Goal: Task Accomplishment & Management: Manage account settings

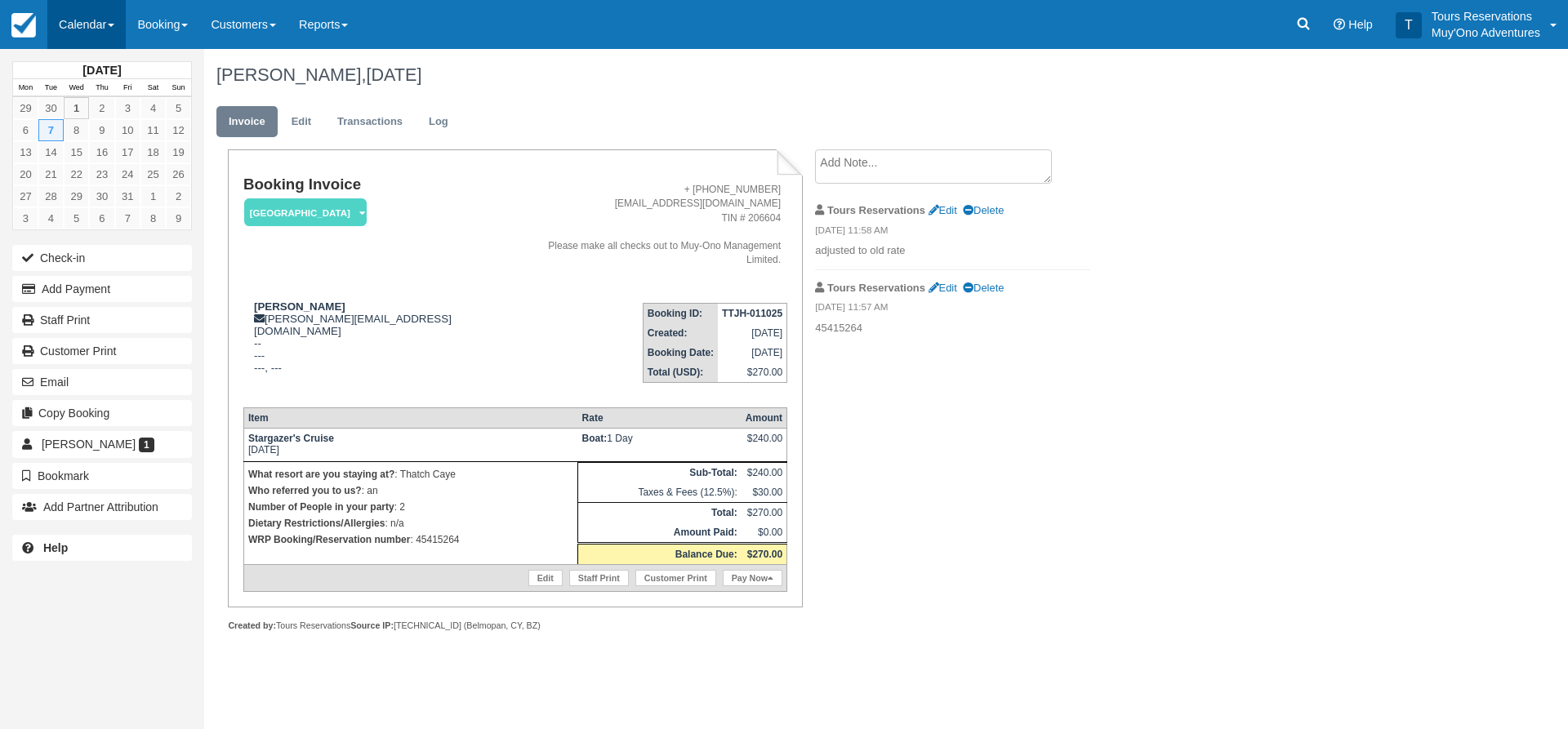
click at [100, 23] on link "Calendar" at bounding box center [86, 24] width 78 height 49
click at [104, 144] on link "Inventory" at bounding box center [112, 138] width 129 height 34
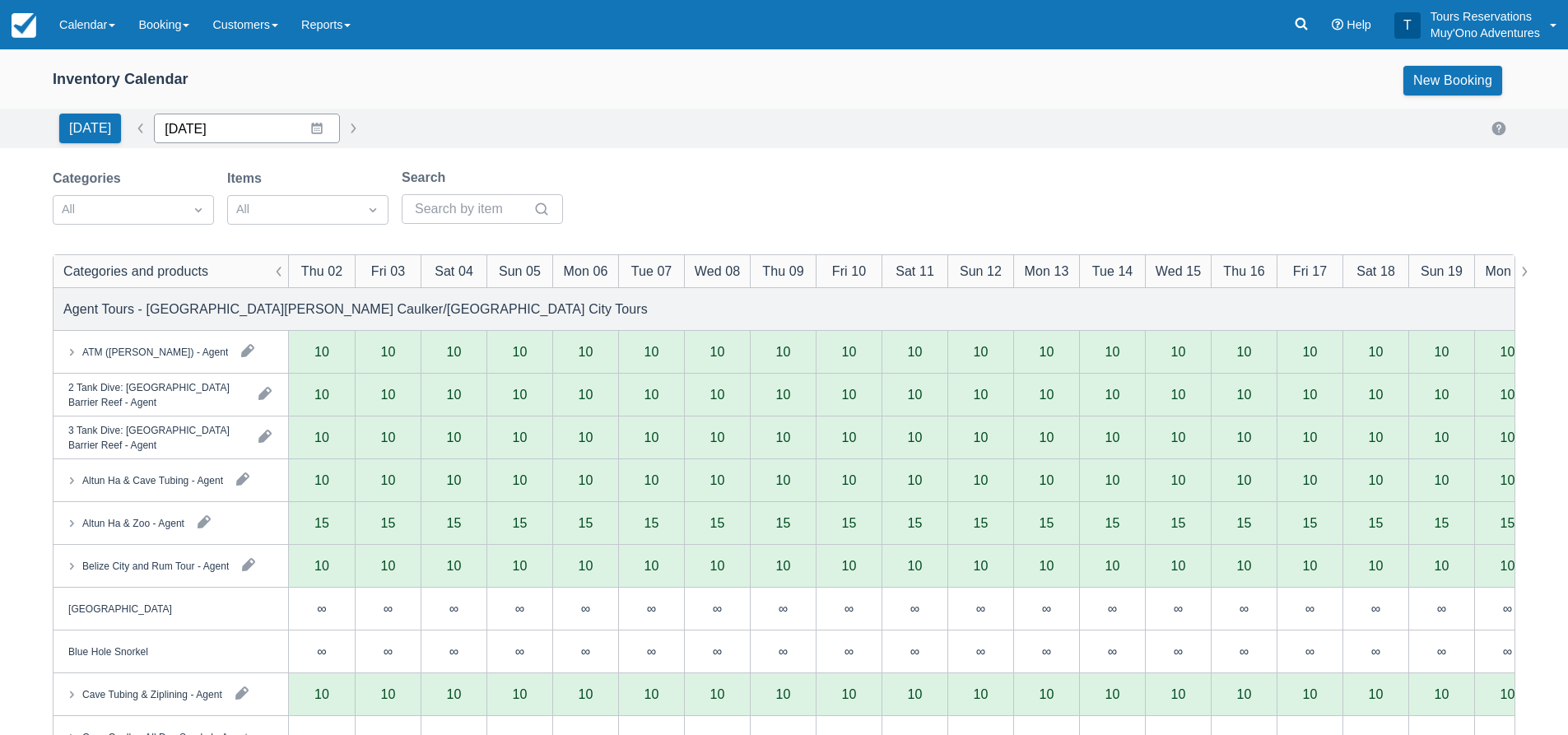
click at [225, 129] on input "[DATE]" at bounding box center [247, 128] width 186 height 30
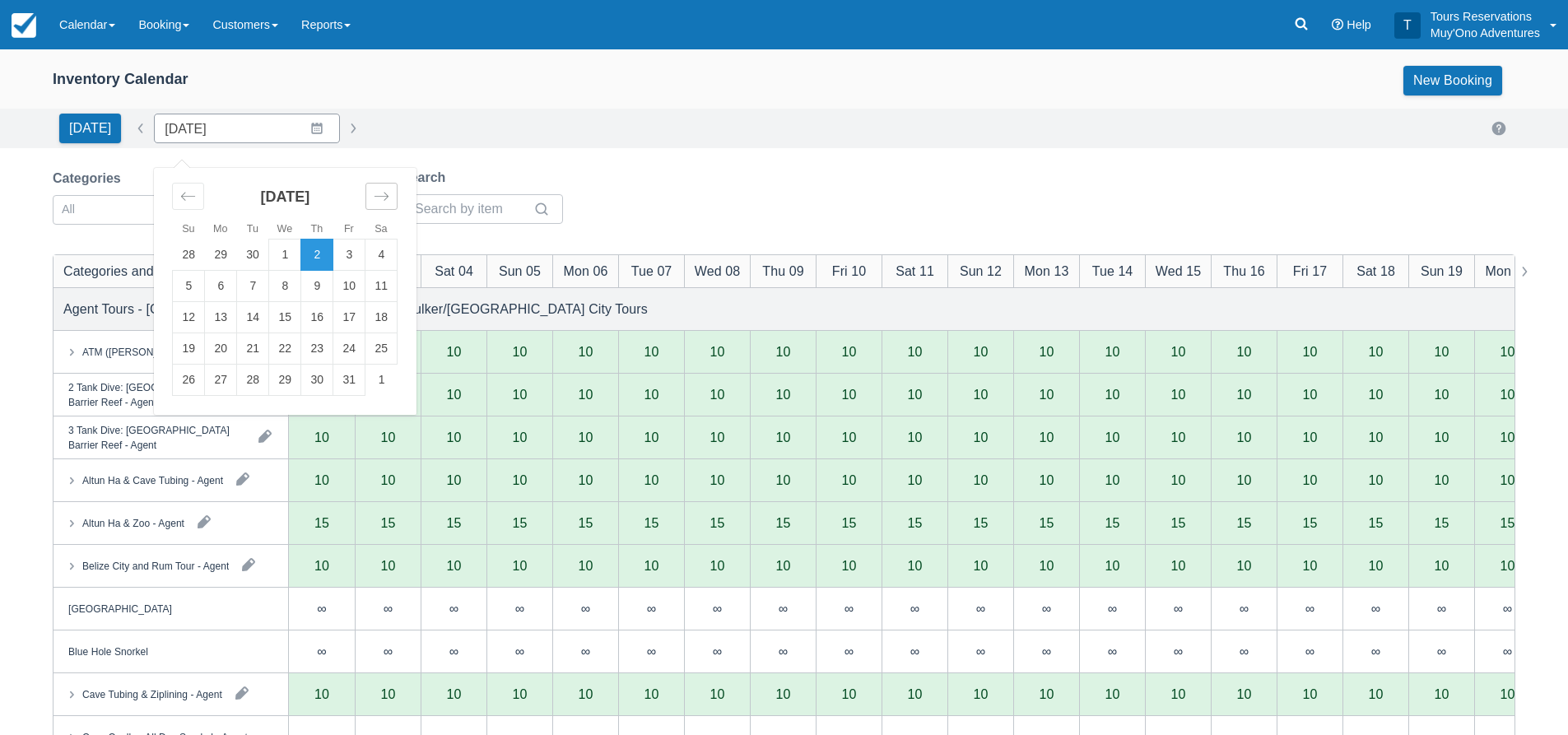
click at [382, 199] on icon "Move forward to switch to the next month." at bounding box center [381, 196] width 16 height 16
click at [373, 199] on icon "Move forward to switch to the next month." at bounding box center [381, 196] width 16 height 16
click at [189, 350] on td "21" at bounding box center [189, 349] width 33 height 32
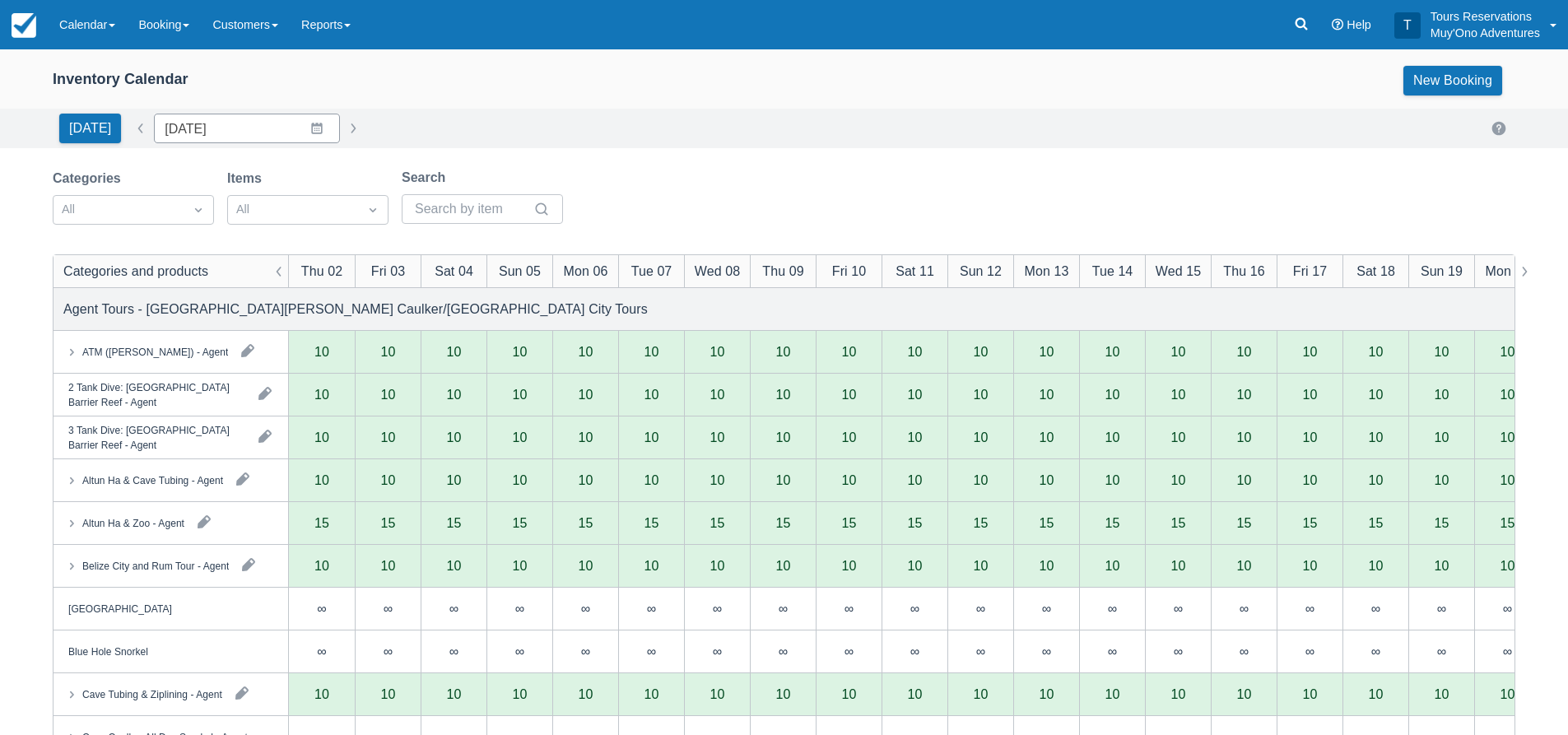
type input "12/21/25"
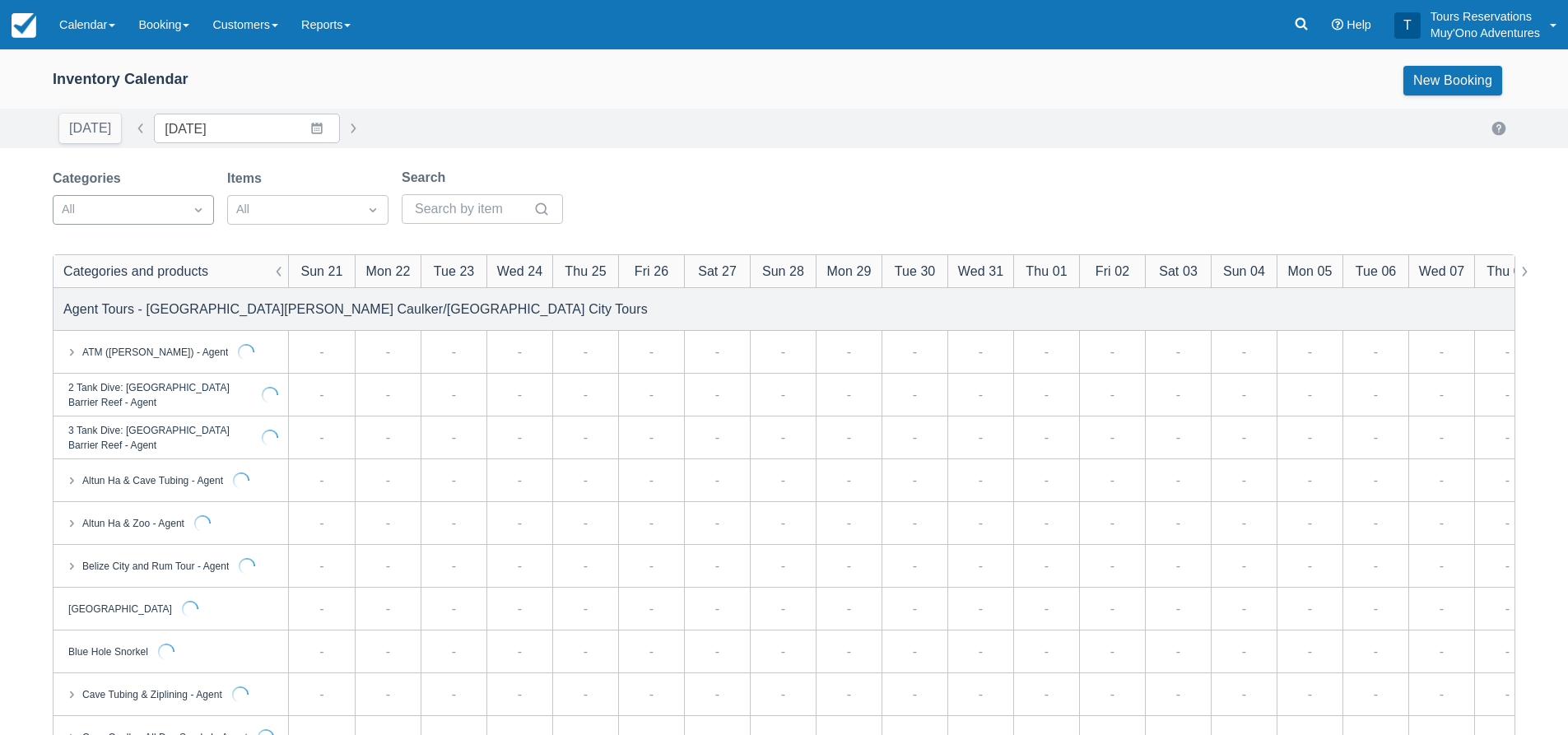
click at [183, 224] on div "All" at bounding box center [134, 210] width 162 height 30
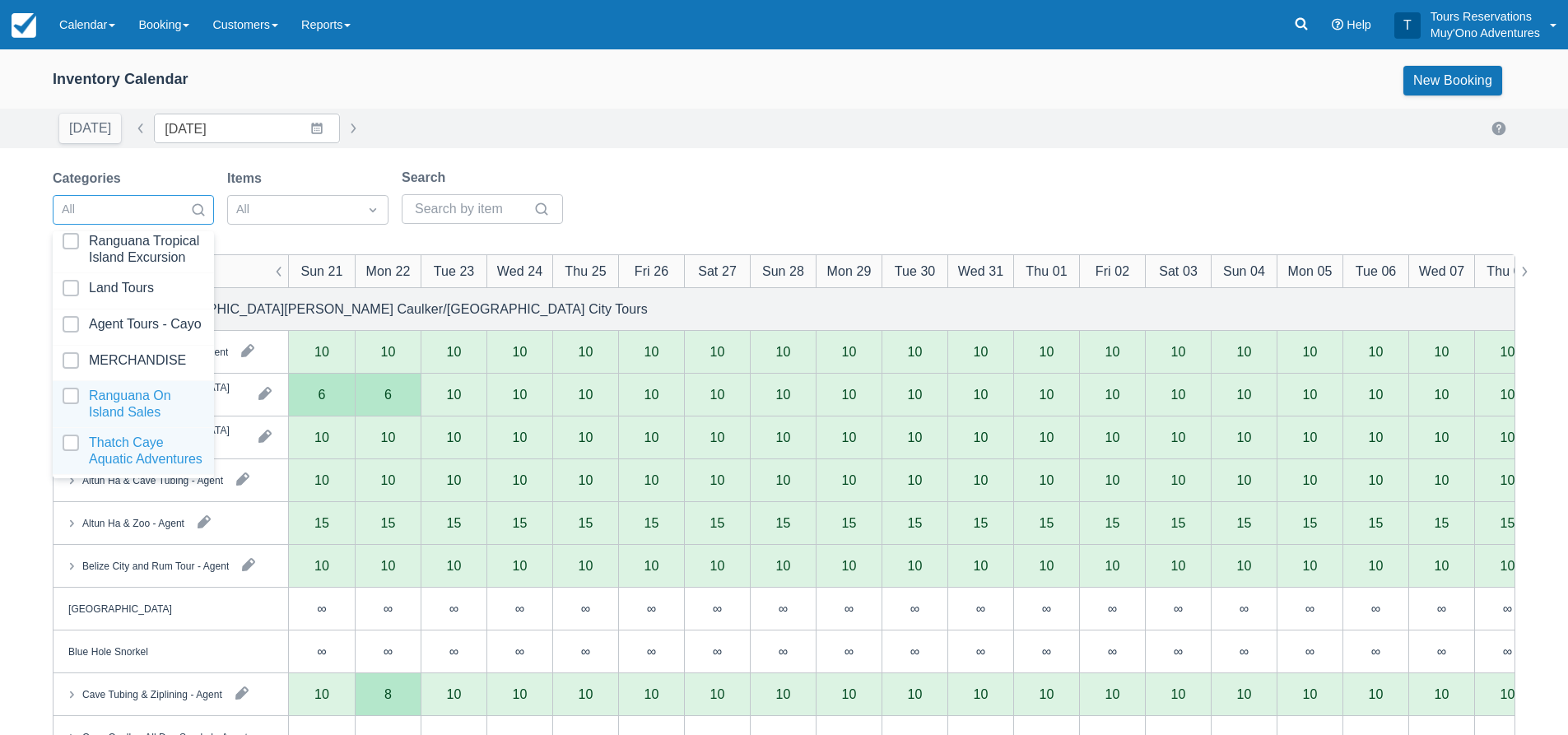
scroll to position [168, 0]
click at [131, 443] on div at bounding box center [133, 451] width 141 height 33
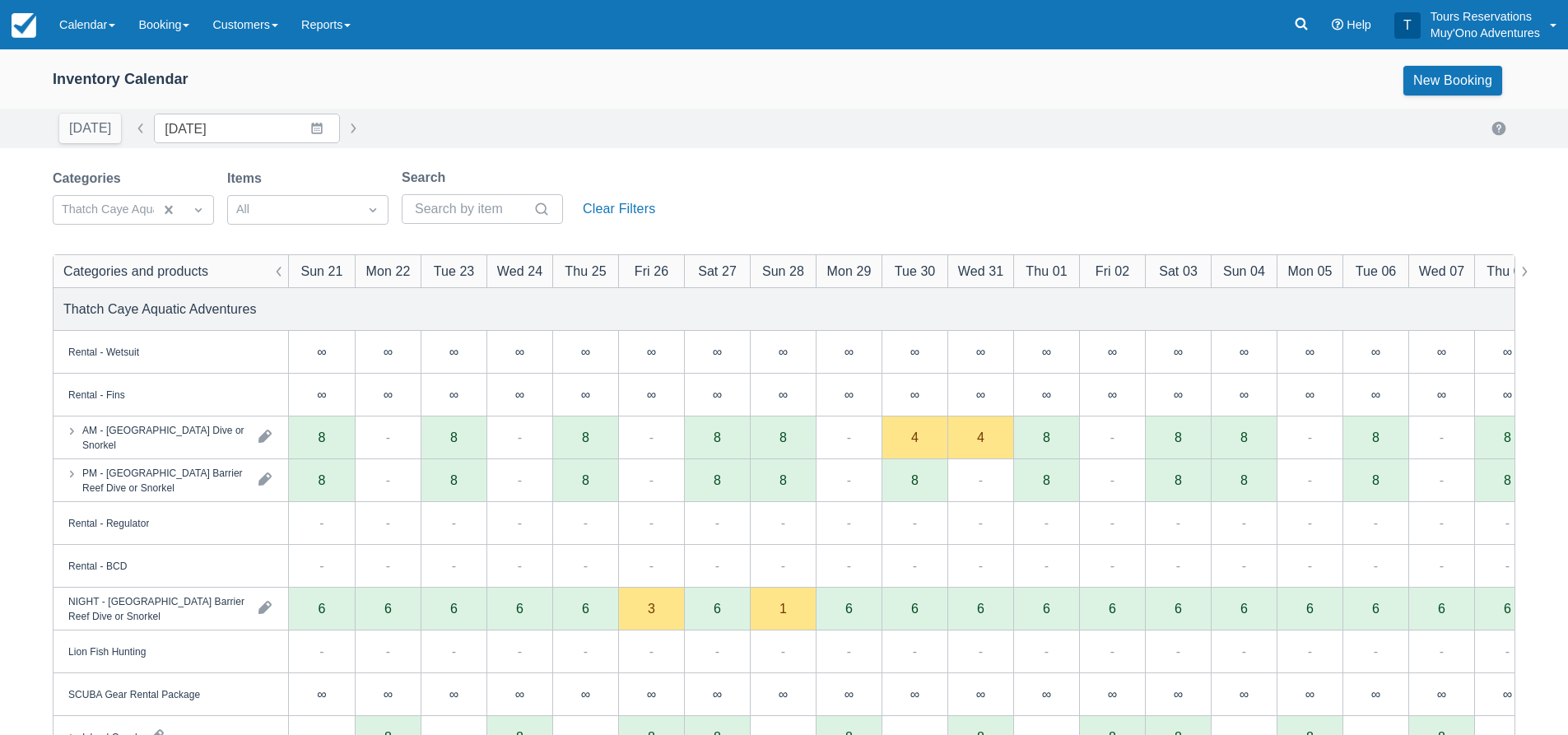
click at [768, 134] on div "Today Date 12/21/25 Navigate forward to interact with the calendar and select a…" at bounding box center [784, 128] width 1462 height 30
click at [825, 138] on div "Today Date 12/21/25 Navigate forward to interact with the calendar and select a…" at bounding box center [784, 128] width 1462 height 30
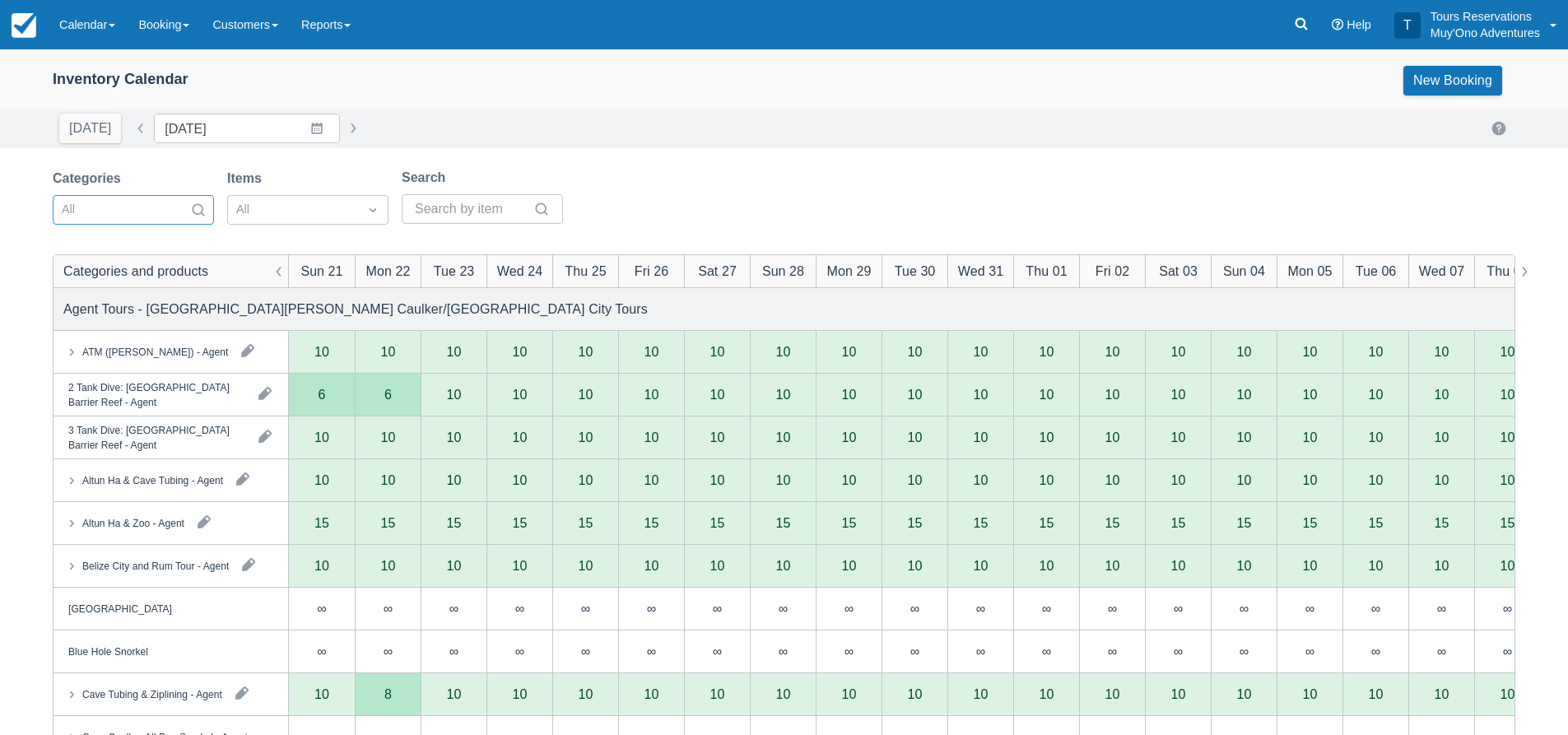
click at [151, 214] on div at bounding box center [118, 209] width 113 height 21
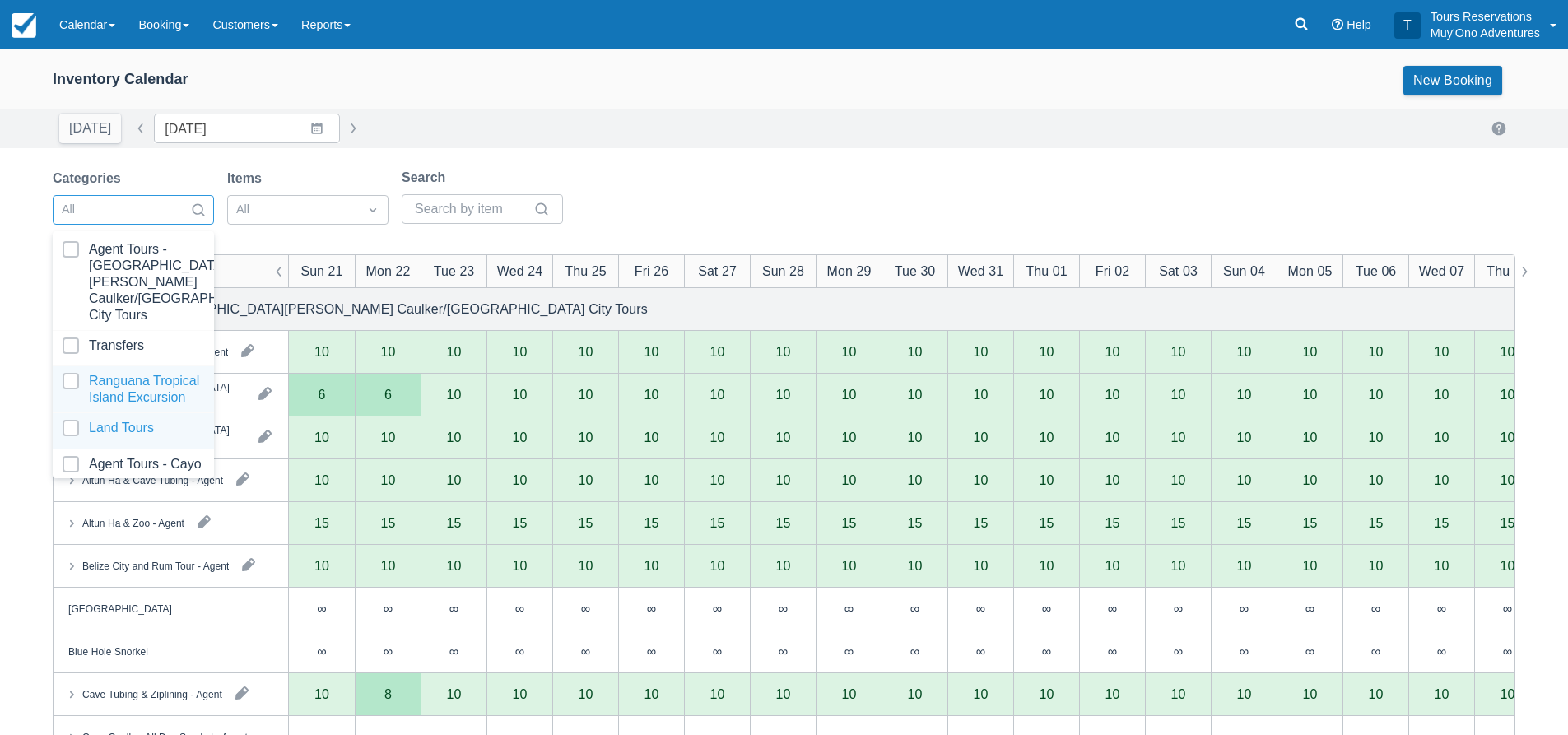
click at [122, 418] on div "Land Tours" at bounding box center [134, 431] width 162 height 36
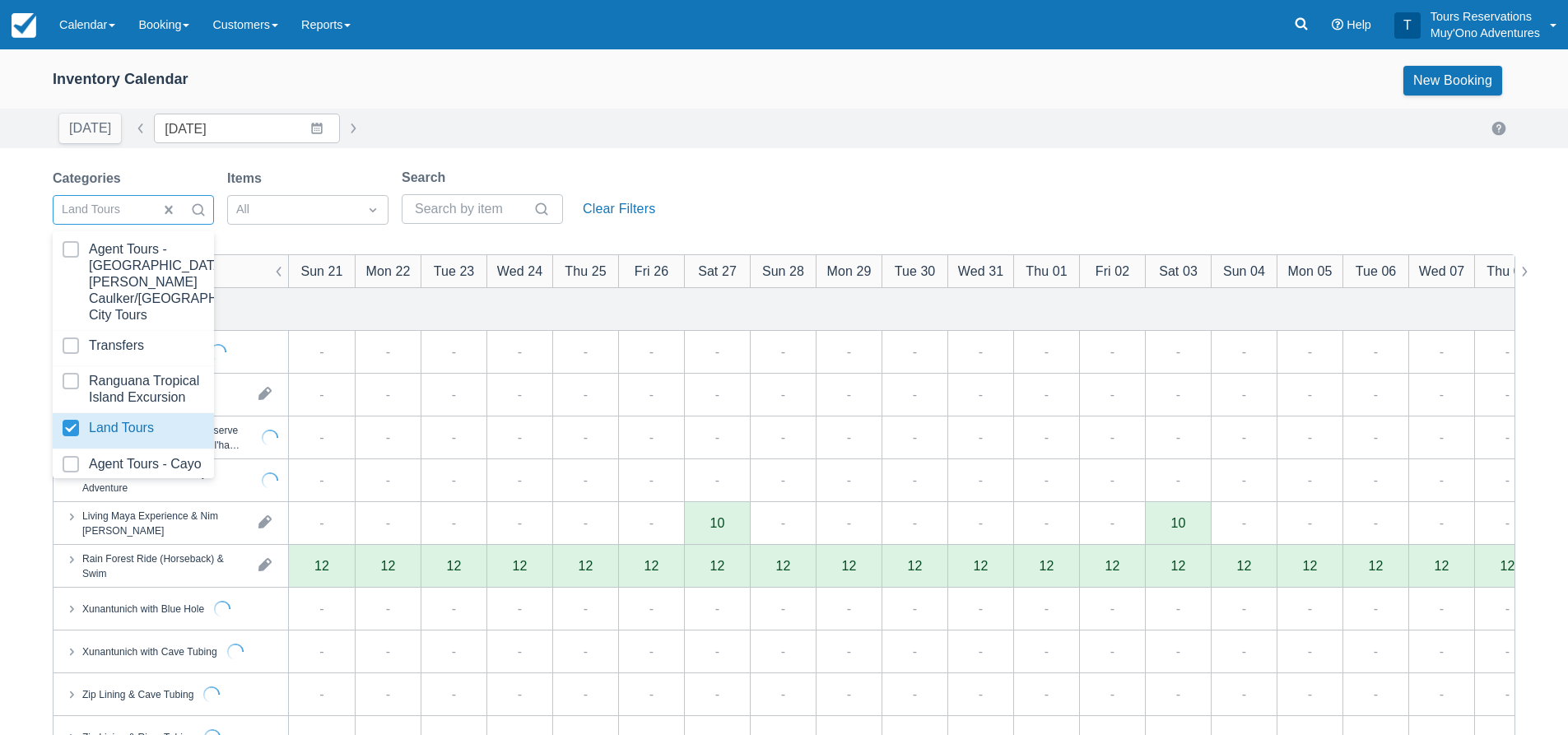
click at [837, 146] on div "Today Date 12/21/25 Navigate forward to interact with the calendar and select a…" at bounding box center [784, 128] width 1568 height 40
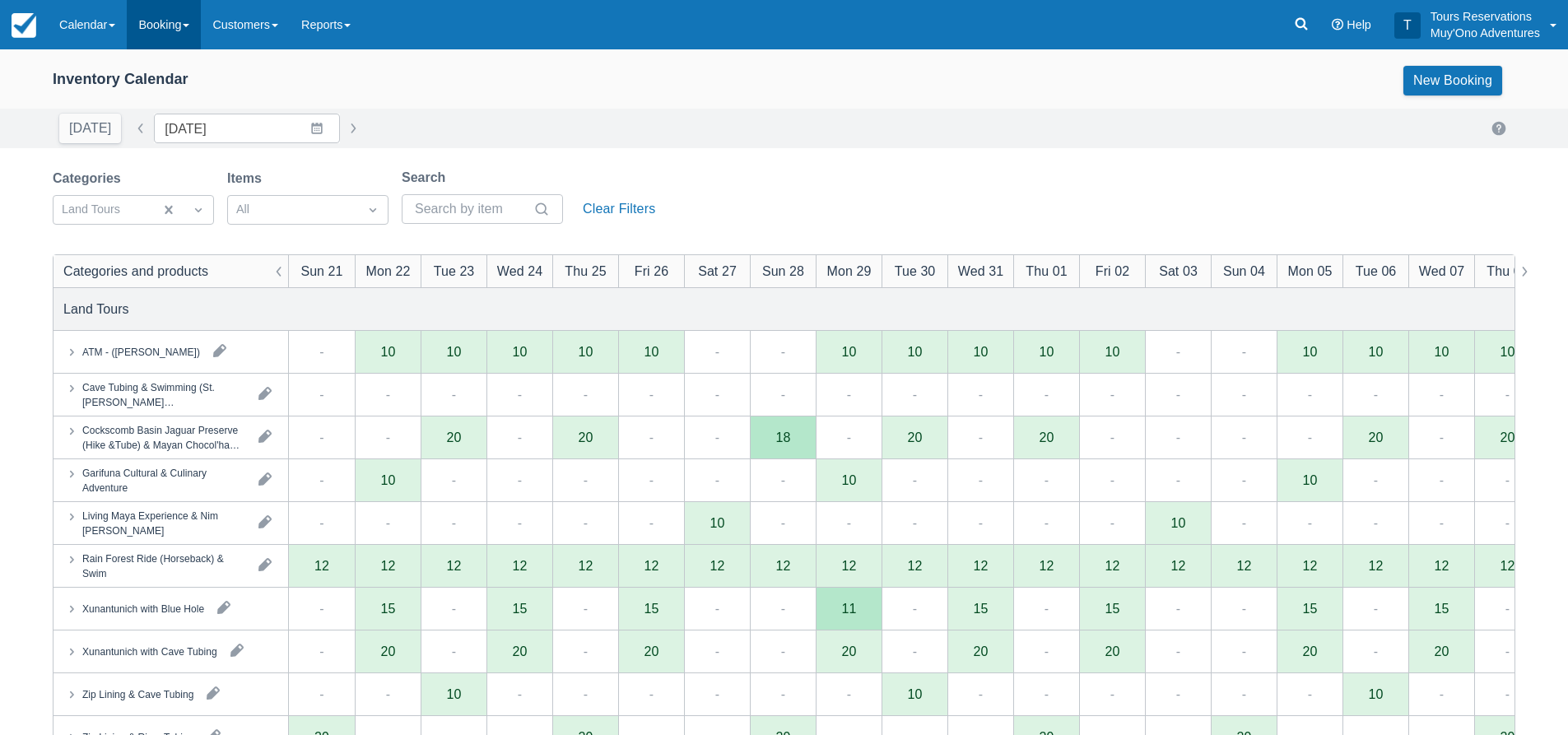
drag, startPoint x: 184, startPoint y: 31, endPoint x: 187, endPoint y: 43, distance: 12.4
click at [184, 31] on link "Booking" at bounding box center [163, 24] width 74 height 49
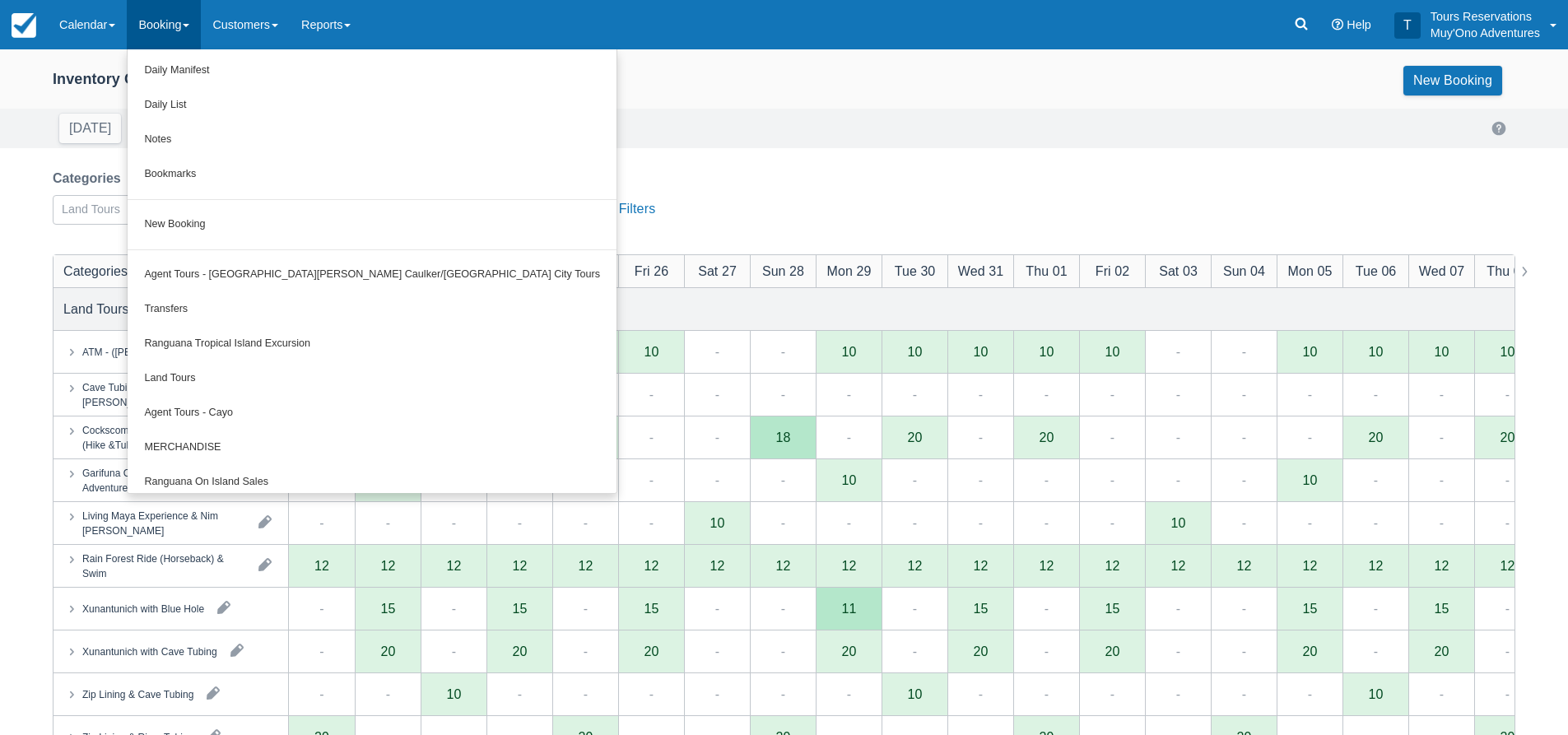
click at [200, 198] on ul "Daily Manifest Daily List Notes Bookmarks New Booking Agent Tours - San Pedro/C…" at bounding box center [372, 271] width 490 height 444
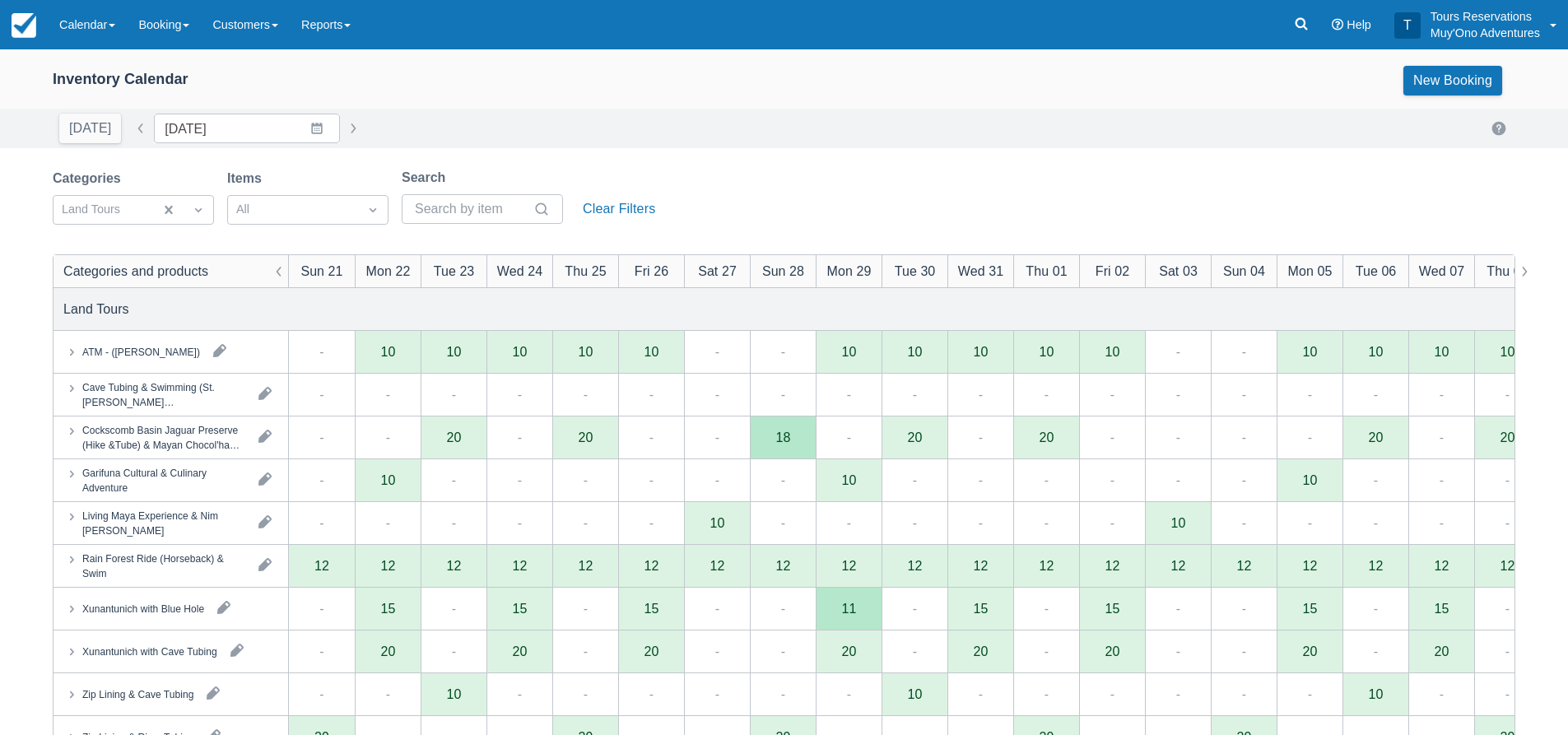
click at [207, 228] on div "Categories Land Tours Items All Search Clear Filters" at bounding box center [358, 202] width 609 height 67
click at [146, 21] on link "Booking" at bounding box center [163, 24] width 74 height 49
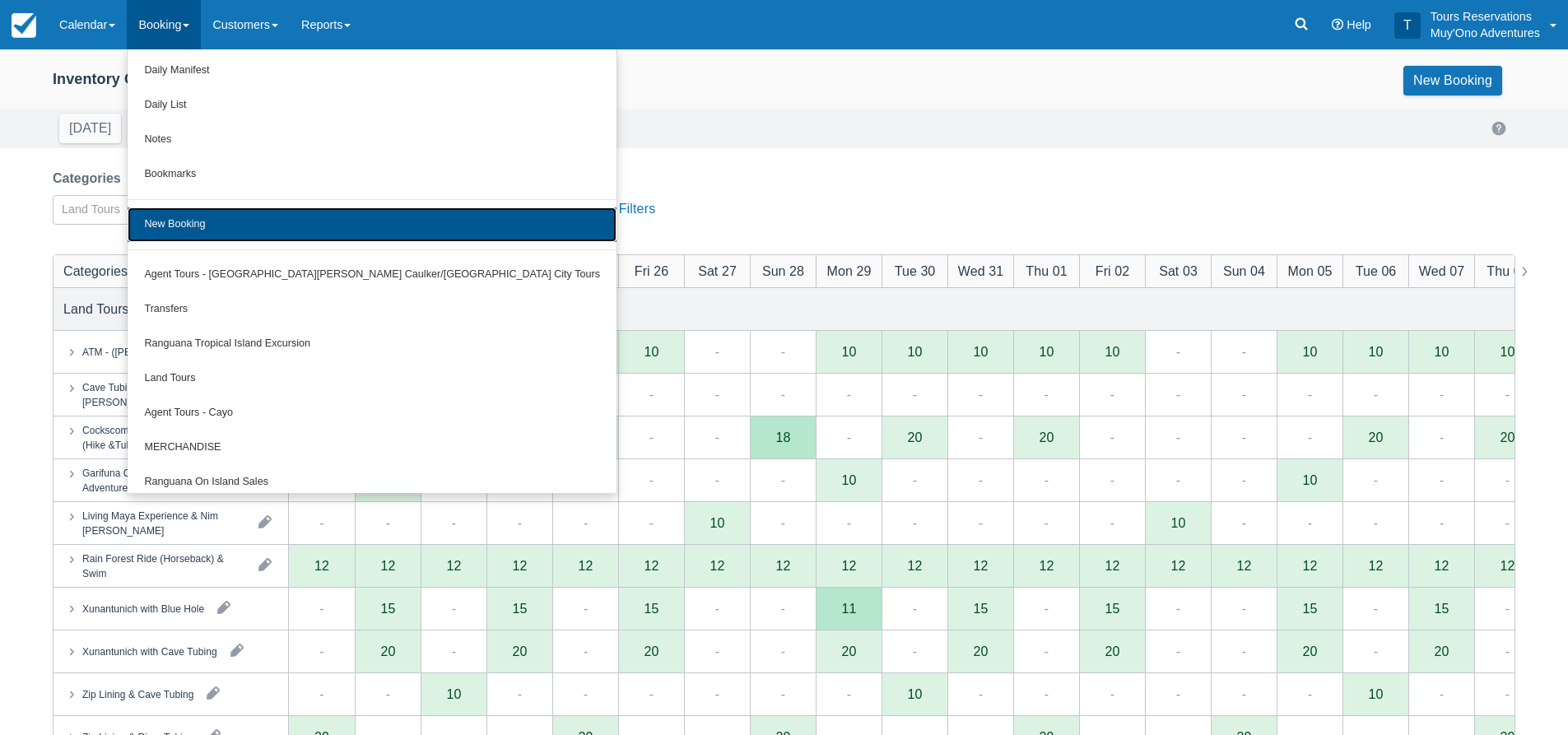
click at [204, 223] on link "New Booking" at bounding box center [372, 224] width 489 height 34
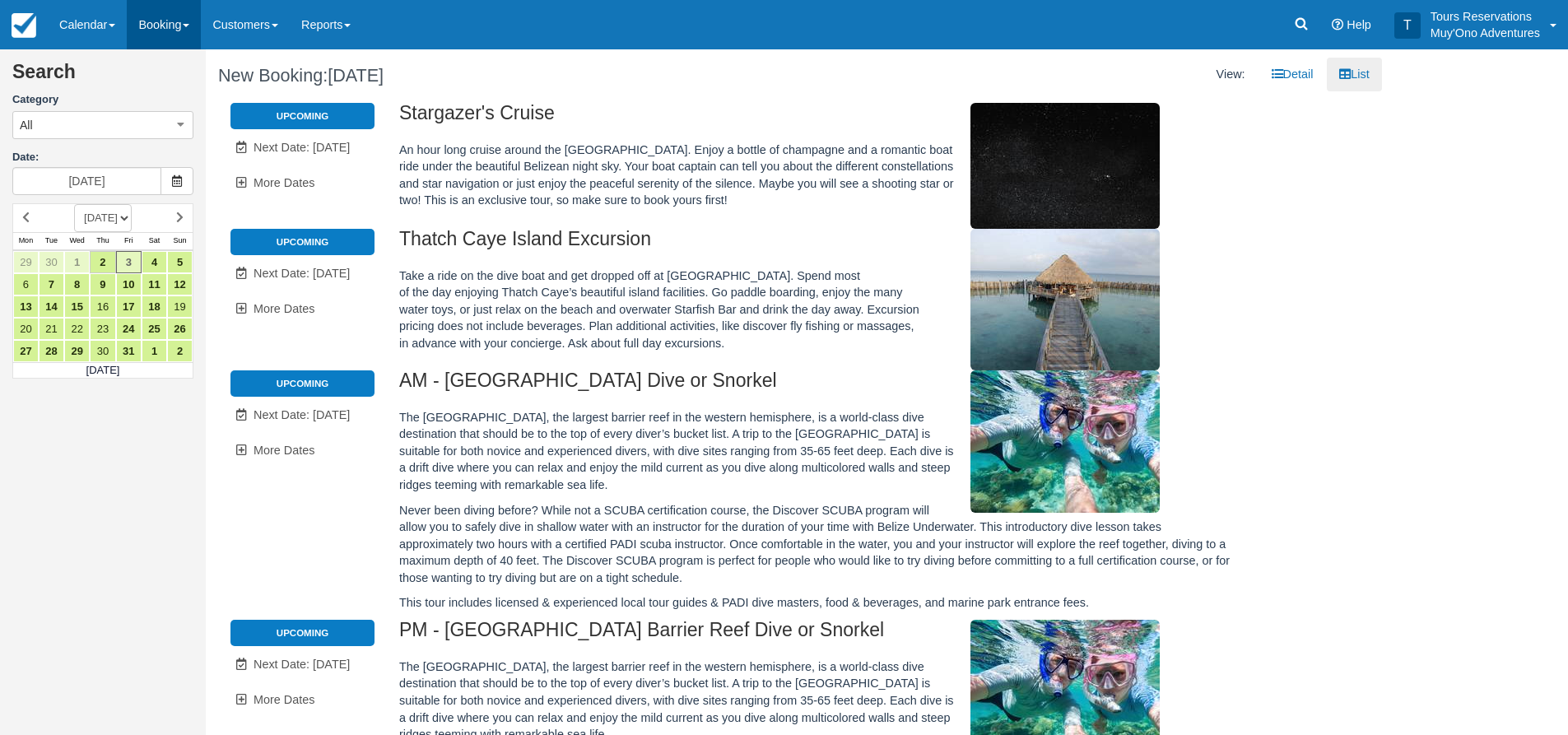
click at [154, 33] on link "Booking" at bounding box center [163, 24] width 74 height 49
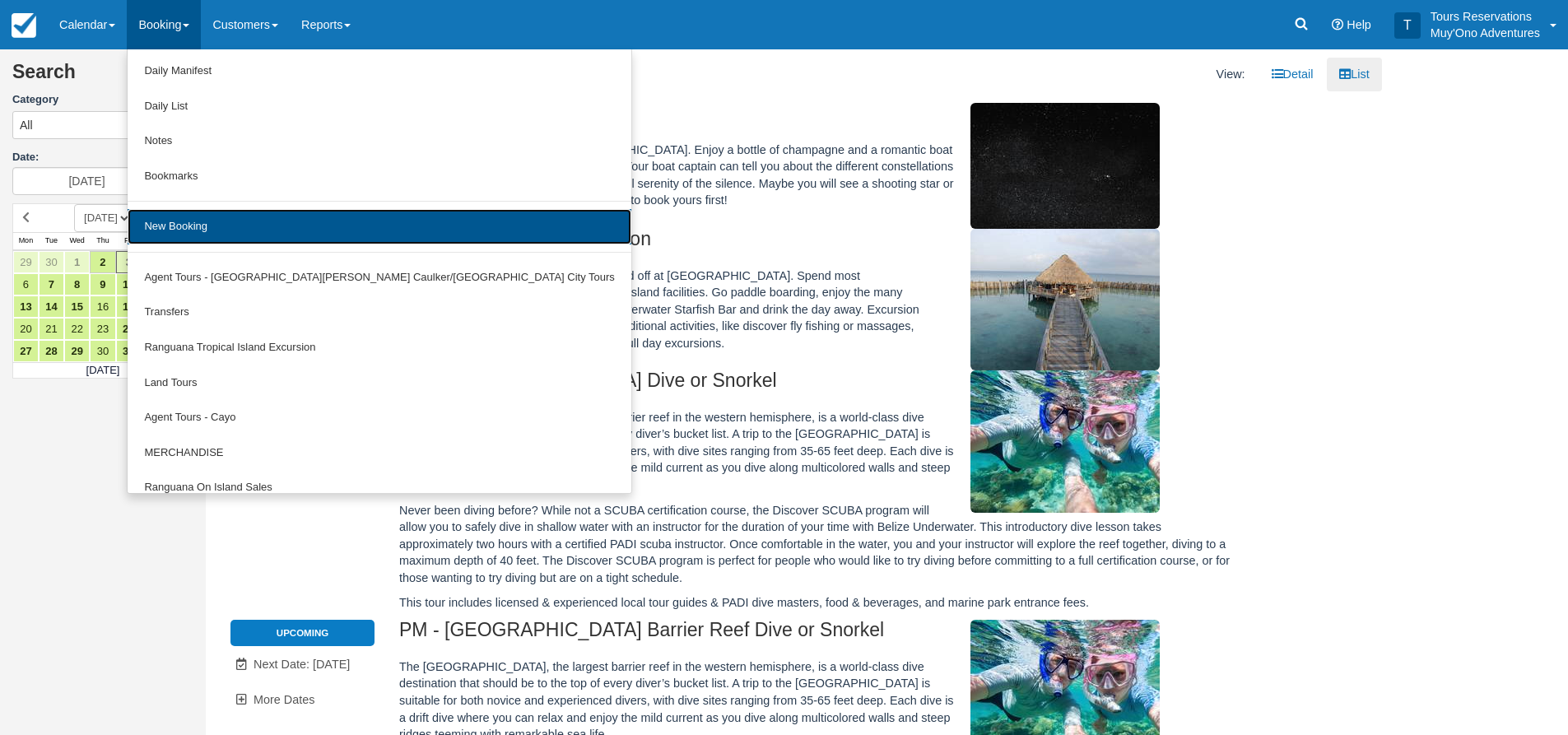
click at [200, 232] on link "New Booking" at bounding box center [378, 227] width 503 height 35
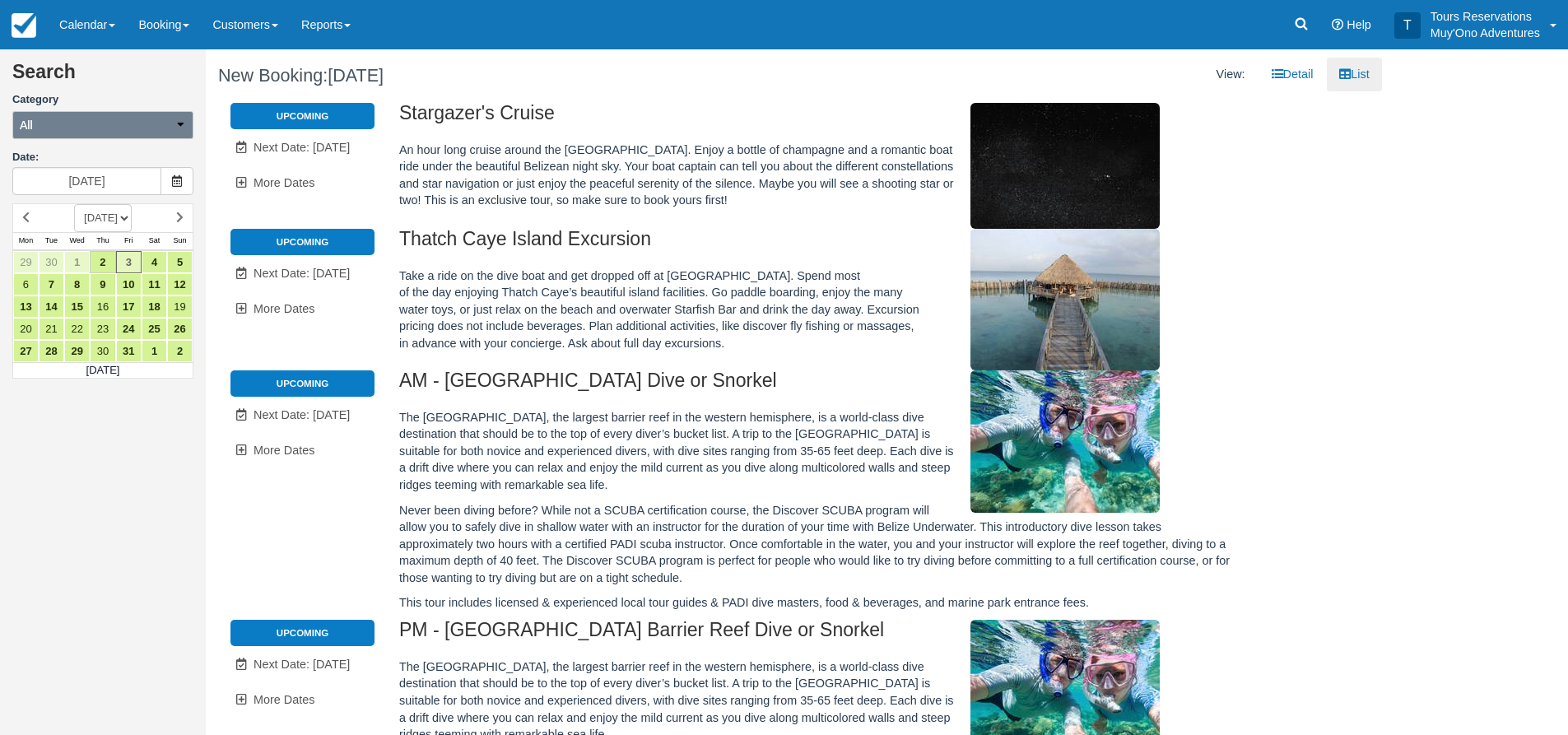
click at [83, 117] on button "All" at bounding box center [102, 125] width 181 height 28
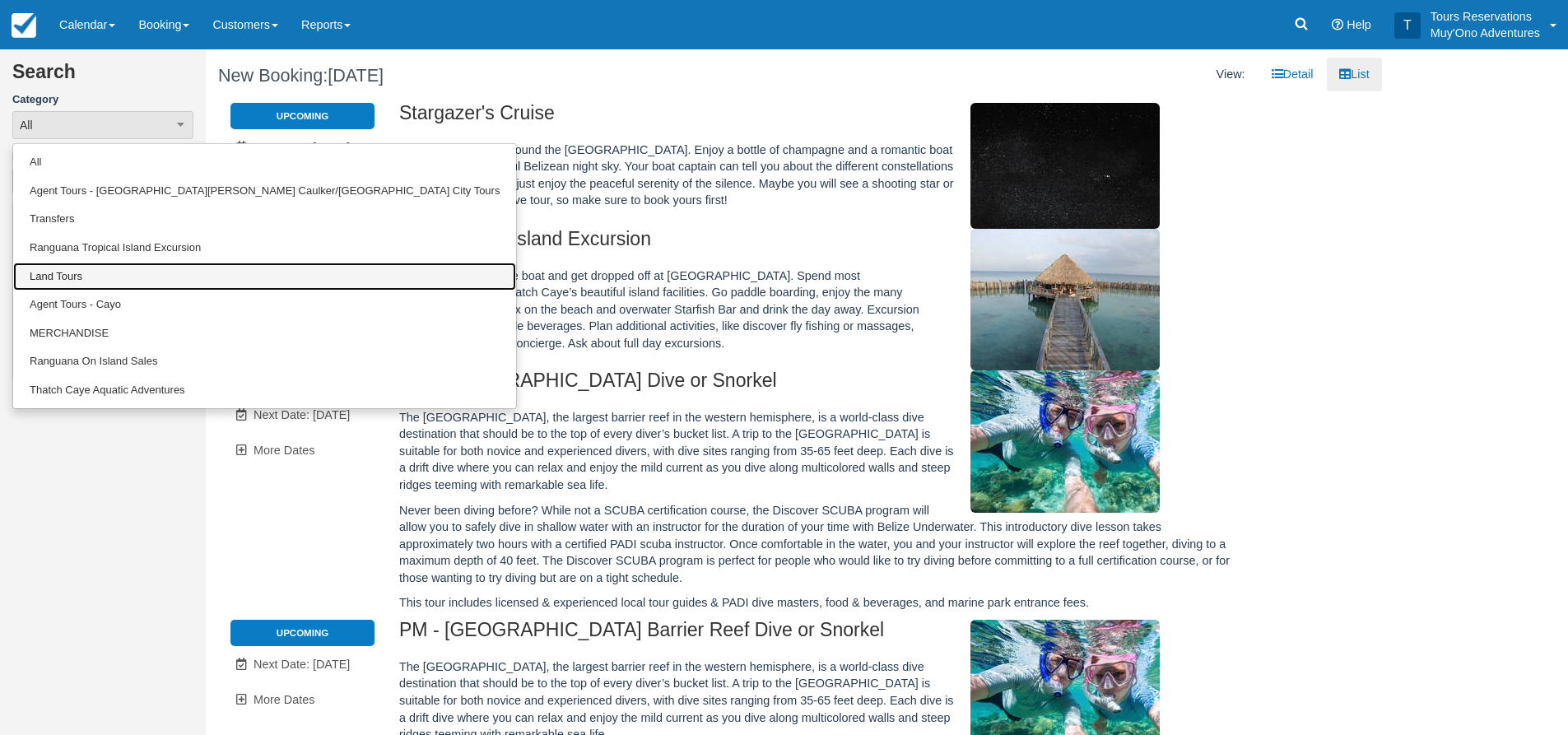
click at [68, 281] on link "Land Tours" at bounding box center [264, 277] width 503 height 29
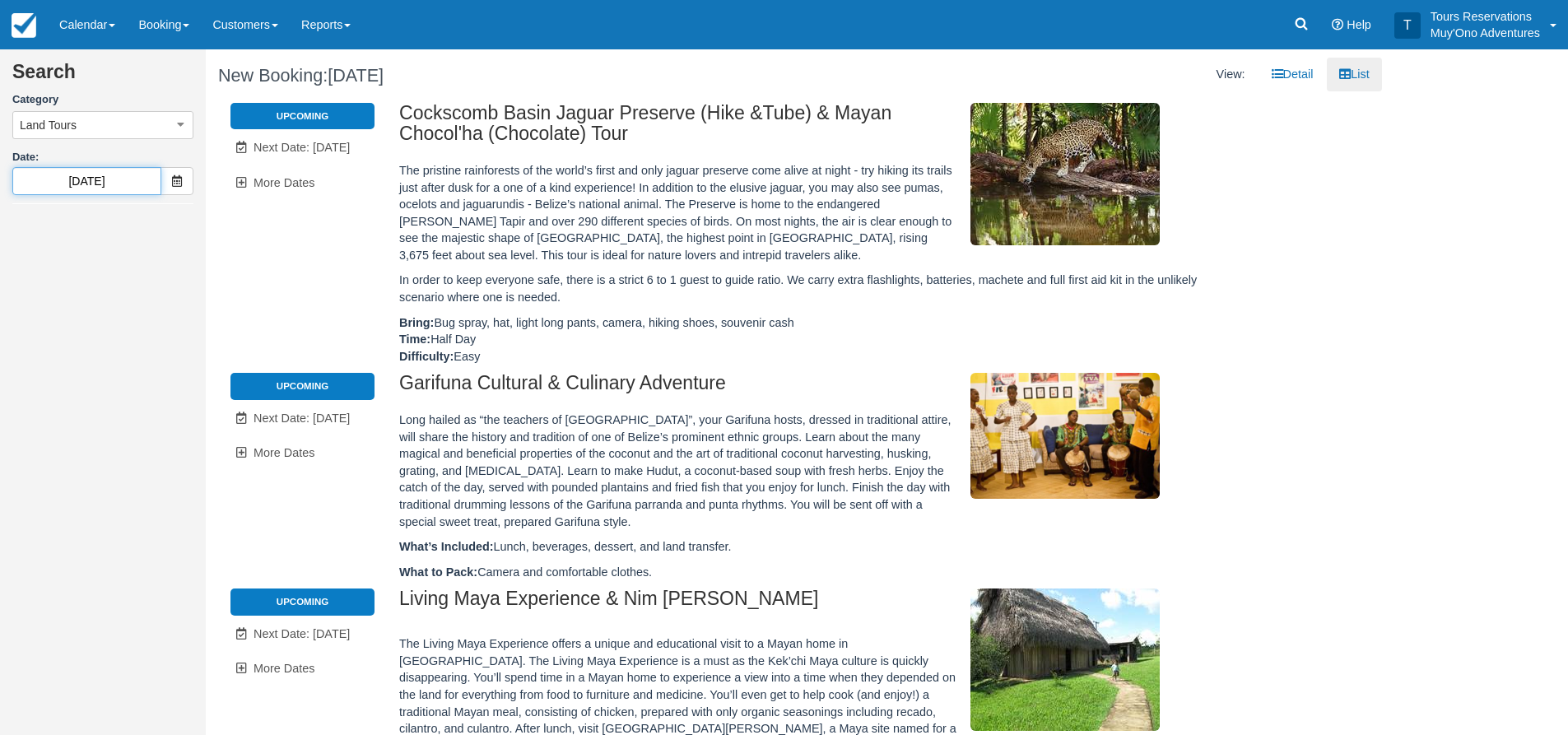
click at [113, 186] on input "10/03/25" at bounding box center [86, 181] width 149 height 28
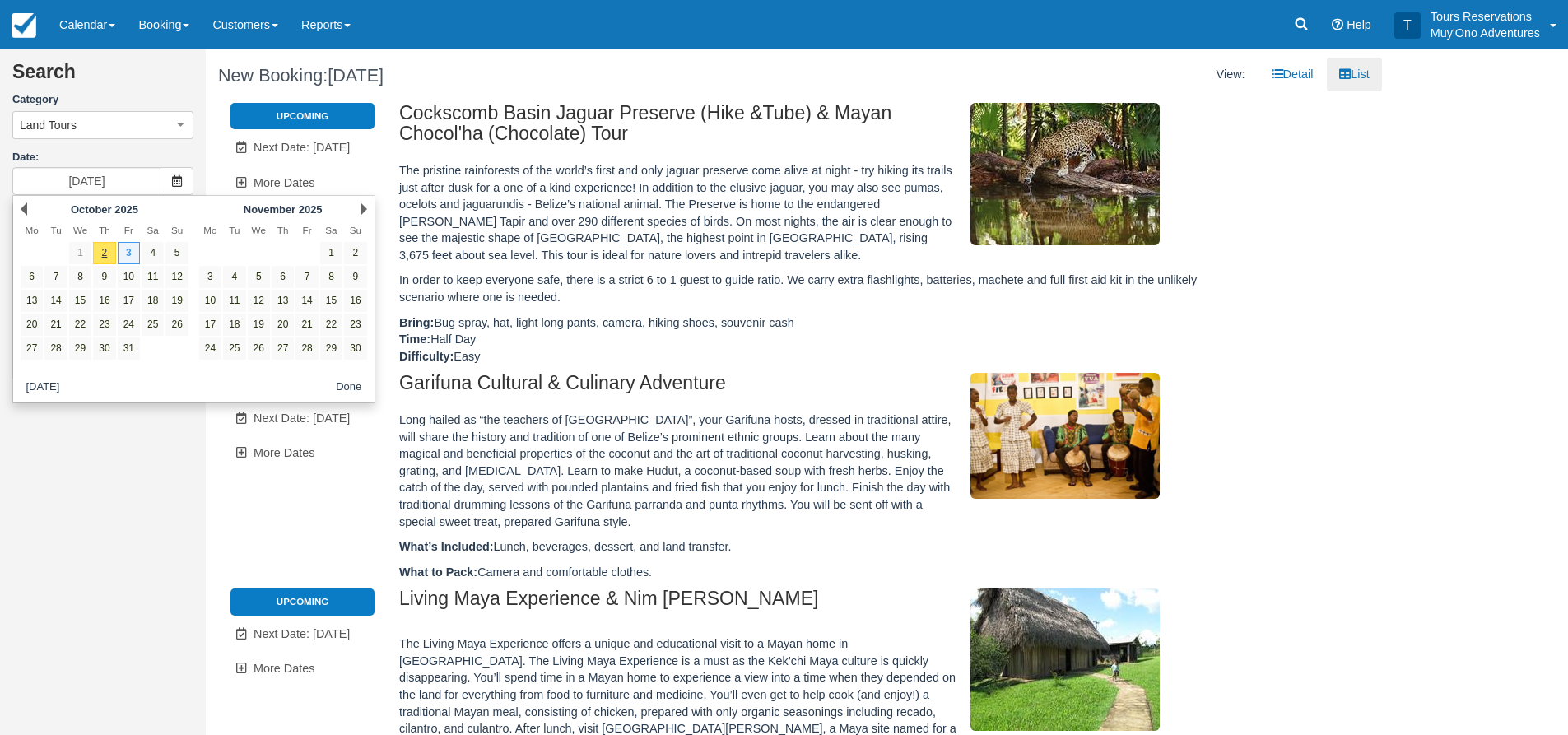
click at [372, 210] on div "Prev October 2025 Mo Tu We Th Fr Sa Su 1 2 3 4 5 6 7 8 9 10 11 12 13 14 15 16 1…" at bounding box center [193, 299] width 363 height 208
click at [351, 212] on div "Next November 2025" at bounding box center [282, 209] width 178 height 23
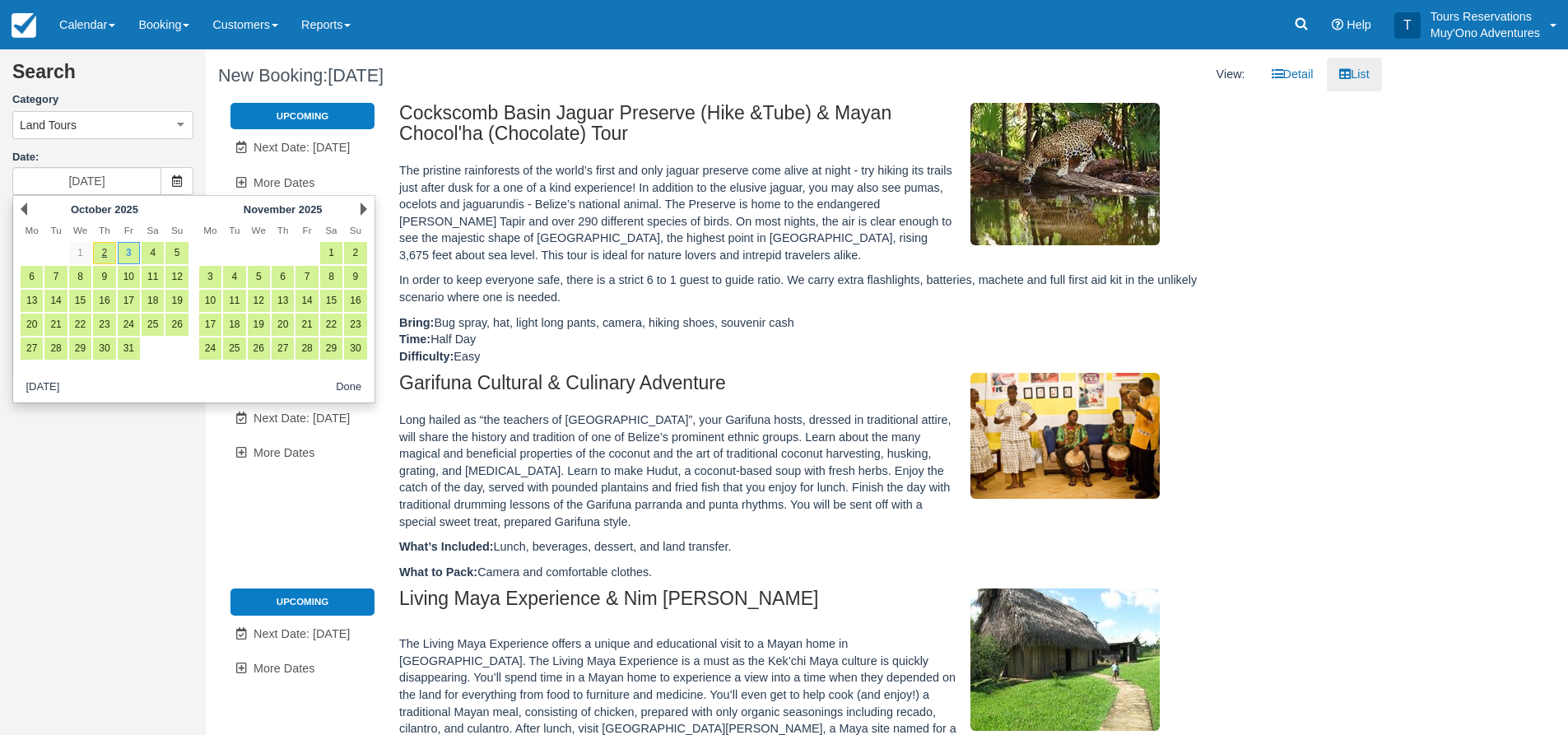
click at [368, 208] on div "Next November 2025" at bounding box center [282, 209] width 178 height 23
click at [355, 208] on div "Next November 2025" at bounding box center [282, 209] width 178 height 23
click at [361, 205] on link "Next" at bounding box center [363, 209] width 7 height 13
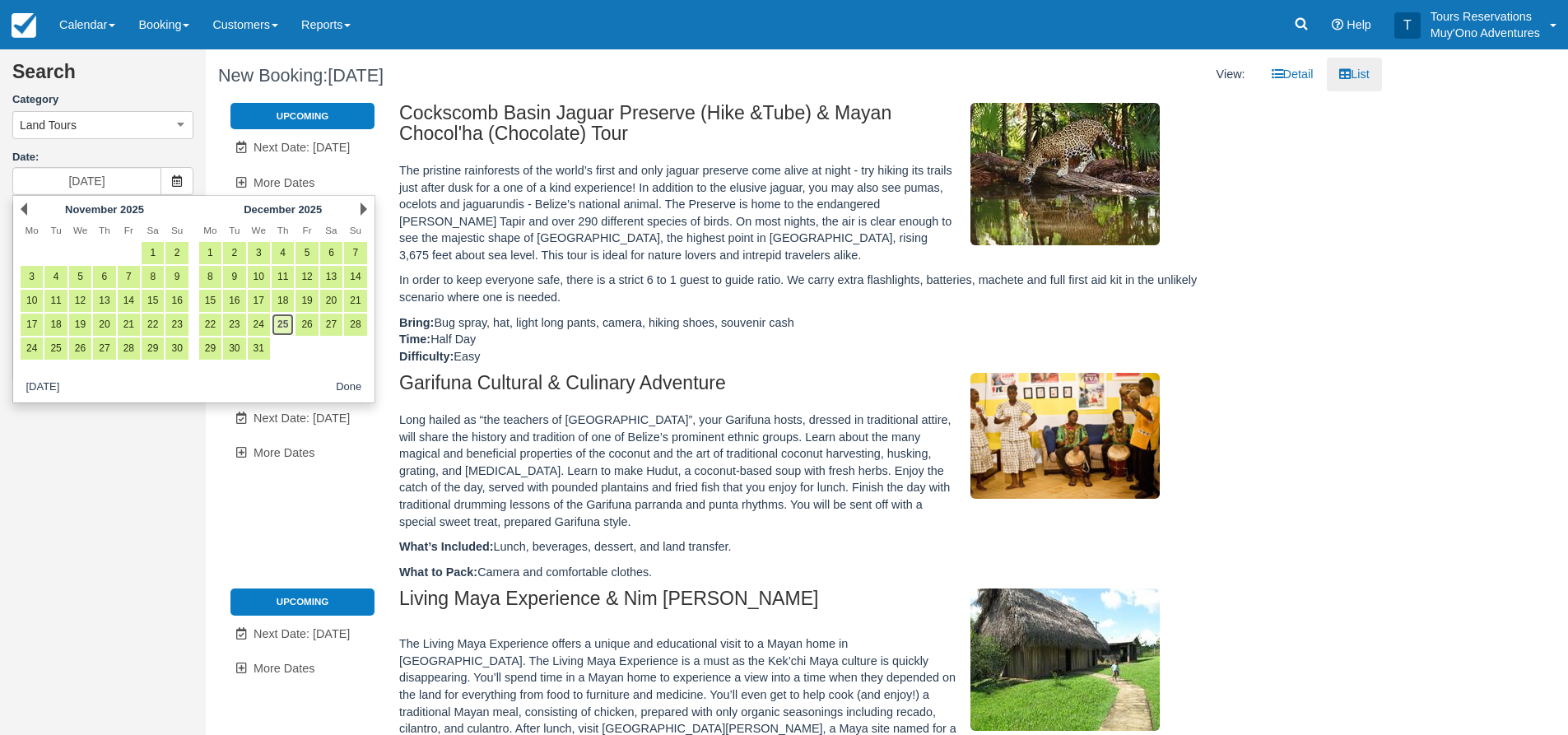
click at [274, 329] on link "25" at bounding box center [282, 325] width 22 height 22
type input "12/25/25"
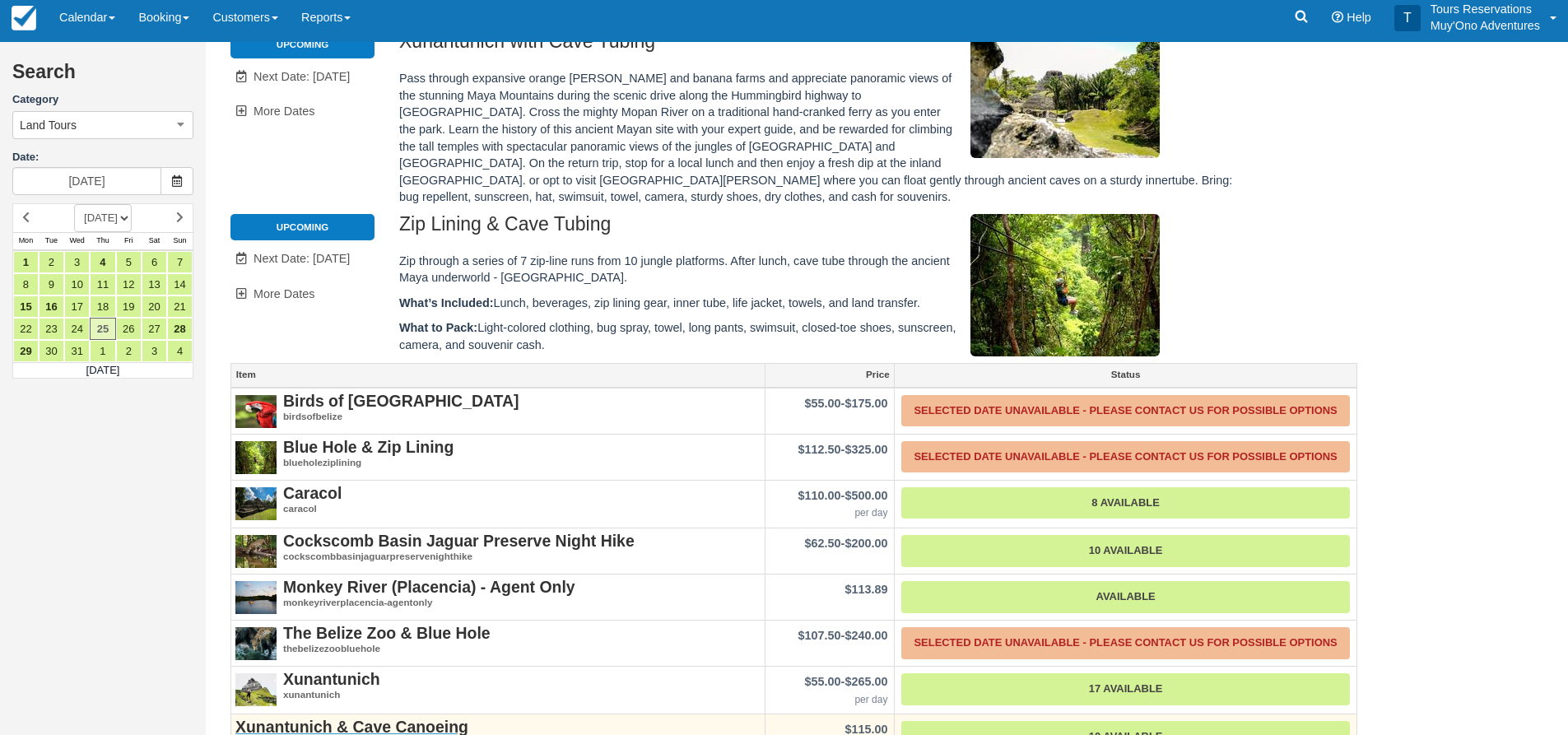
scroll to position [988, 0]
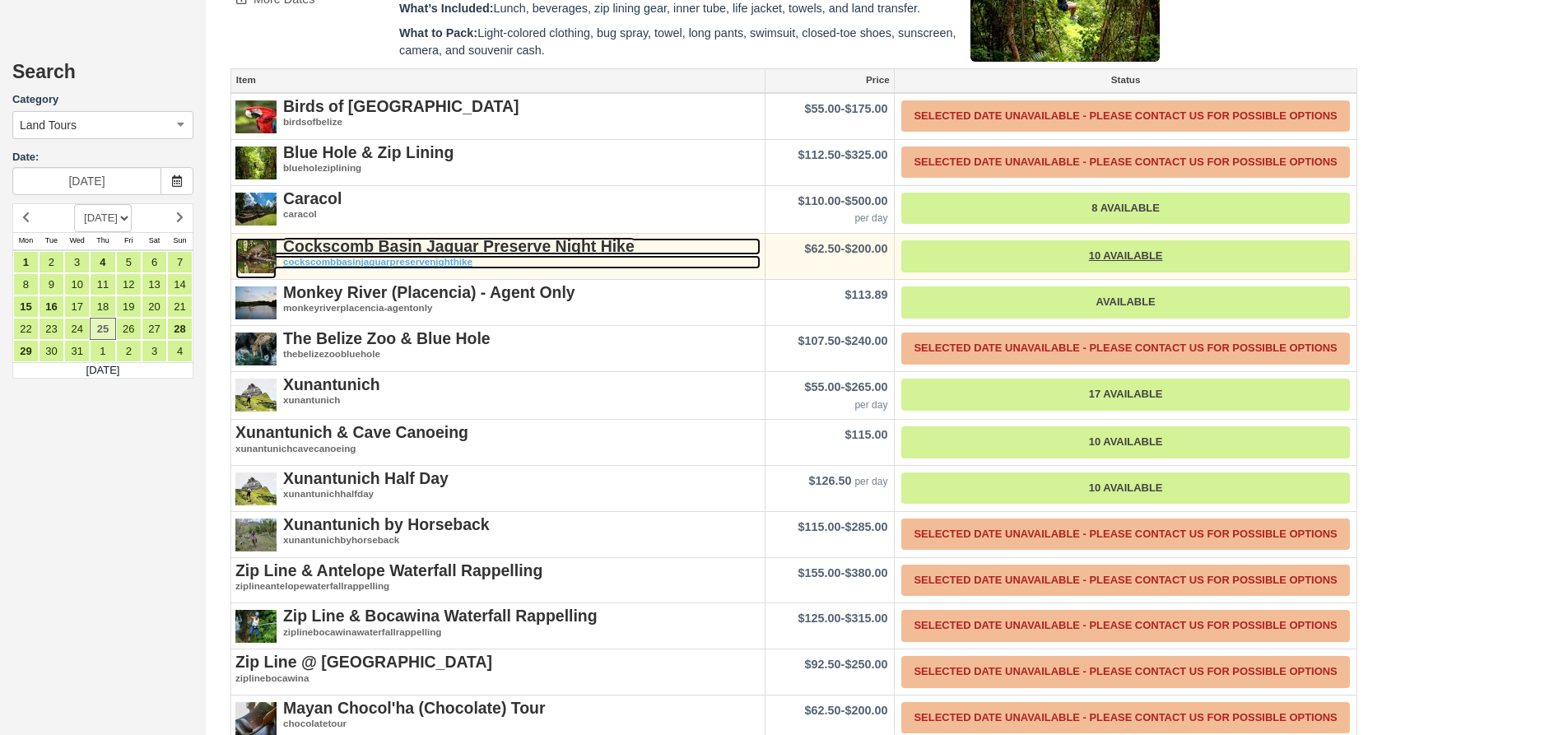
click at [444, 240] on strong "Cockscomb Basin Jaguar Preserve Night Hike" at bounding box center [459, 245] width 351 height 18
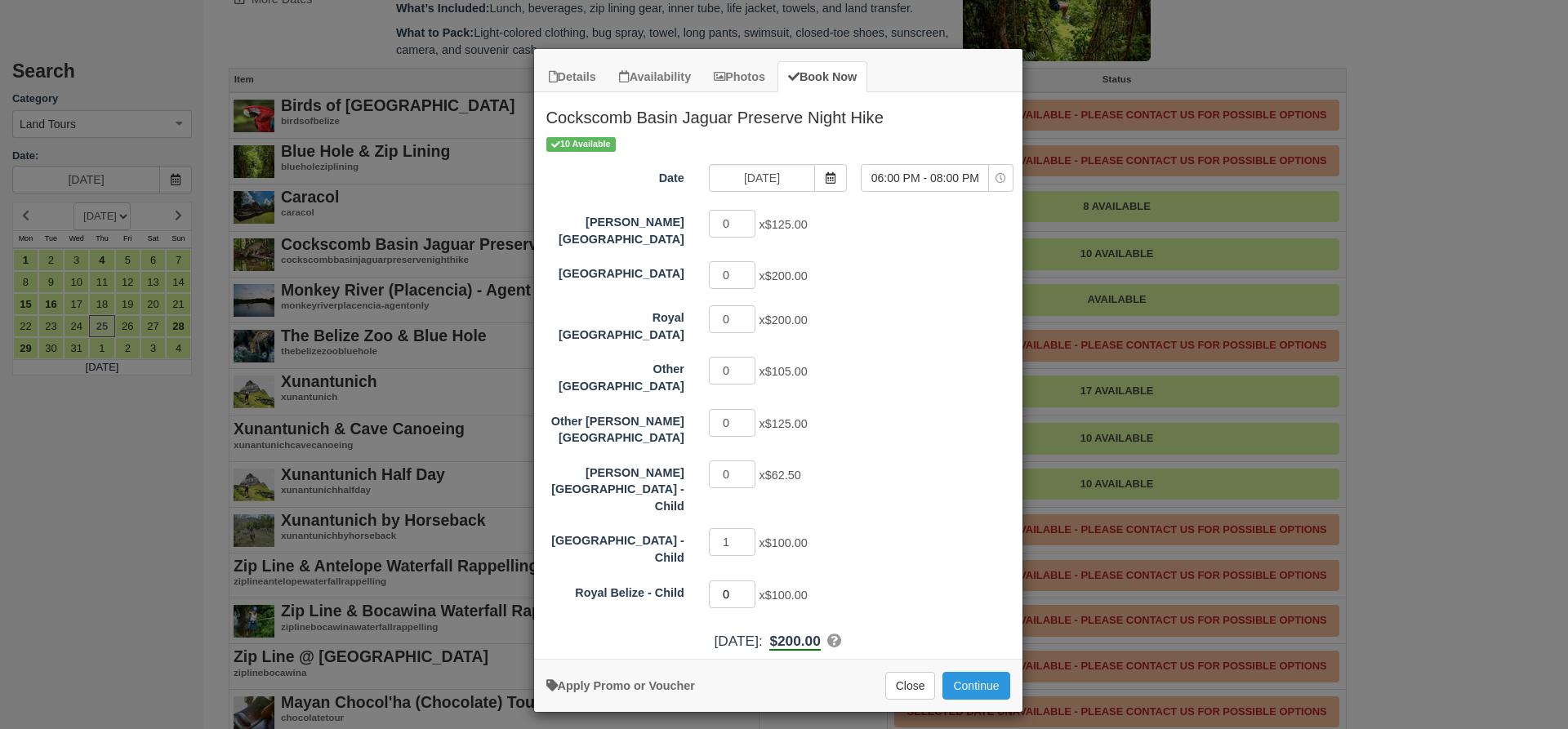
type input "0"
click at [748, 581] on input "0" at bounding box center [732, 594] width 47 height 28
click at [748, 265] on input "1" at bounding box center [732, 276] width 47 height 28
type input "2"
click at [748, 265] on input "2" at bounding box center [732, 276] width 47 height 28
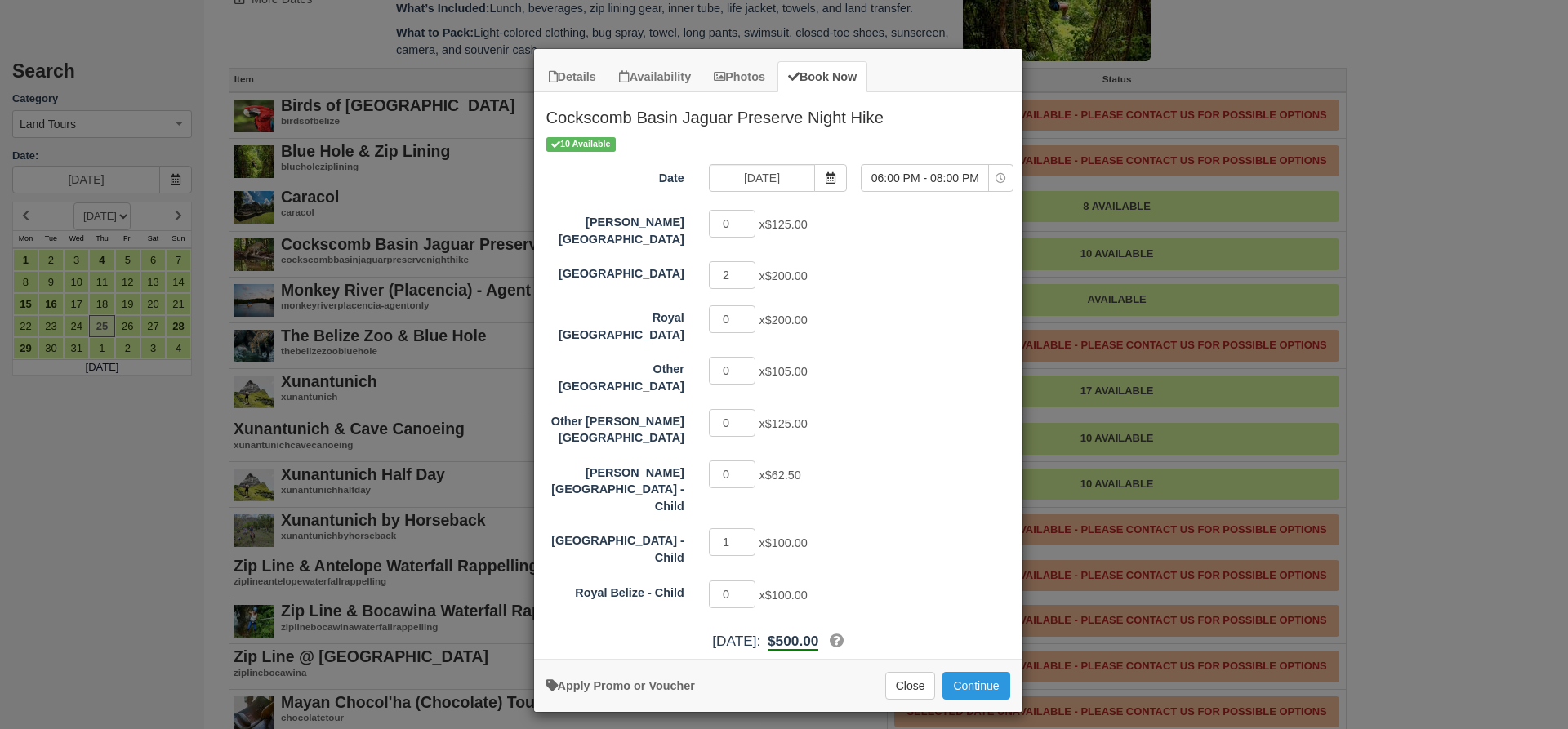
click at [1028, 569] on div "Details Availability Photos Book Now Cockscomb Basin Jaguar Preserve Night Hike…" at bounding box center [784, 364] width 1568 height 729
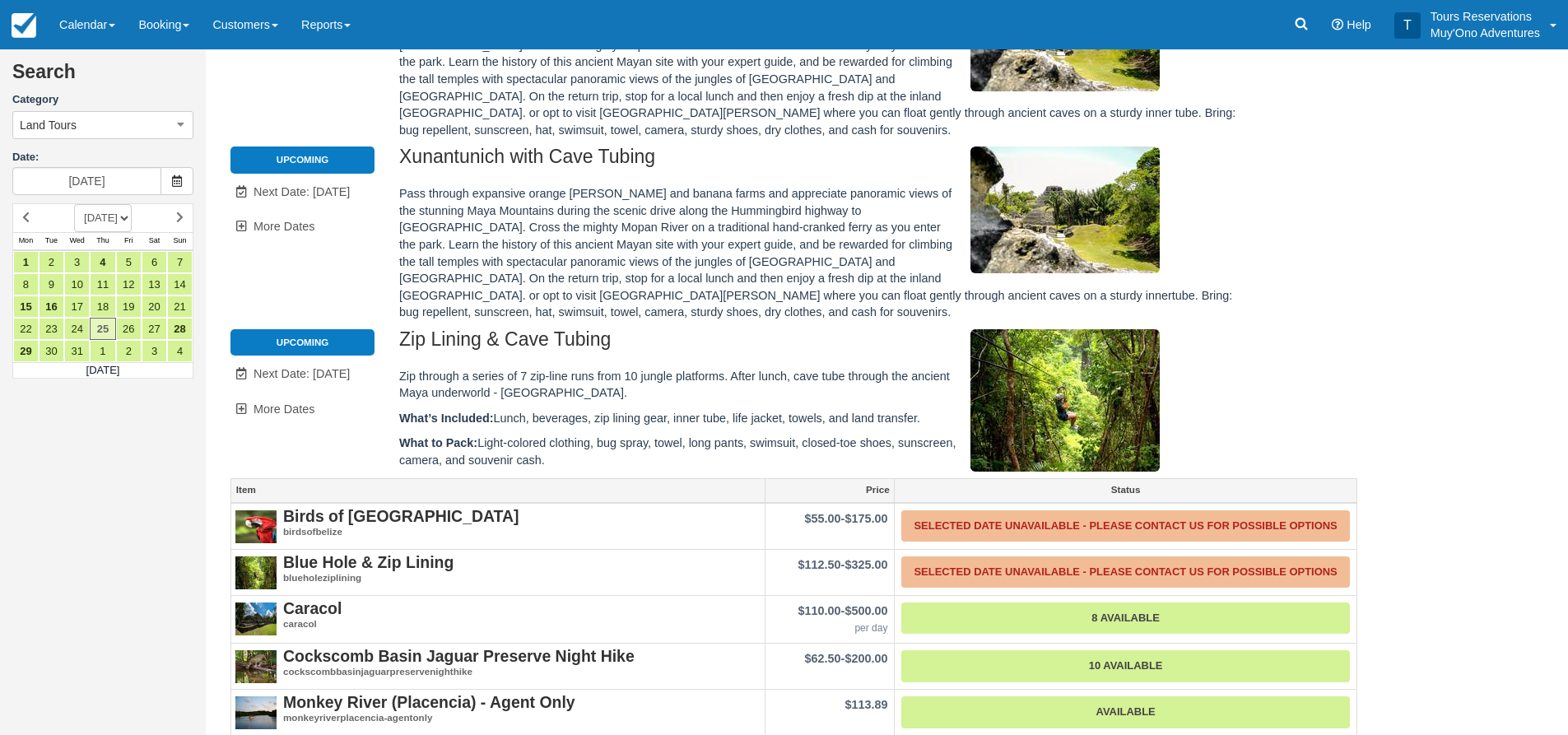
scroll to position [576, 0]
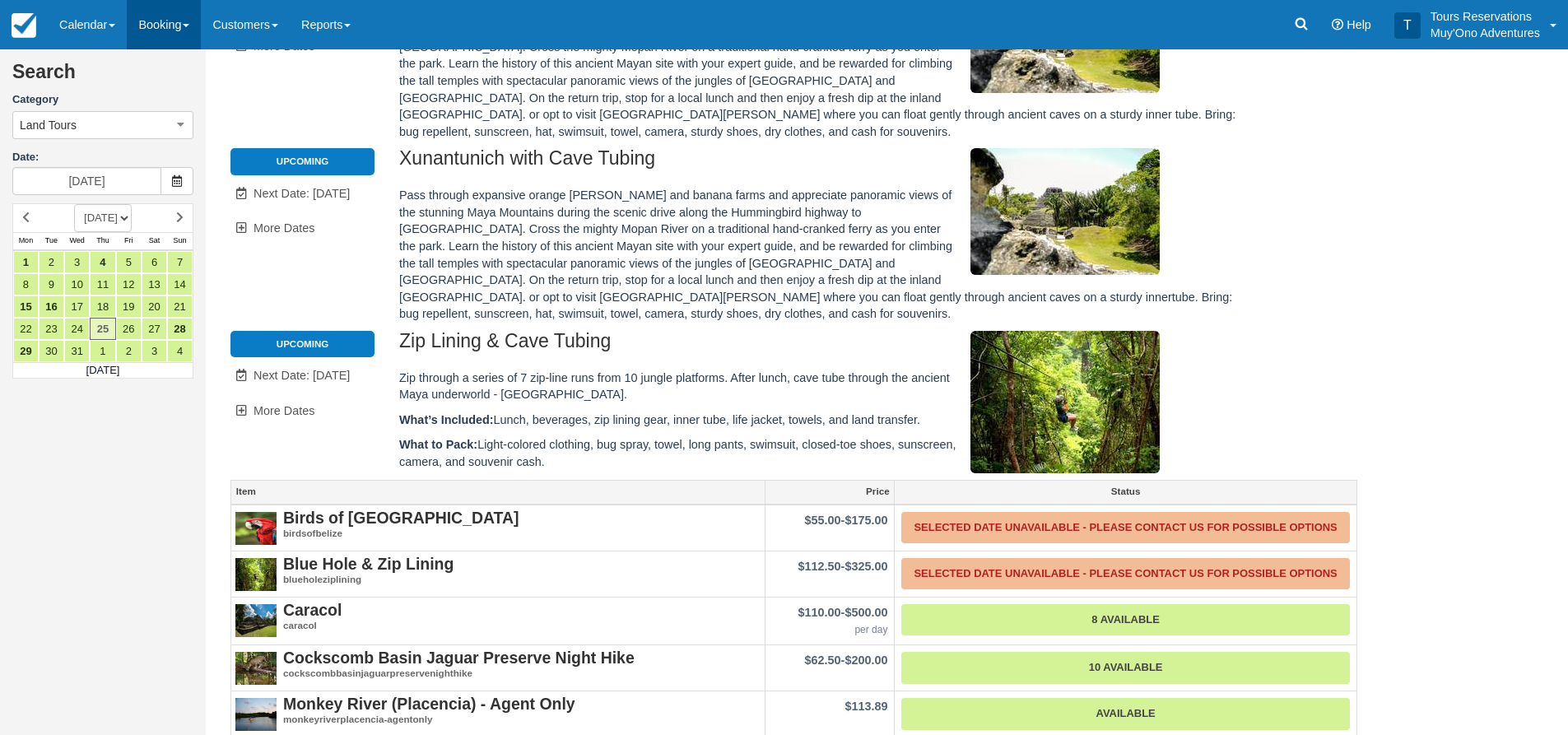
click at [161, 10] on link "Booking" at bounding box center [163, 24] width 74 height 49
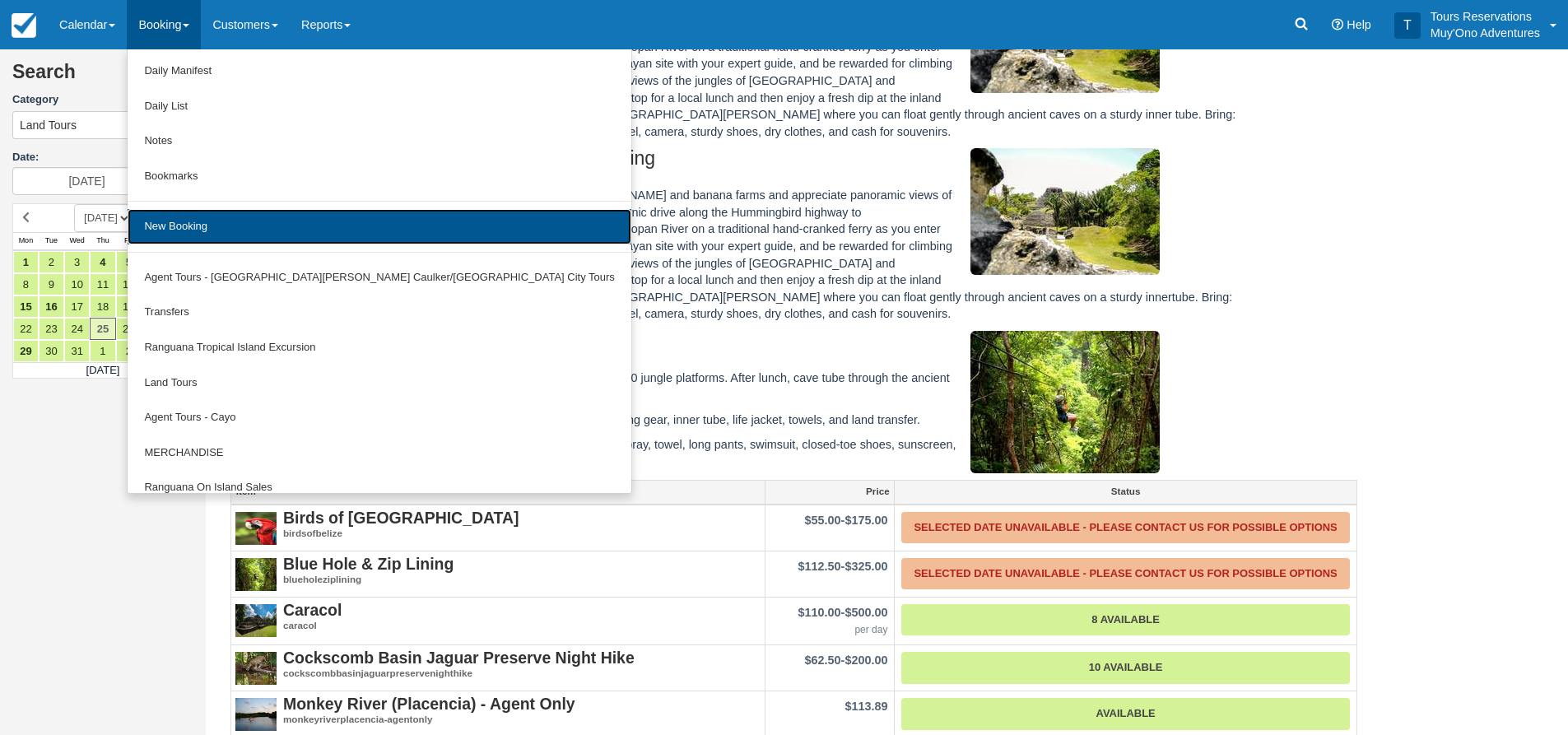
click at [205, 224] on link "New Booking" at bounding box center [378, 227] width 503 height 35
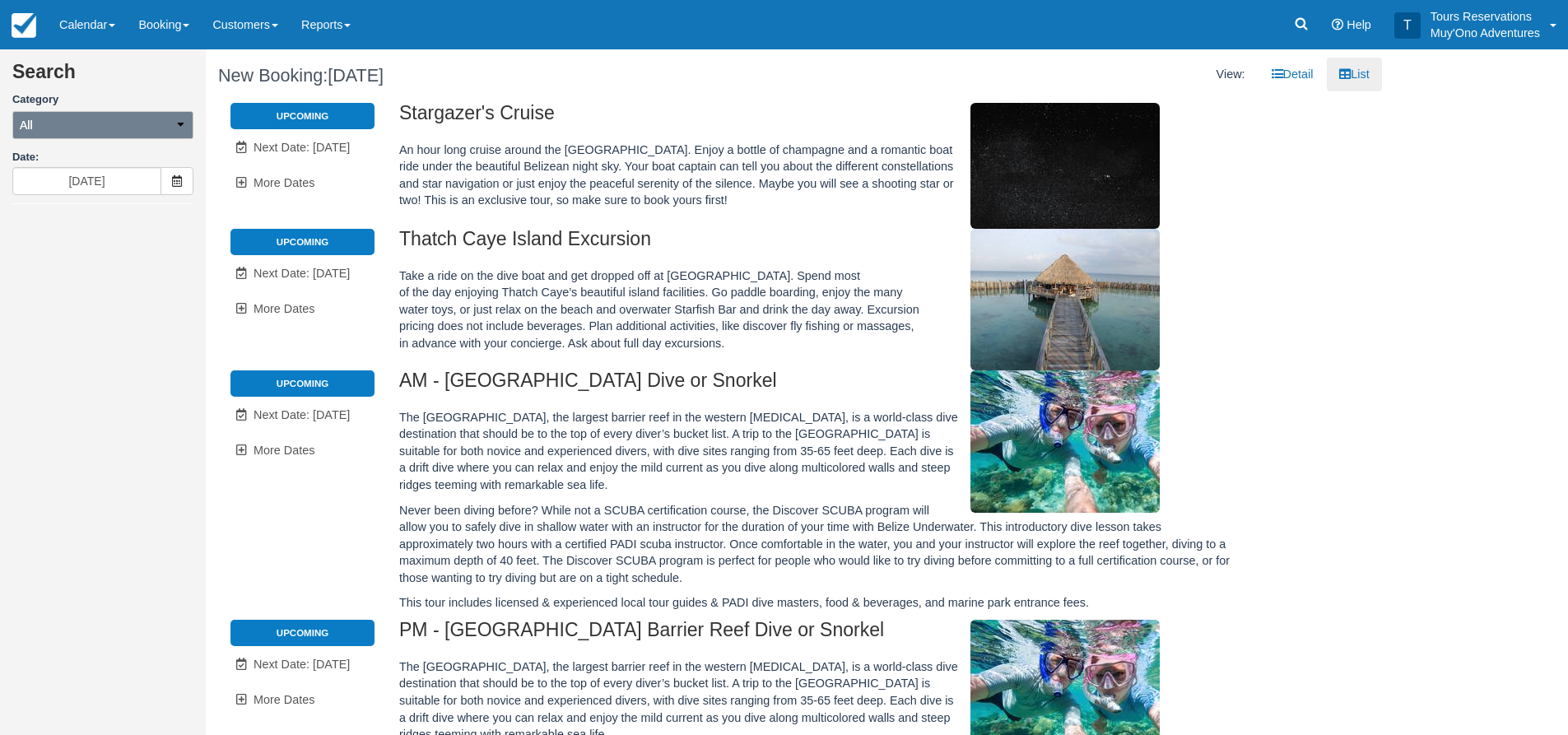
click at [119, 125] on button "All" at bounding box center [102, 125] width 181 height 28
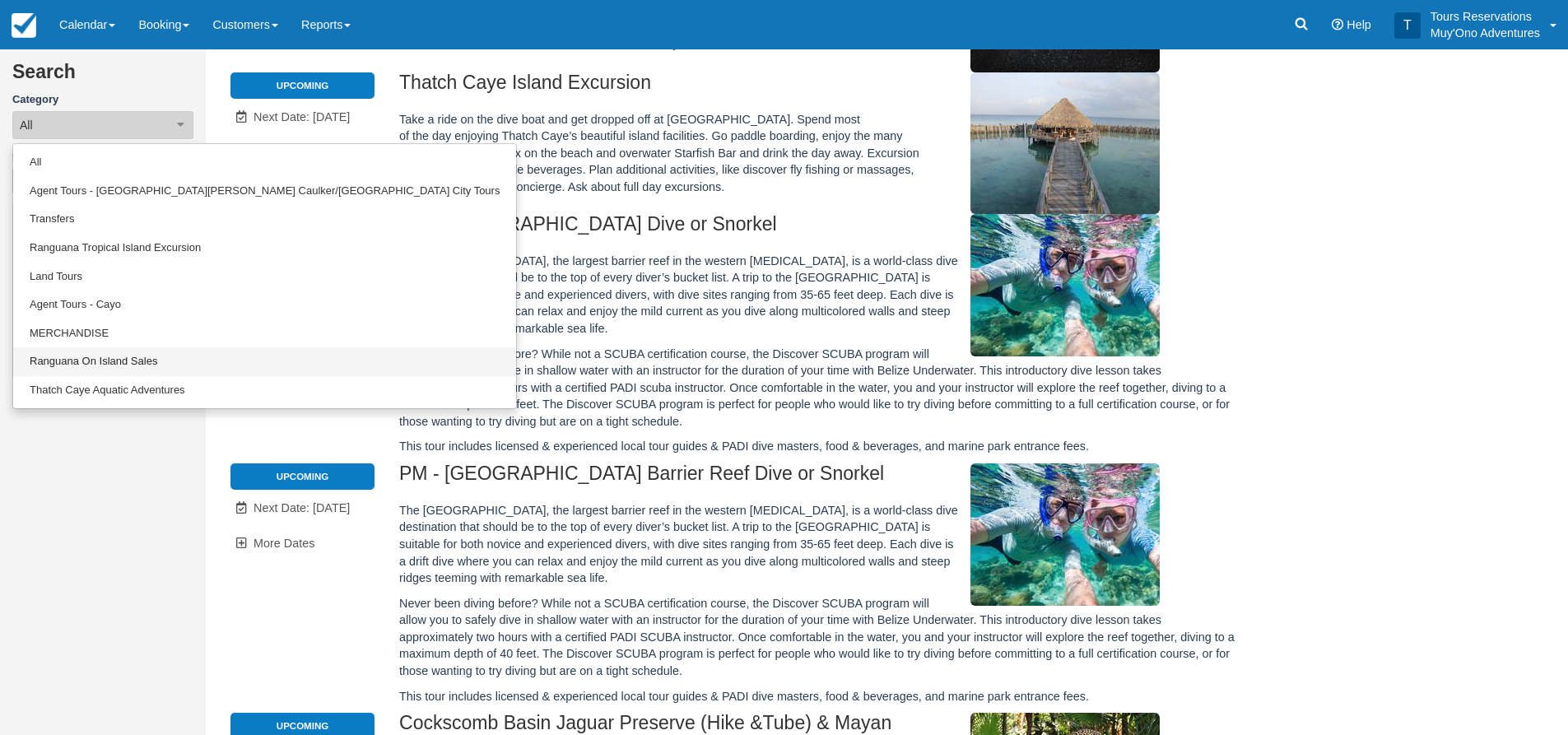
scroll to position [329, 0]
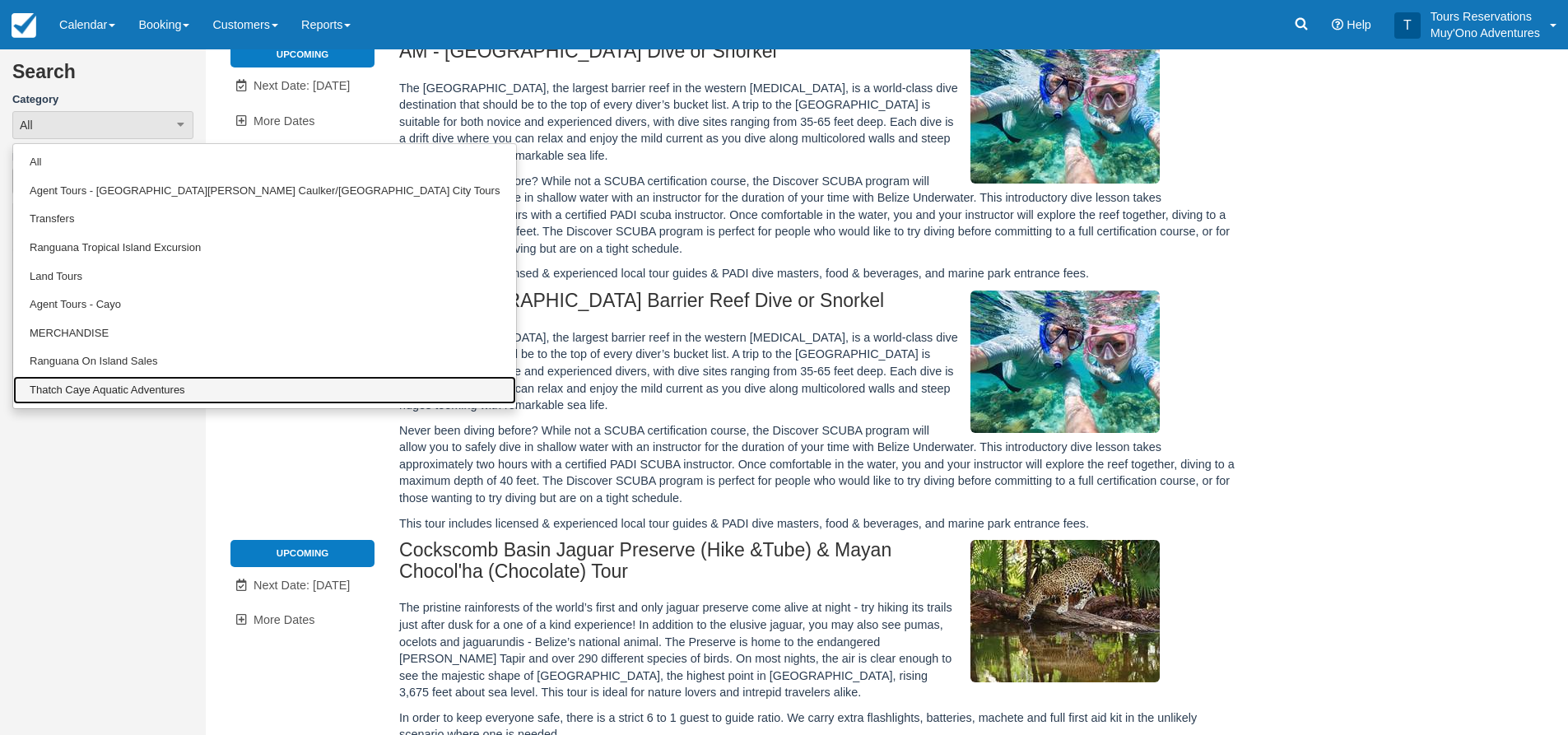
click at [98, 387] on link "Thatch Caye Aquatic Adventures" at bounding box center [264, 390] width 503 height 29
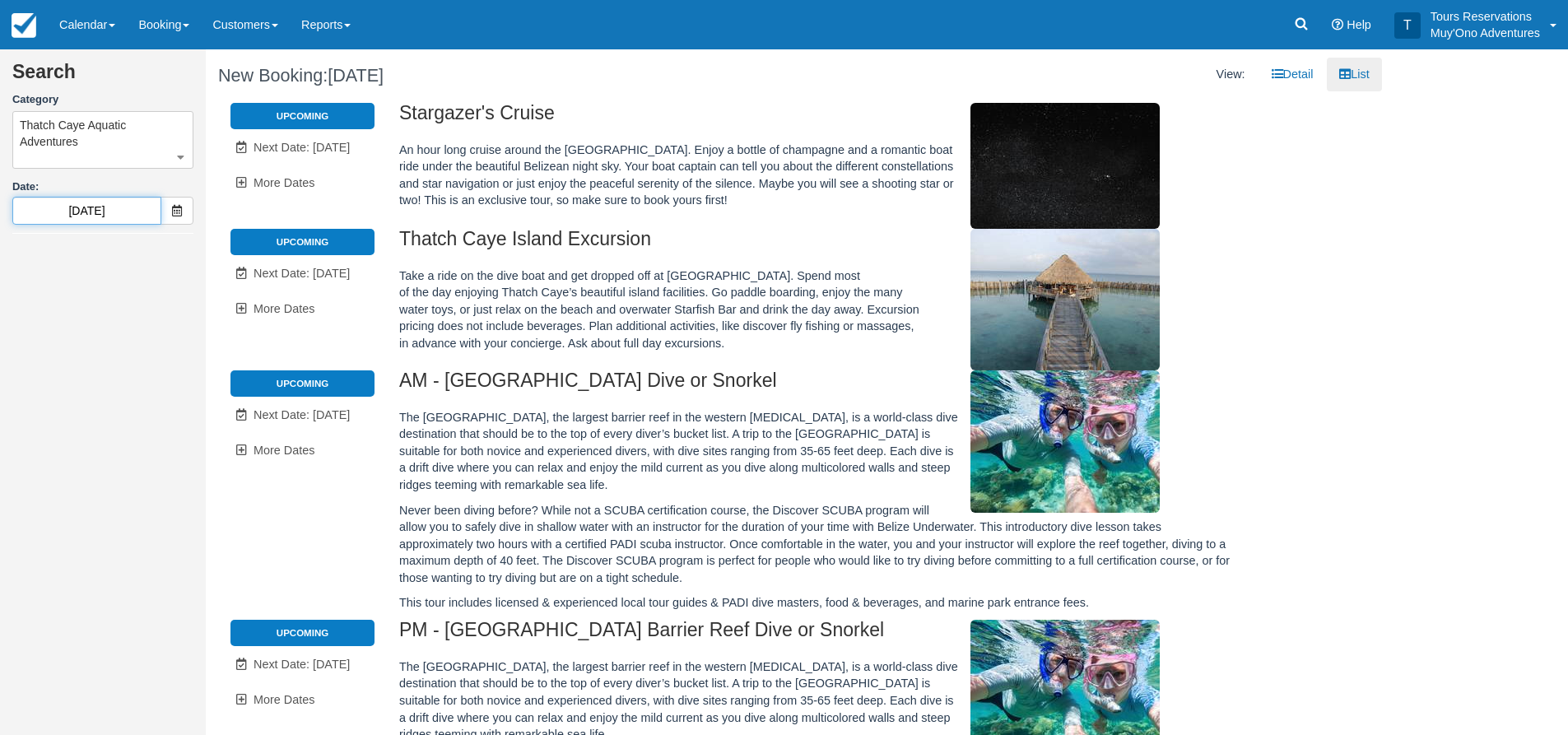
click at [96, 211] on input "10/03/25" at bounding box center [86, 211] width 149 height 28
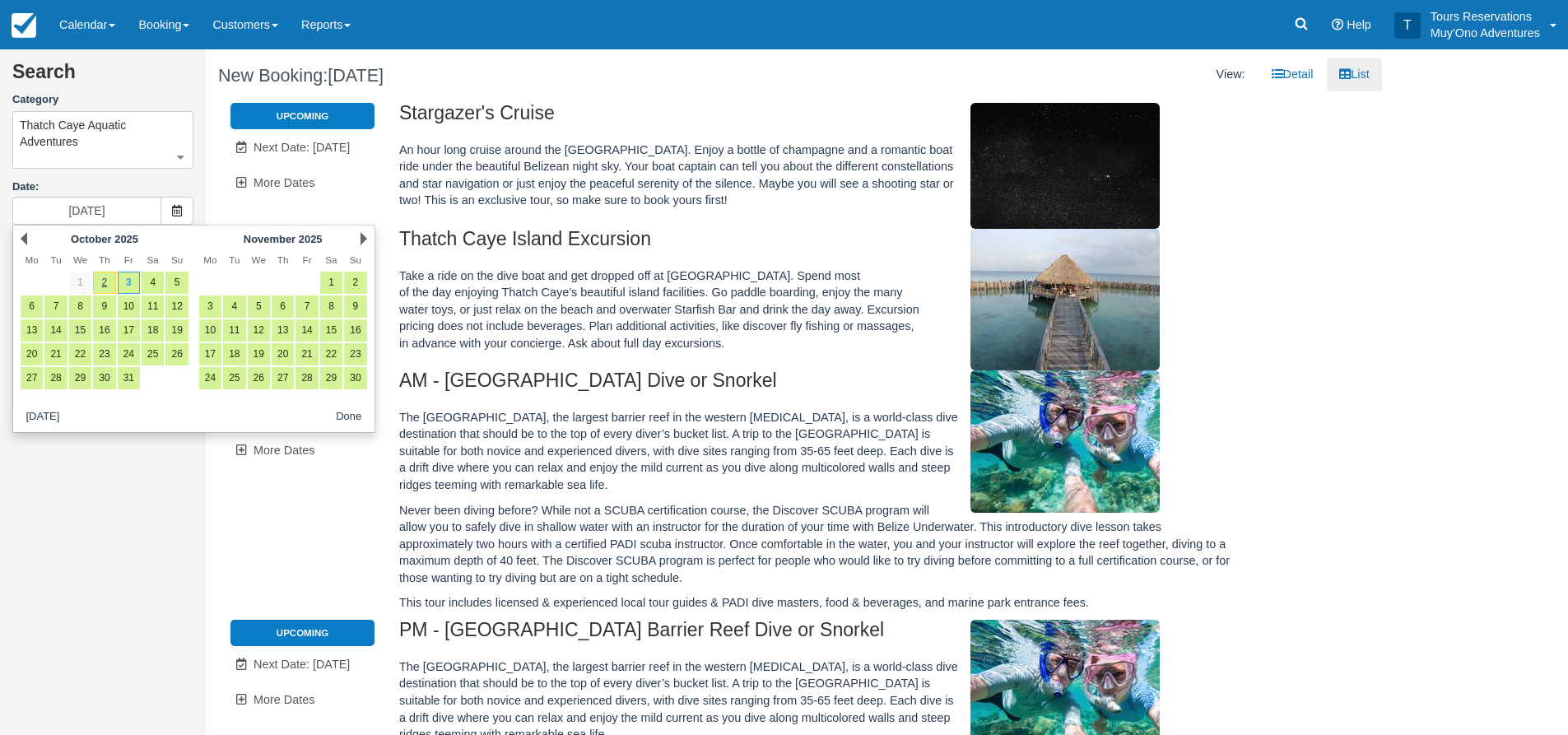
click at [356, 236] on div "Next November 2025" at bounding box center [282, 239] width 178 height 23
click at [363, 239] on link "Next" at bounding box center [363, 239] width 7 height 13
click at [233, 355] on link "23" at bounding box center [234, 354] width 22 height 22
type input "12/23/25"
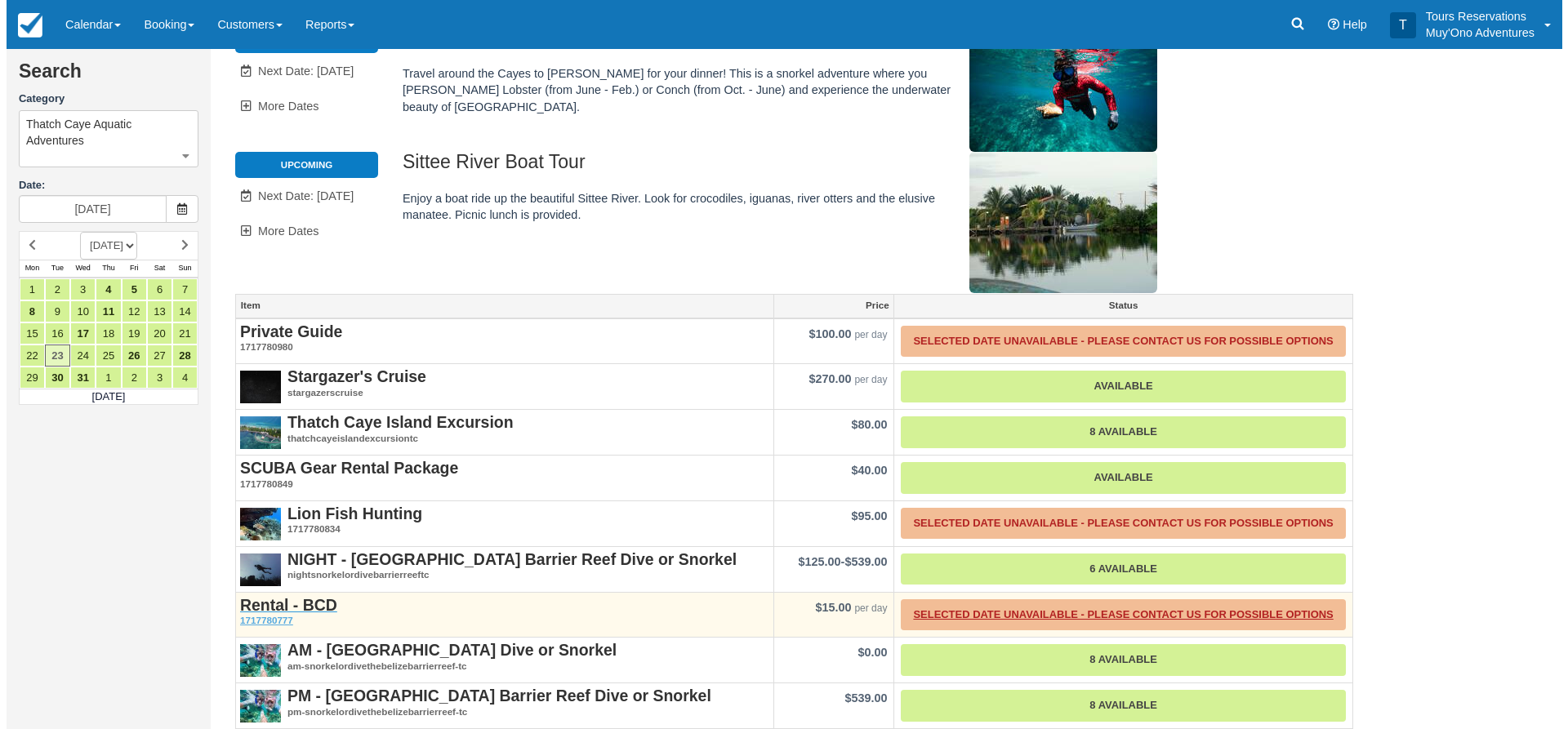
scroll to position [300, 0]
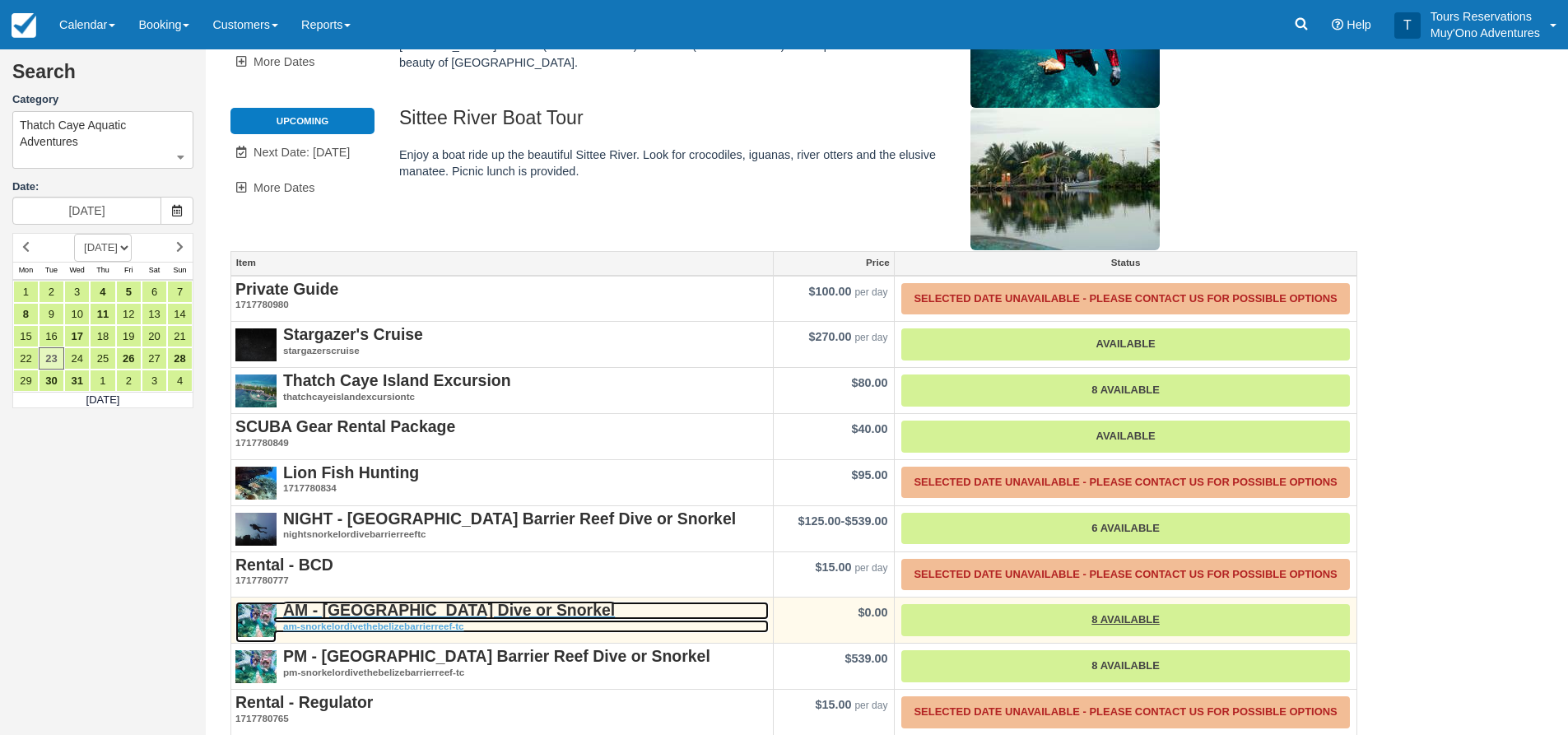
click at [372, 601] on strong "AM - [GEOGRAPHIC_DATA] Dive or Snorkel" at bounding box center [449, 610] width 332 height 18
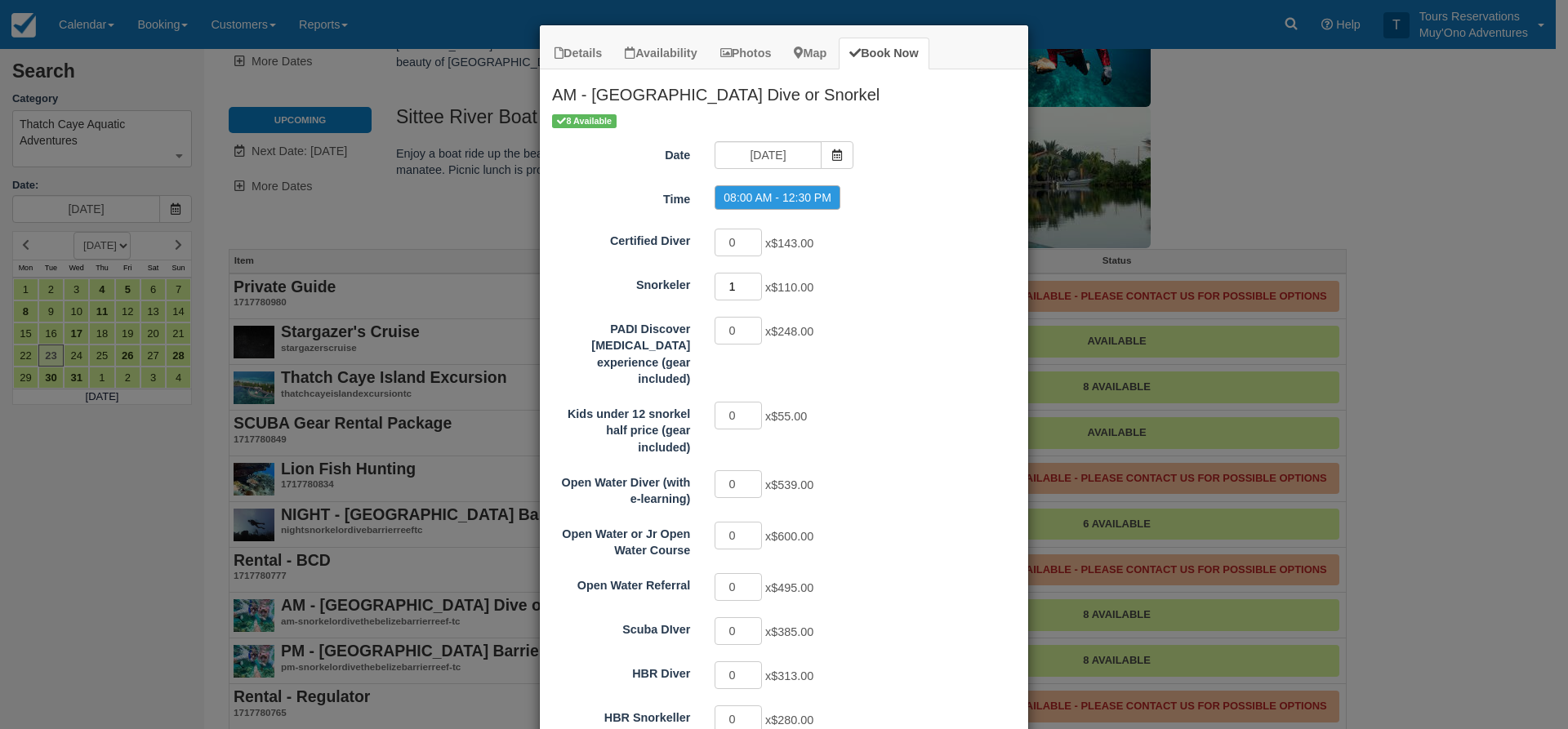
click at [749, 281] on input "1" at bounding box center [737, 287] width 47 height 28
type input "2"
click at [749, 281] on input "2" at bounding box center [737, 287] width 47 height 28
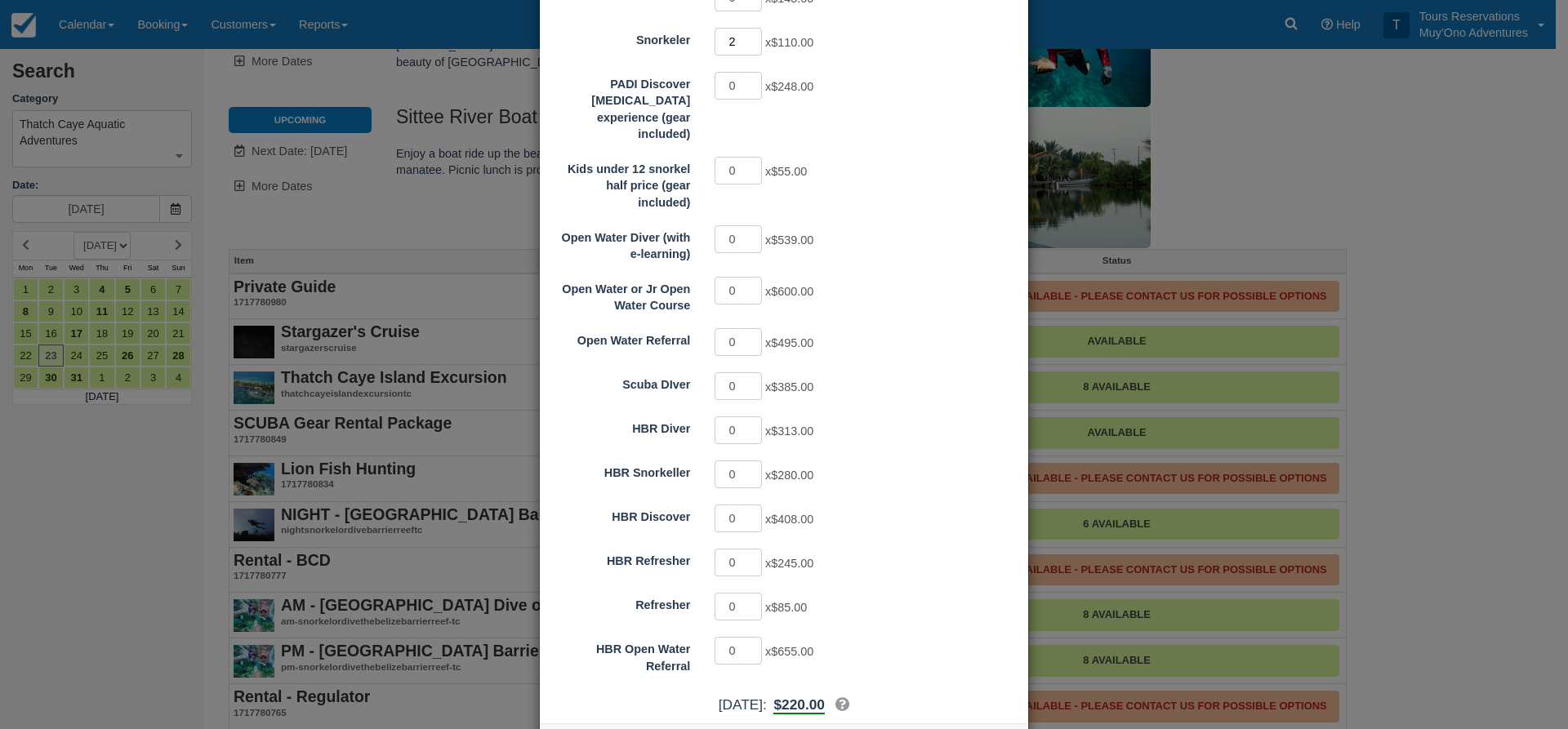
scroll to position [82, 0]
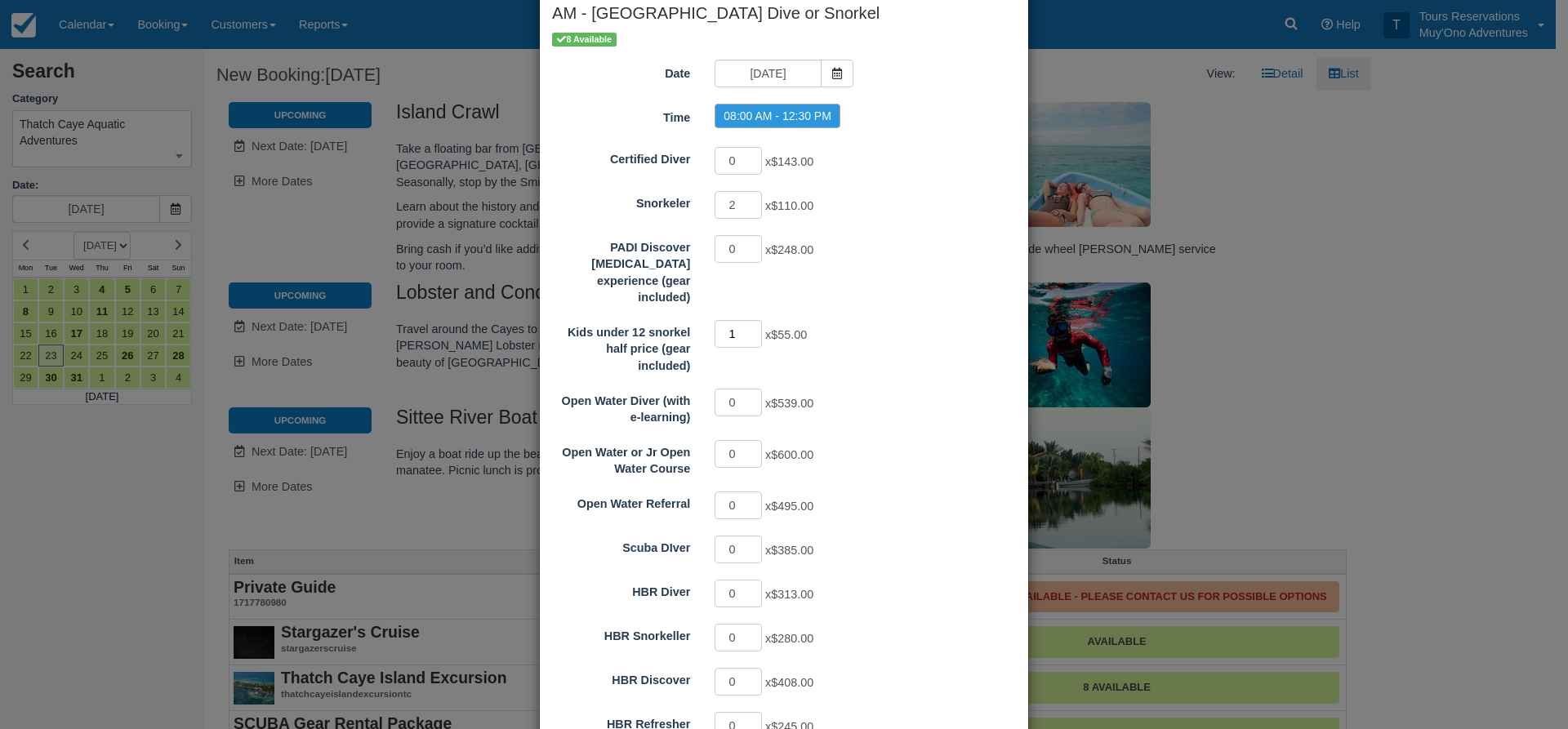
type input "1"
click at [745, 320] on input "1" at bounding box center [737, 334] width 47 height 28
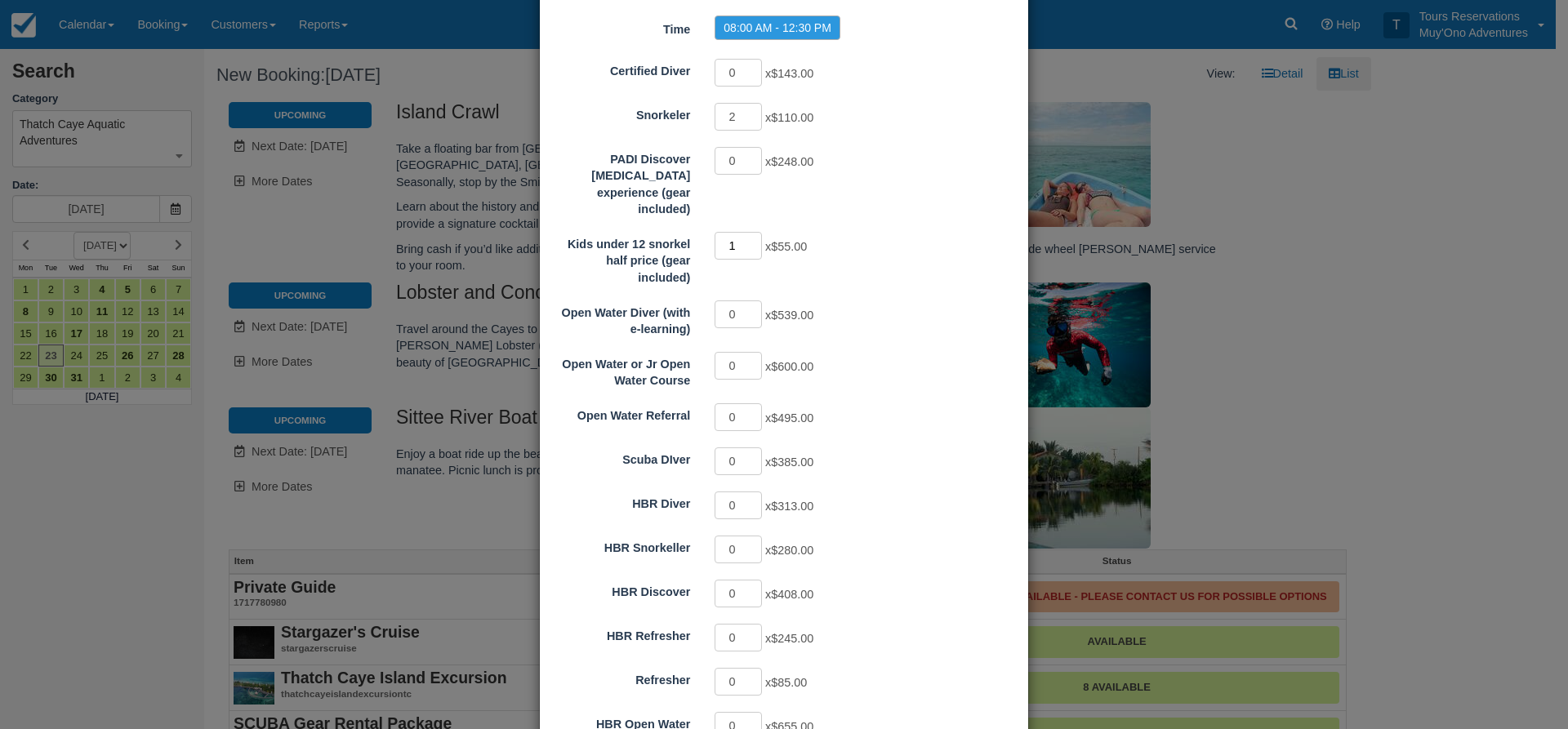
scroll to position [300, 0]
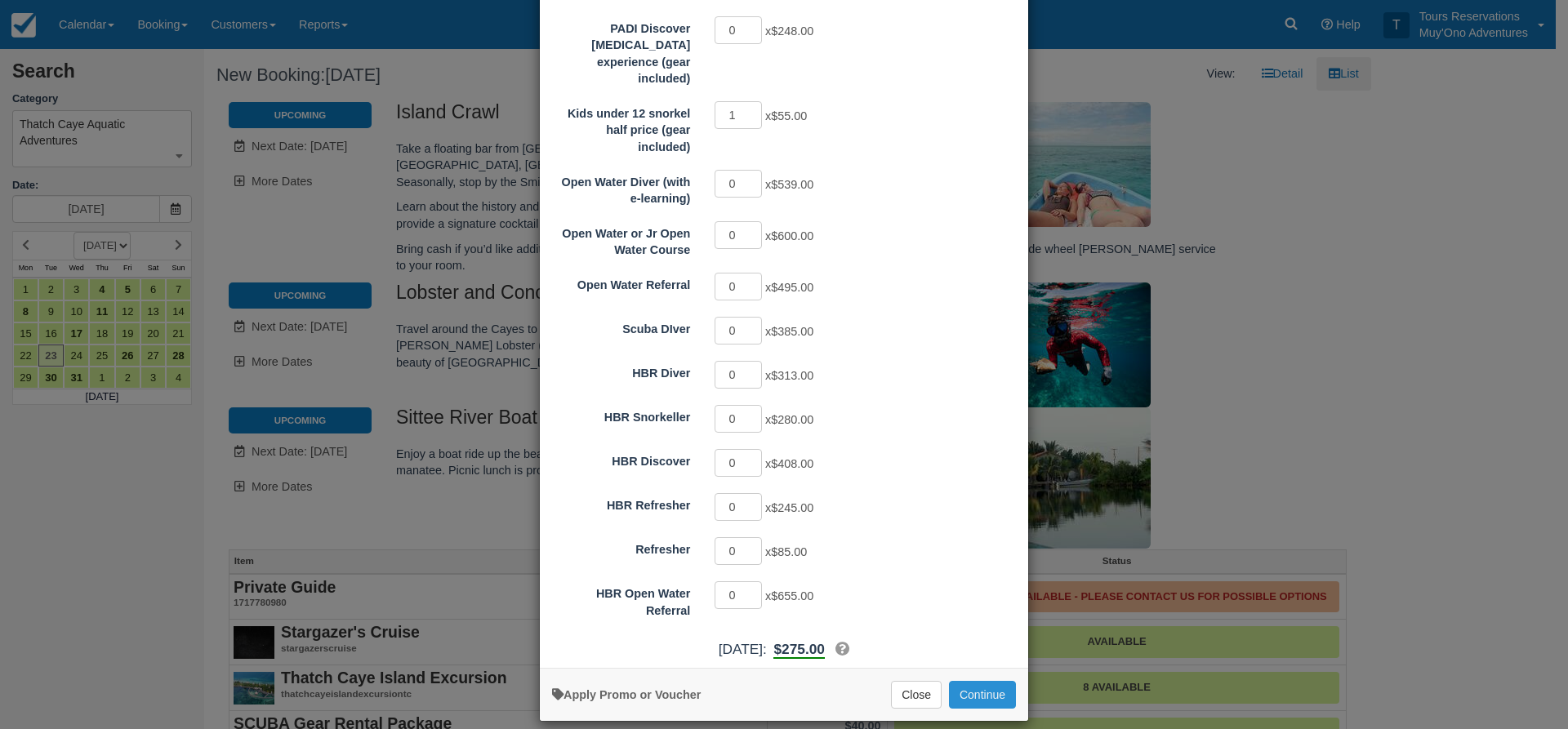
click at [974, 681] on button "Continue" at bounding box center [983, 695] width 67 height 28
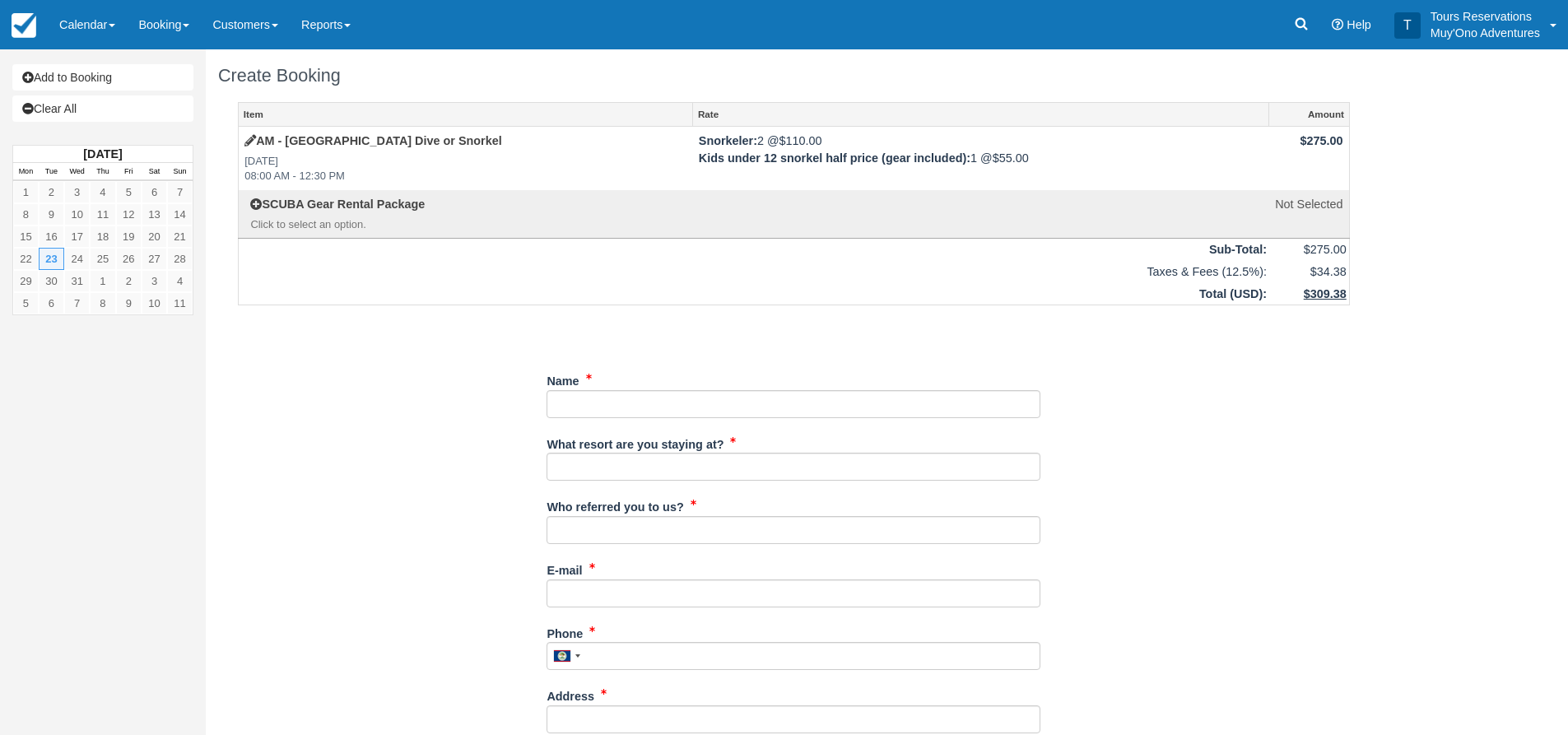
click at [633, 392] on div "Name" at bounding box center [793, 392] width 494 height 51
click at [641, 401] on input "Name" at bounding box center [793, 404] width 494 height 28
click at [596, 400] on input "Name" at bounding box center [793, 404] width 494 height 28
type input "[PERSON_NAME]"
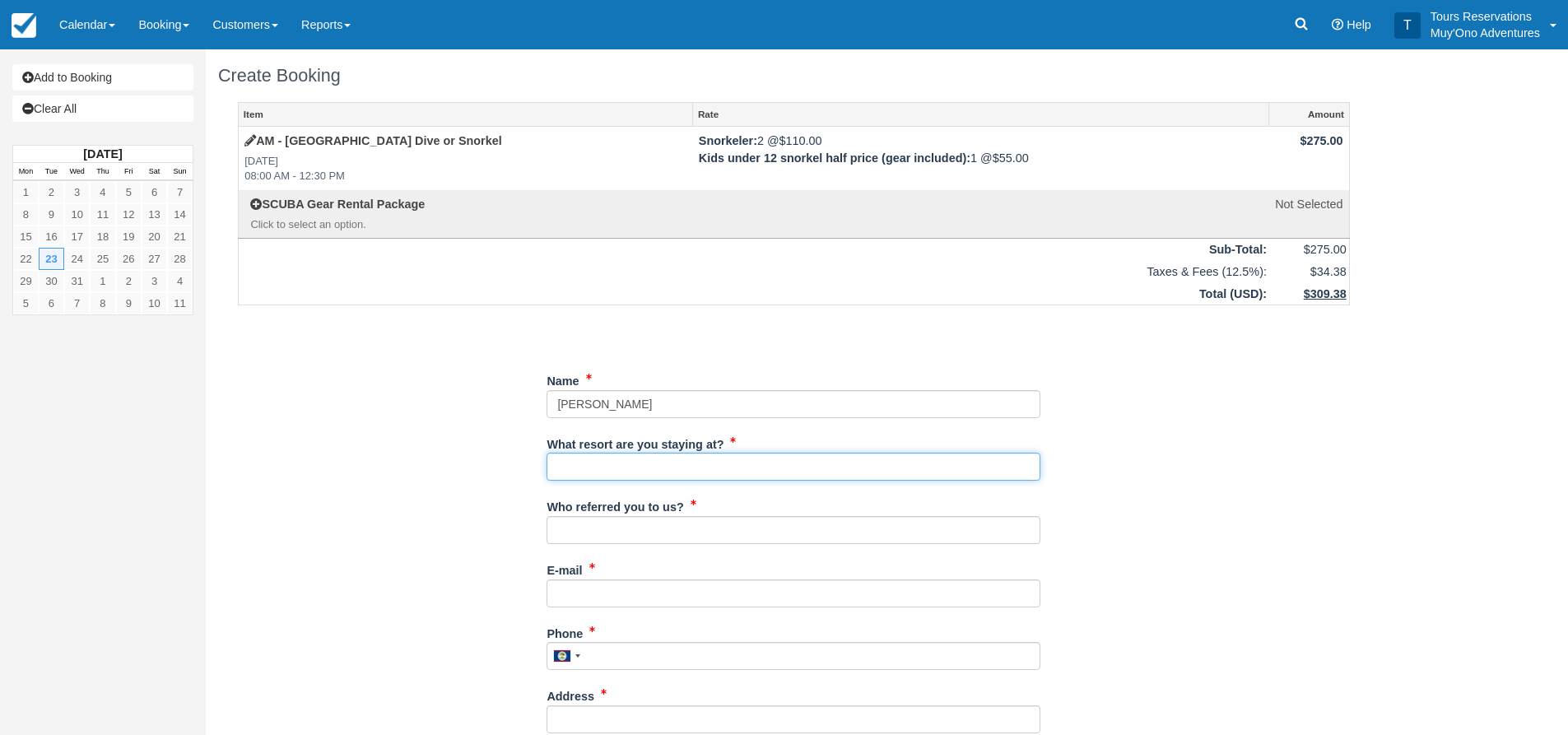
click at [624, 476] on input "What resort are you staying at?" at bounding box center [793, 466] width 494 height 28
type input "Thatch Caye"
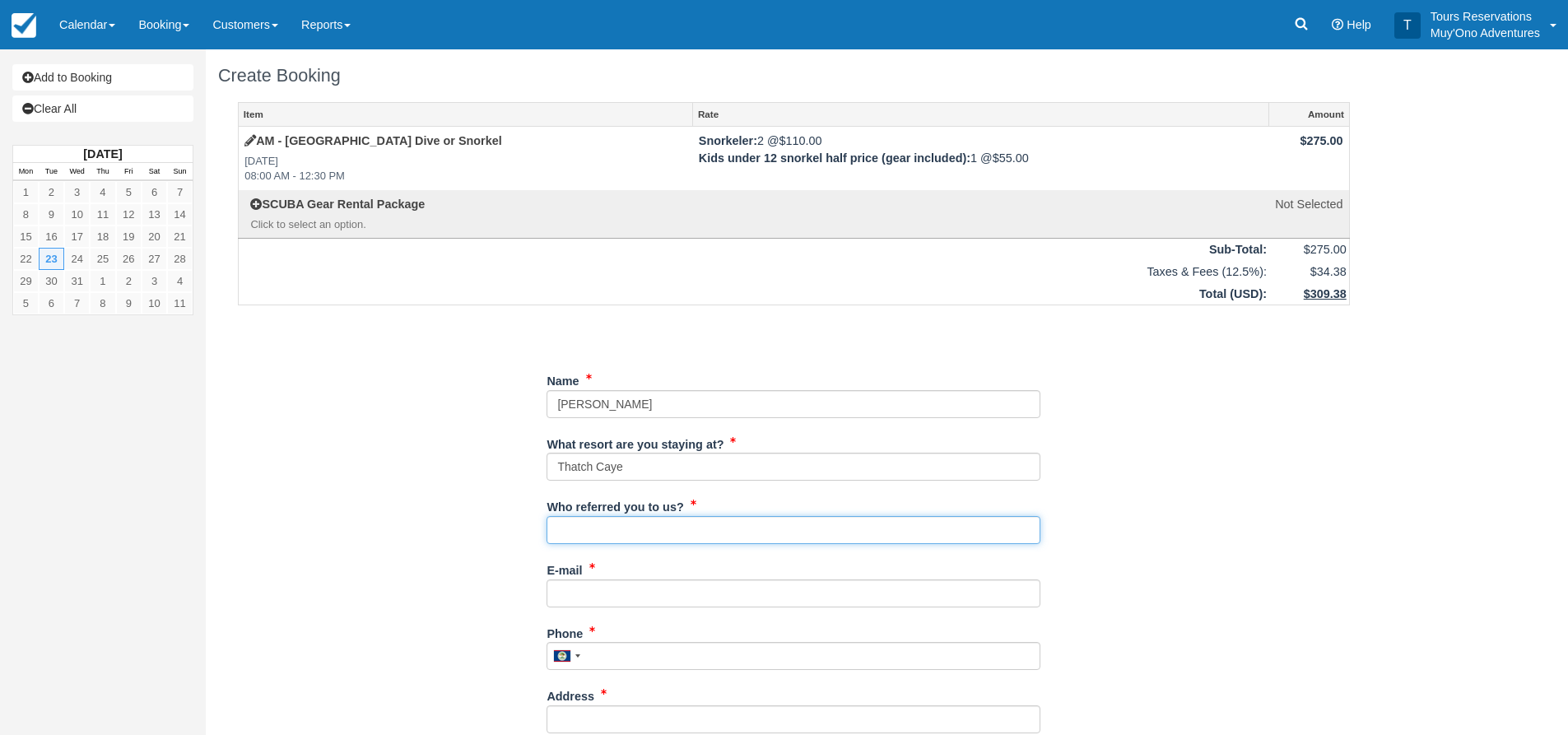
click at [632, 532] on input "Who referred you to us?" at bounding box center [793, 531] width 494 height 28
type input "an"
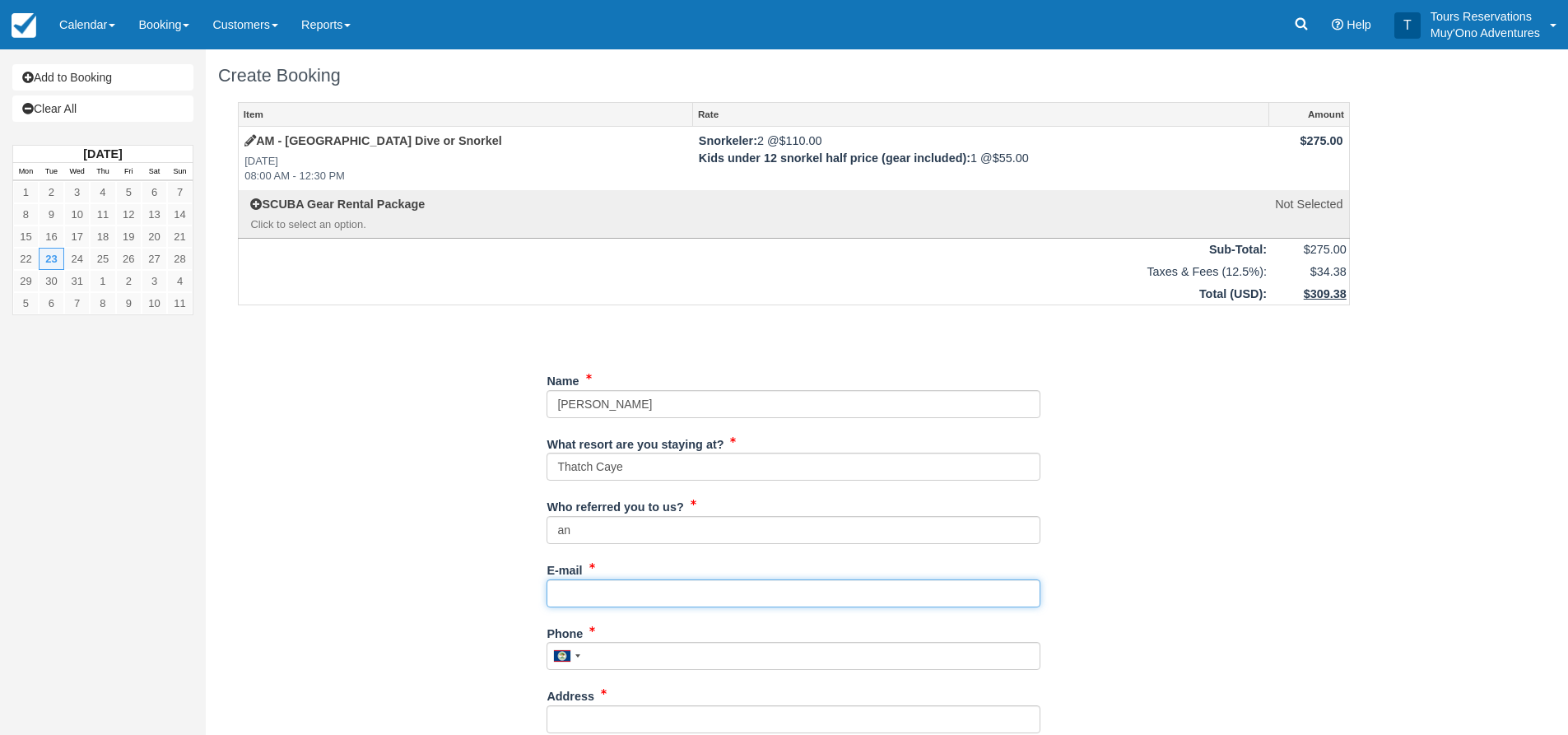
click at [608, 587] on input "E-mail" at bounding box center [793, 594] width 494 height 28
click at [718, 597] on input "E-mail" at bounding box center [793, 594] width 494 height 28
paste input "[PERSON_NAME][EMAIL_ADDRESS][DOMAIN_NAME]"
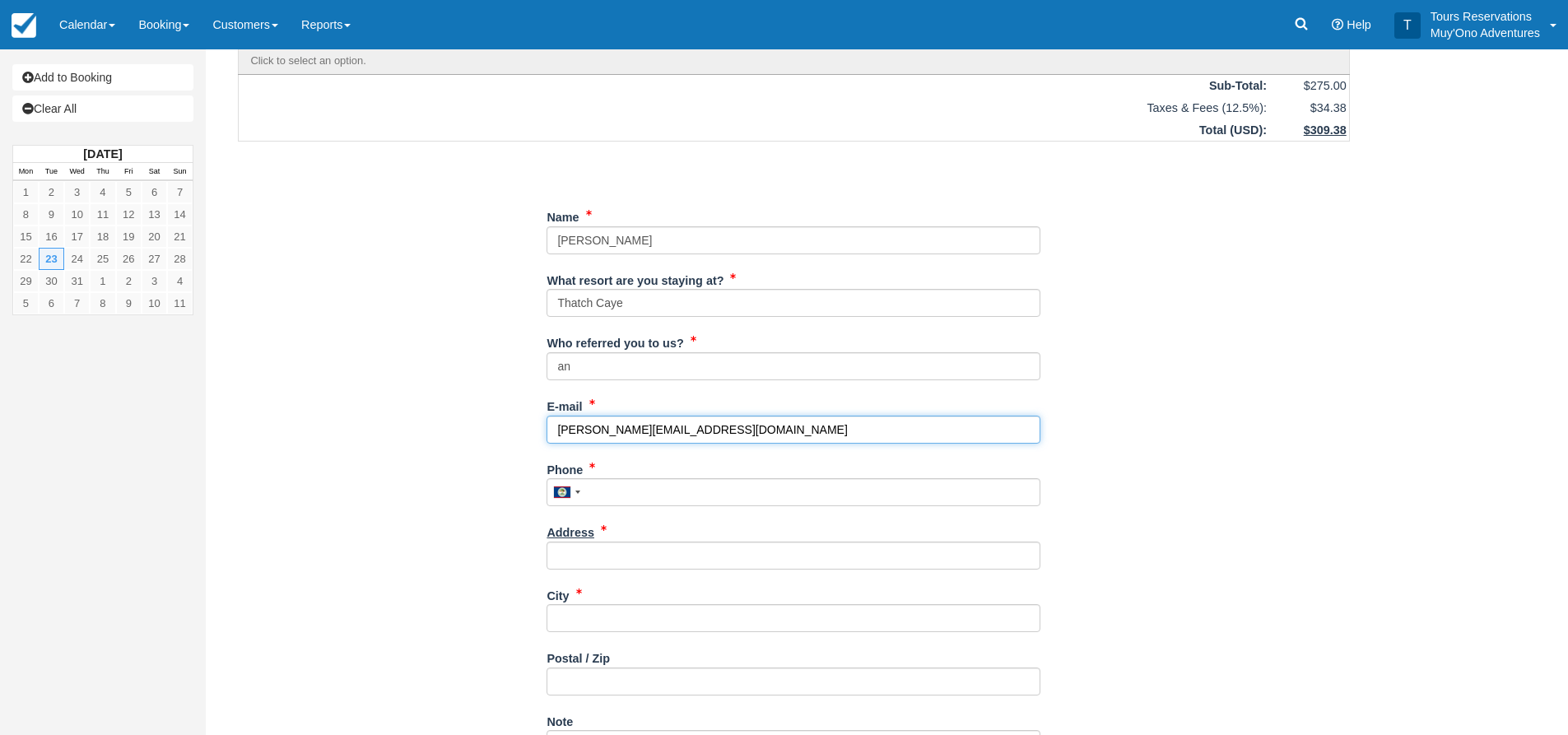
scroll to position [164, 0]
type input "[PERSON_NAME][EMAIL_ADDRESS][DOMAIN_NAME]"
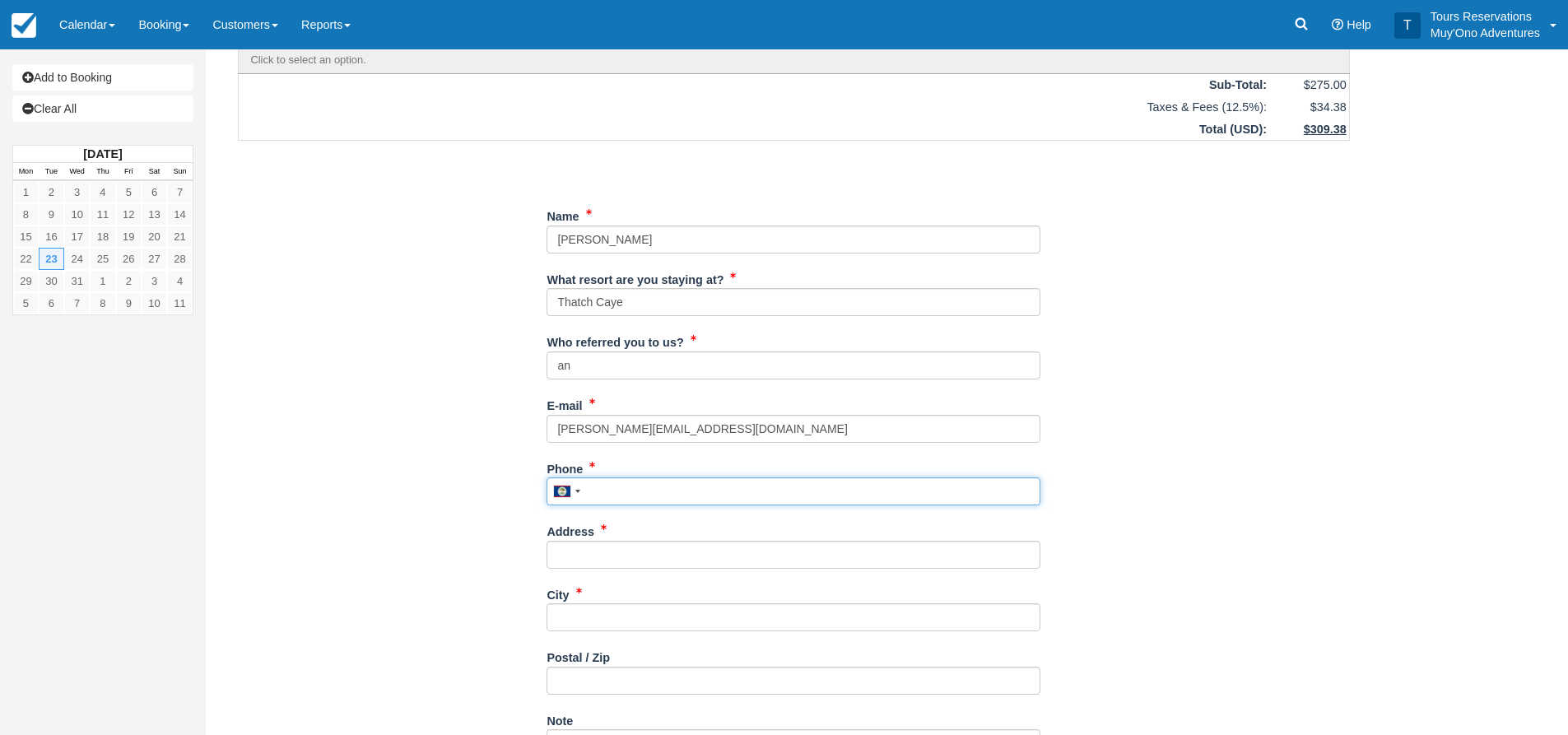
click at [624, 492] on input "Phone" at bounding box center [793, 492] width 494 height 28
click at [702, 497] on input "Phone" at bounding box center [793, 492] width 494 height 28
paste input "2152034322"
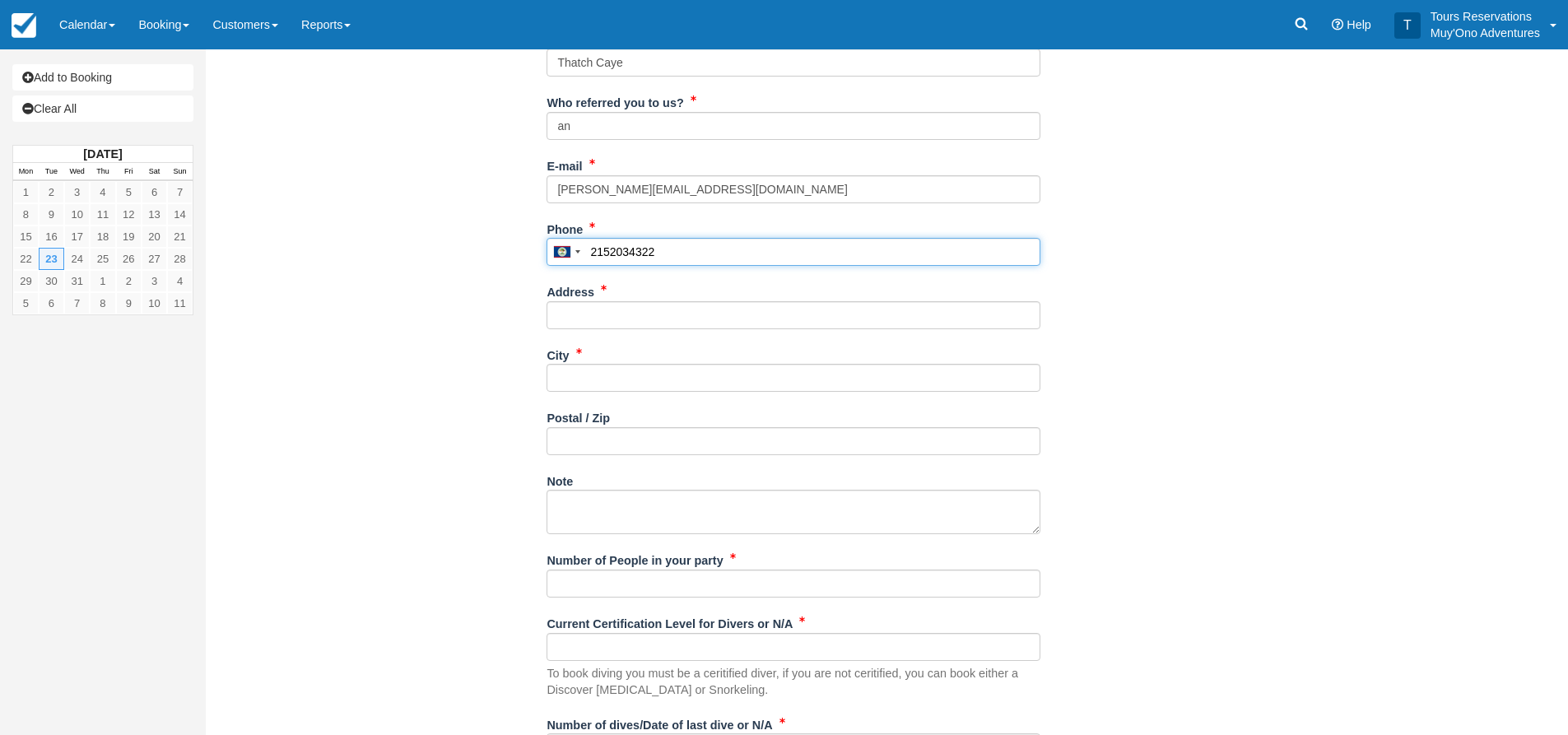
scroll to position [412, 0]
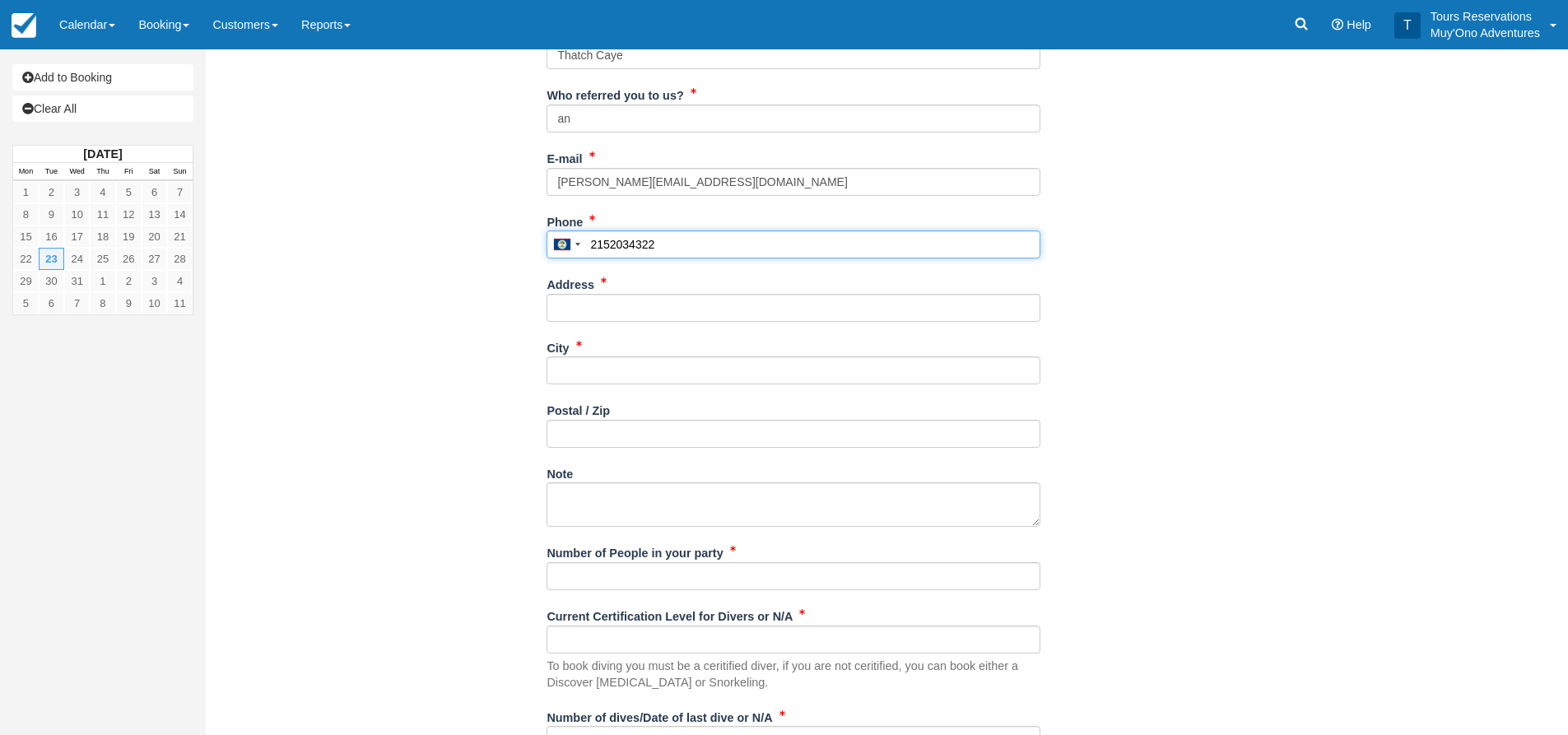
type input "2152034322"
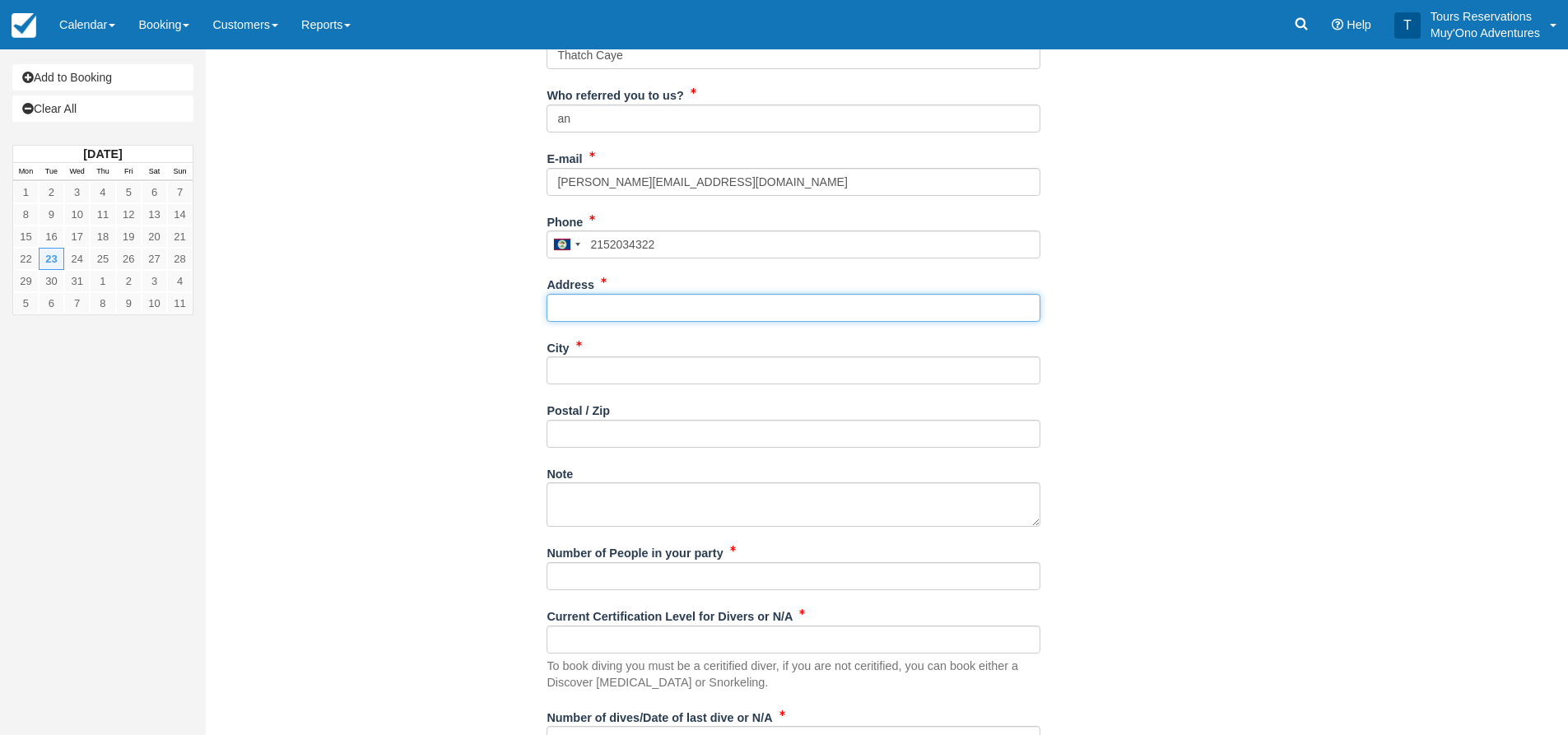
drag, startPoint x: 612, startPoint y: 319, endPoint x: 670, endPoint y: 317, distance: 58.0
click at [612, 318] on input "Address" at bounding box center [793, 308] width 494 height 28
click at [627, 311] on input "Address" at bounding box center [793, 308] width 494 height 28
paste input "139 Ed Rambler Dr"
type input "139 [PERSON_NAME] Dr"
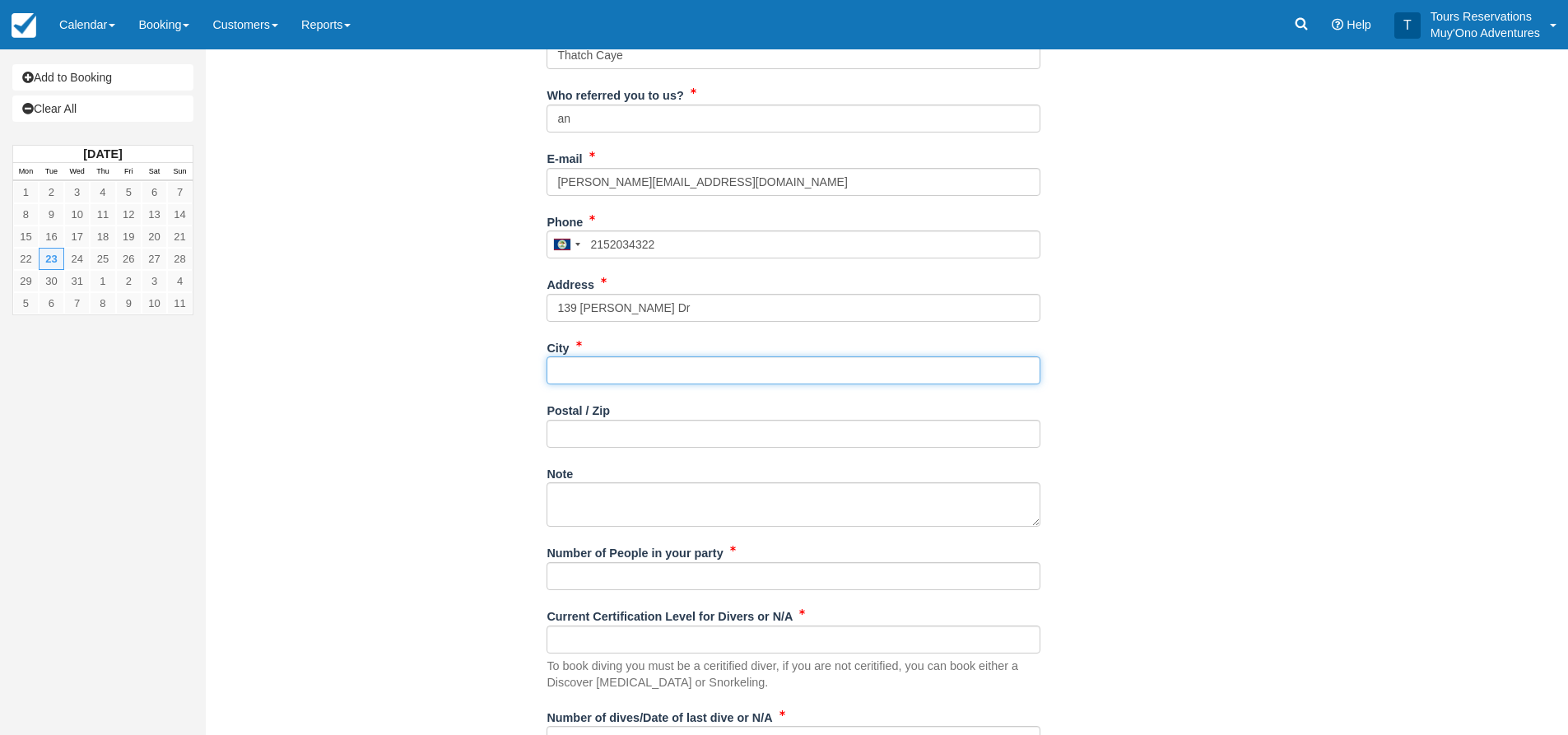
click at [666, 382] on input "City" at bounding box center [793, 371] width 494 height 28
type input "---"
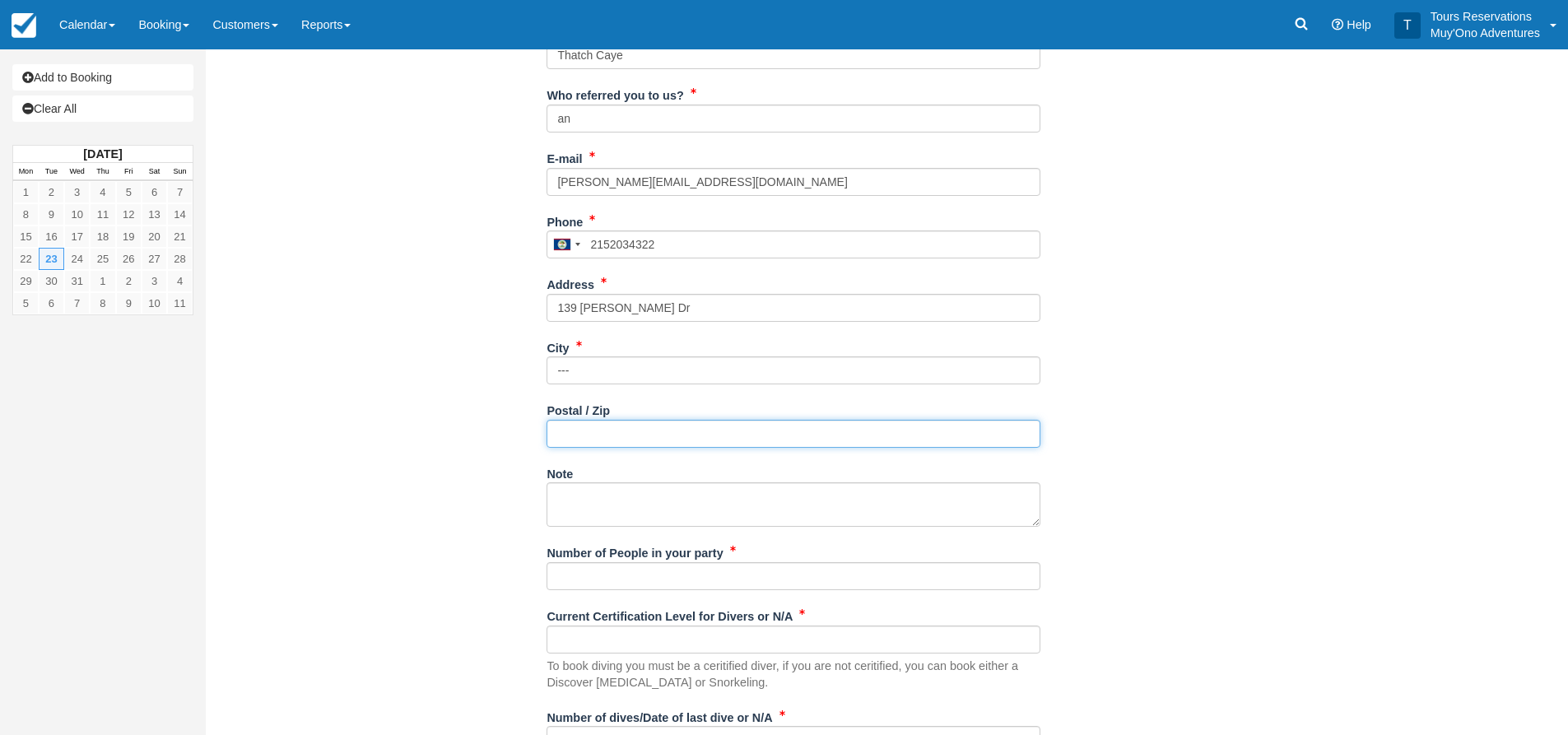
click at [620, 422] on input "Postal / Zip" at bounding box center [793, 434] width 494 height 28
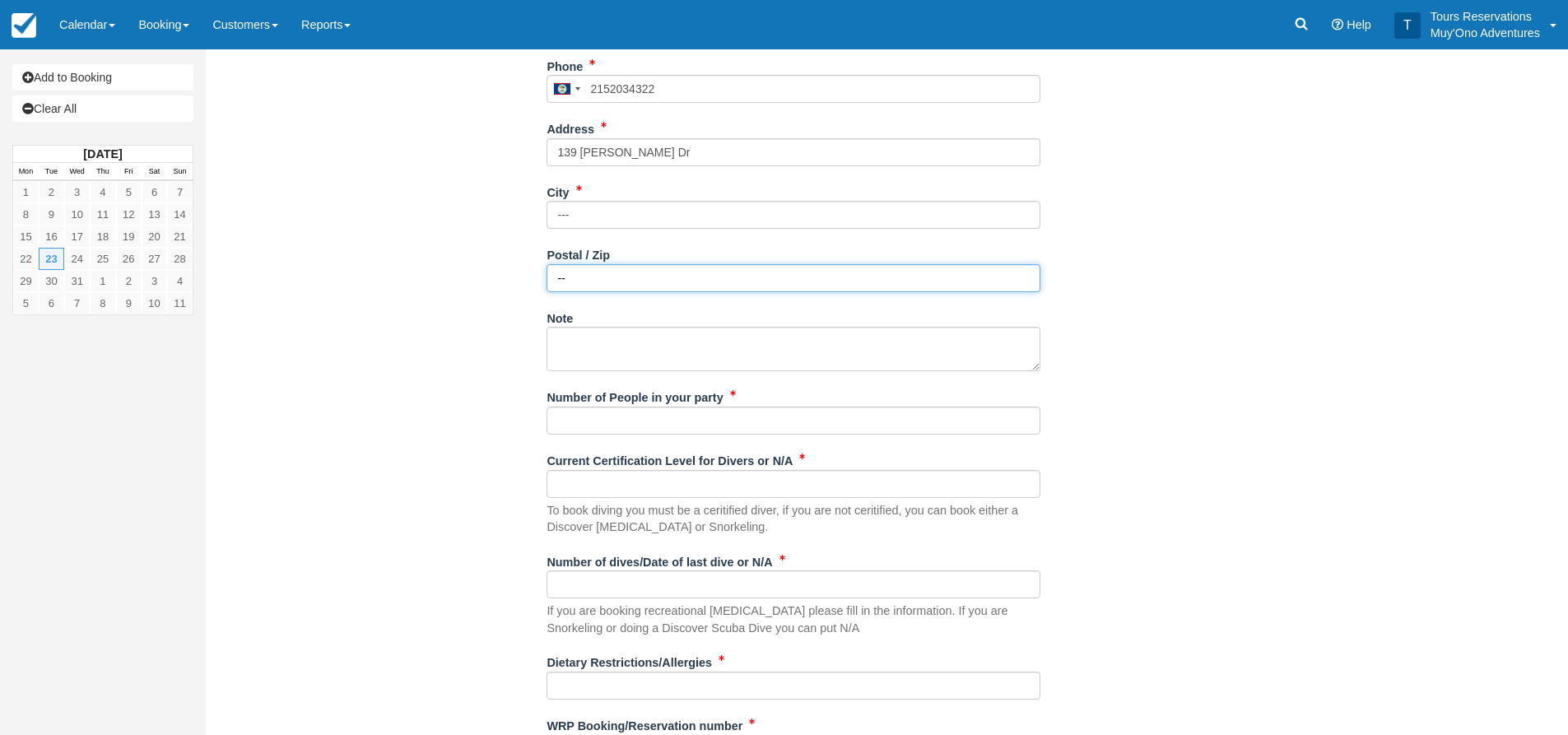
scroll to position [576, 0]
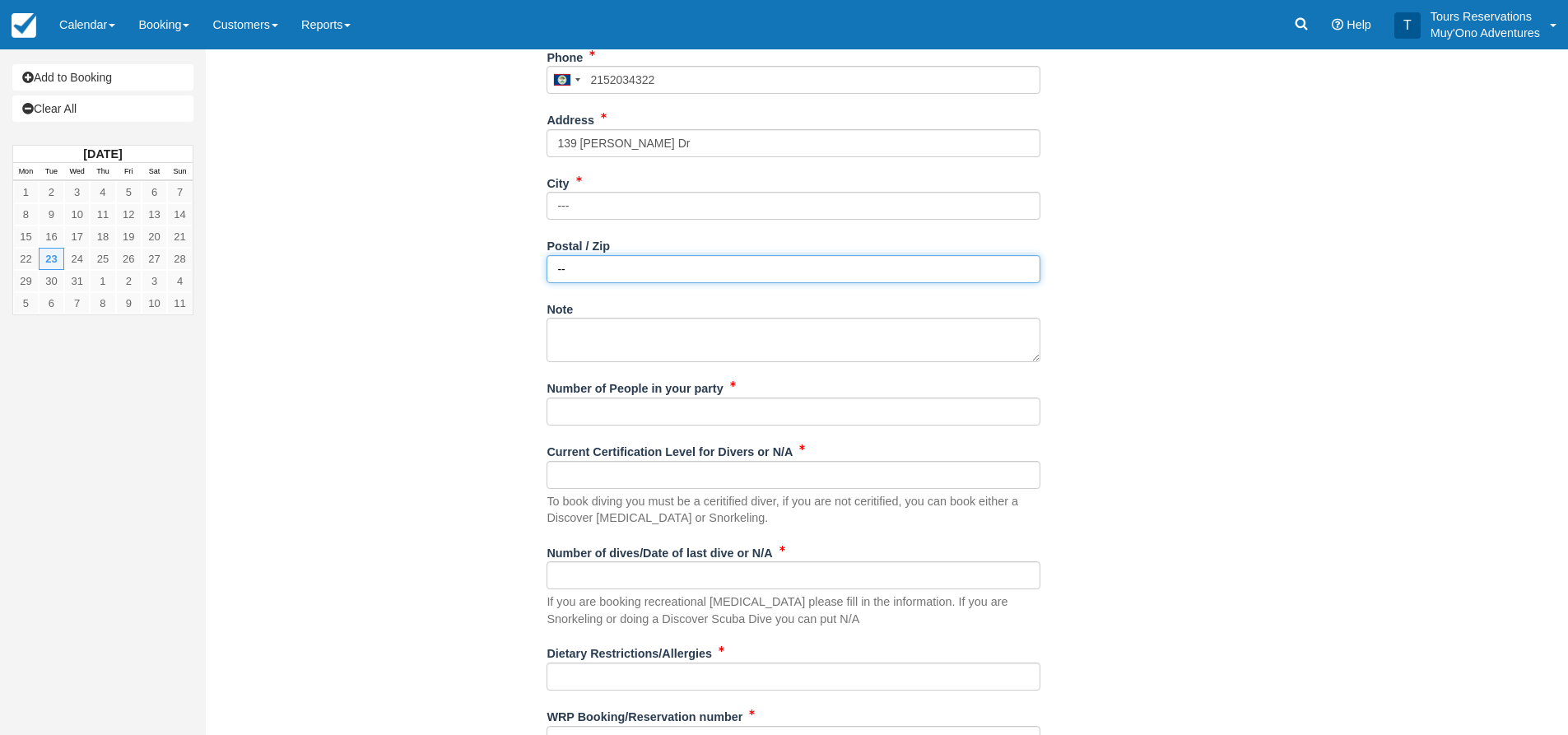
type input "--"
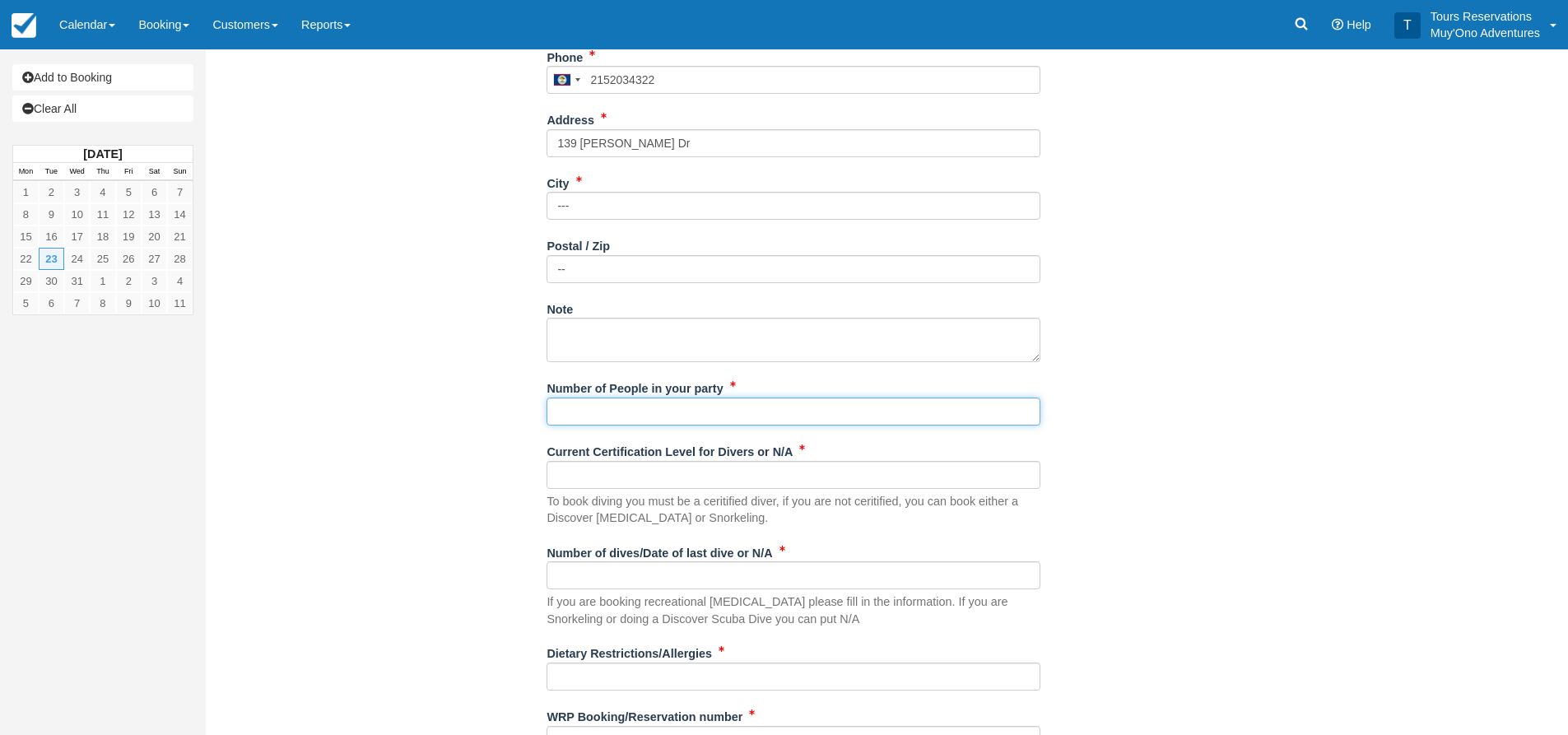
click at [593, 422] on input "Number of People in your party" at bounding box center [793, 412] width 494 height 28
type input "2"
type input "3"
click at [614, 466] on input "Current Certification Level for Divers or N/A" at bounding box center [793, 475] width 494 height 28
type input "n/a"
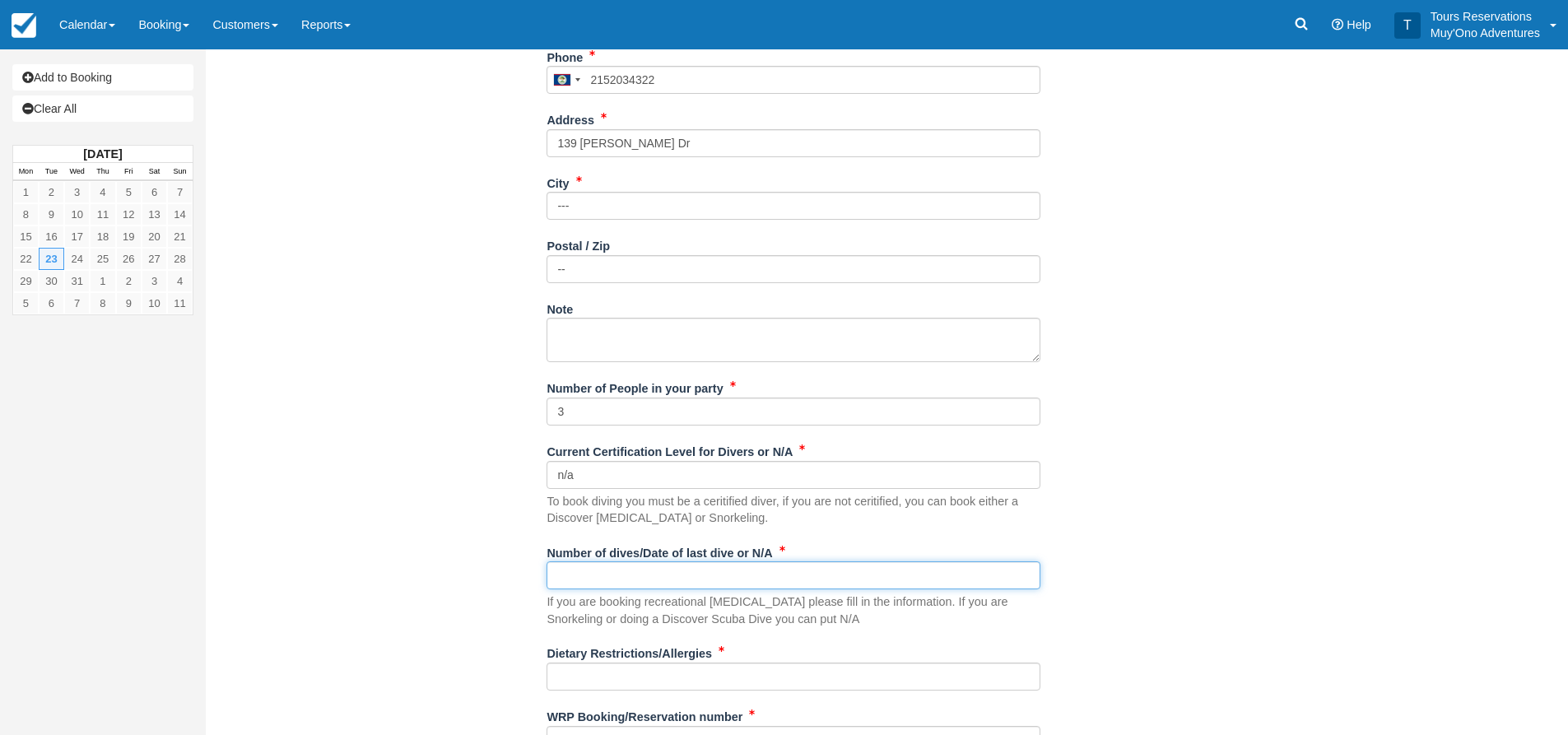
click at [624, 565] on input "Number of dives/Date of last dive or N/A" at bounding box center [793, 575] width 494 height 28
type input "n/a"
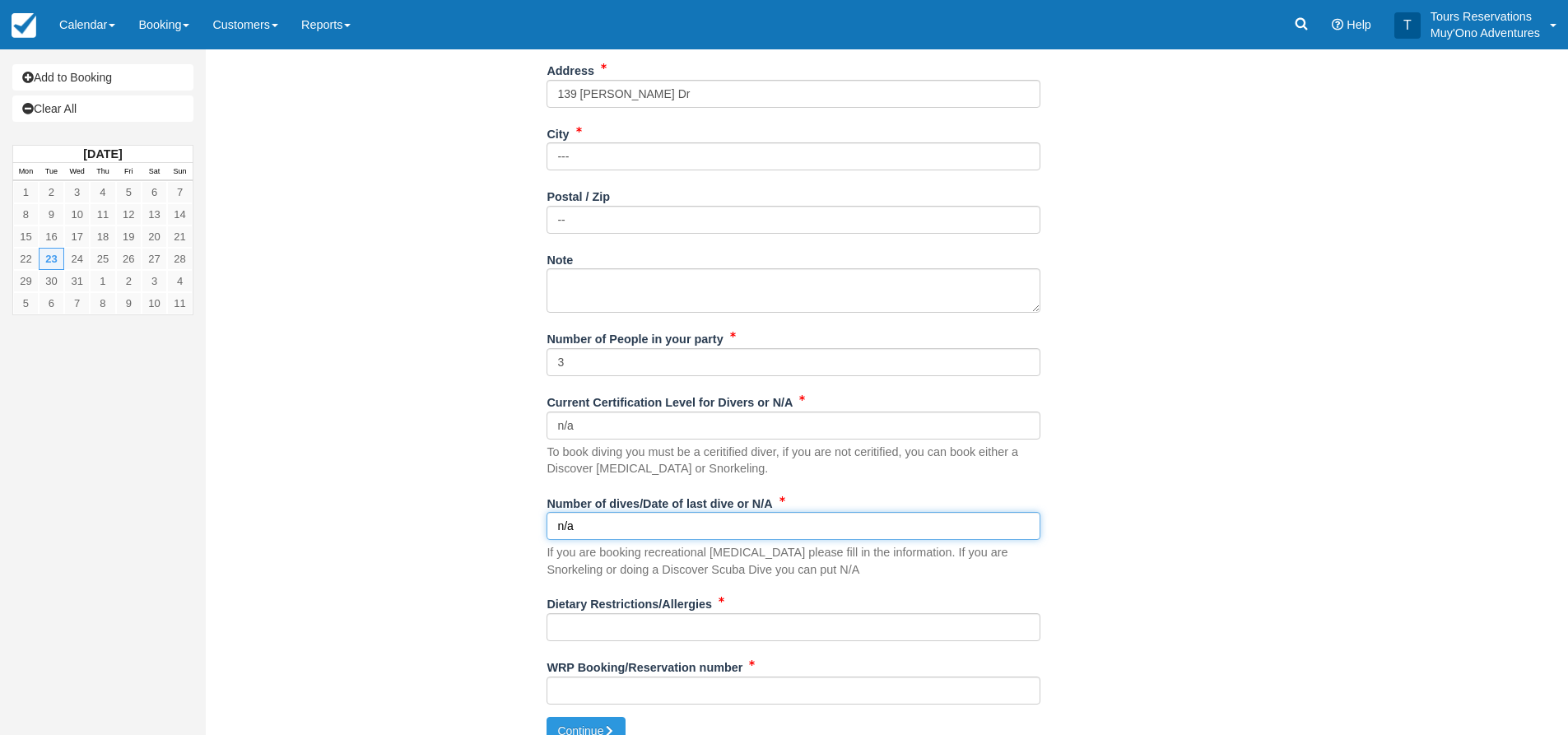
scroll to position [648, 0]
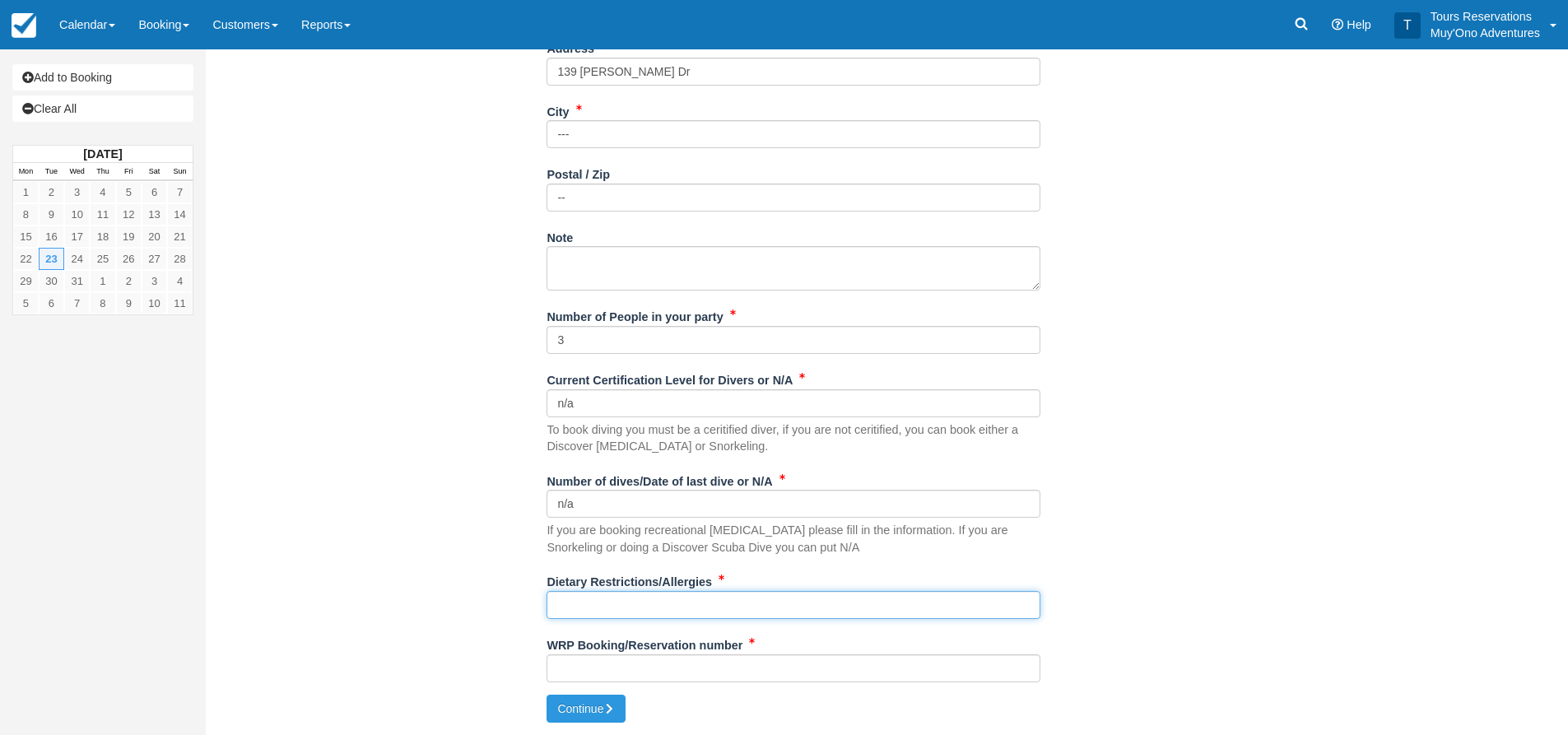
click at [594, 606] on input "Dietary Restrictions/Allergies" at bounding box center [793, 605] width 494 height 28
type input "n/a"
click at [769, 655] on input "WRP Booking/Reservation number" at bounding box center [793, 668] width 494 height 28
paste input "48942025"
type input "48942025"
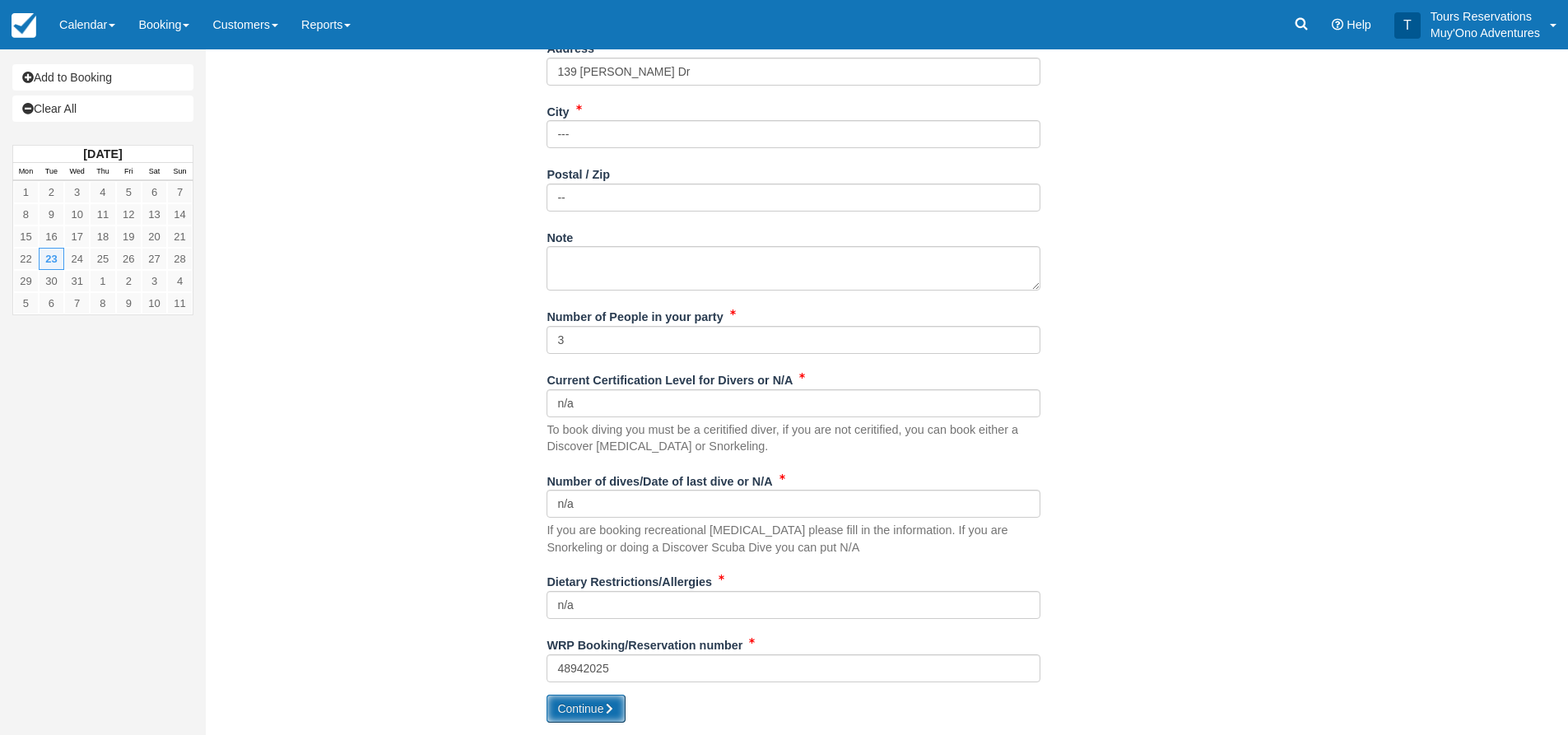
click at [595, 697] on button "Continue" at bounding box center [585, 709] width 79 height 28
type input "[PHONE_NUMBER]"
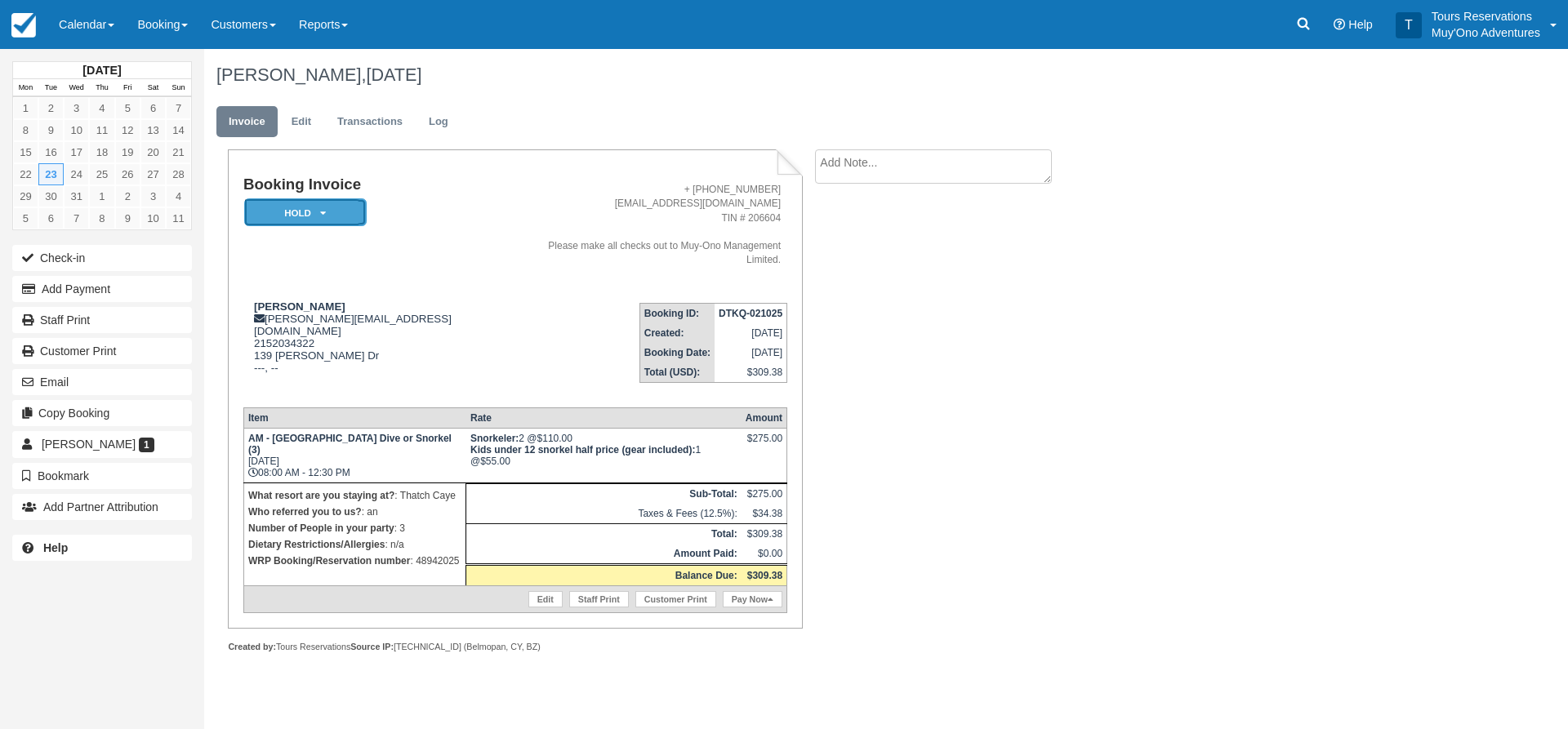
click at [348, 206] on em "HOLD" at bounding box center [305, 212] width 123 height 29
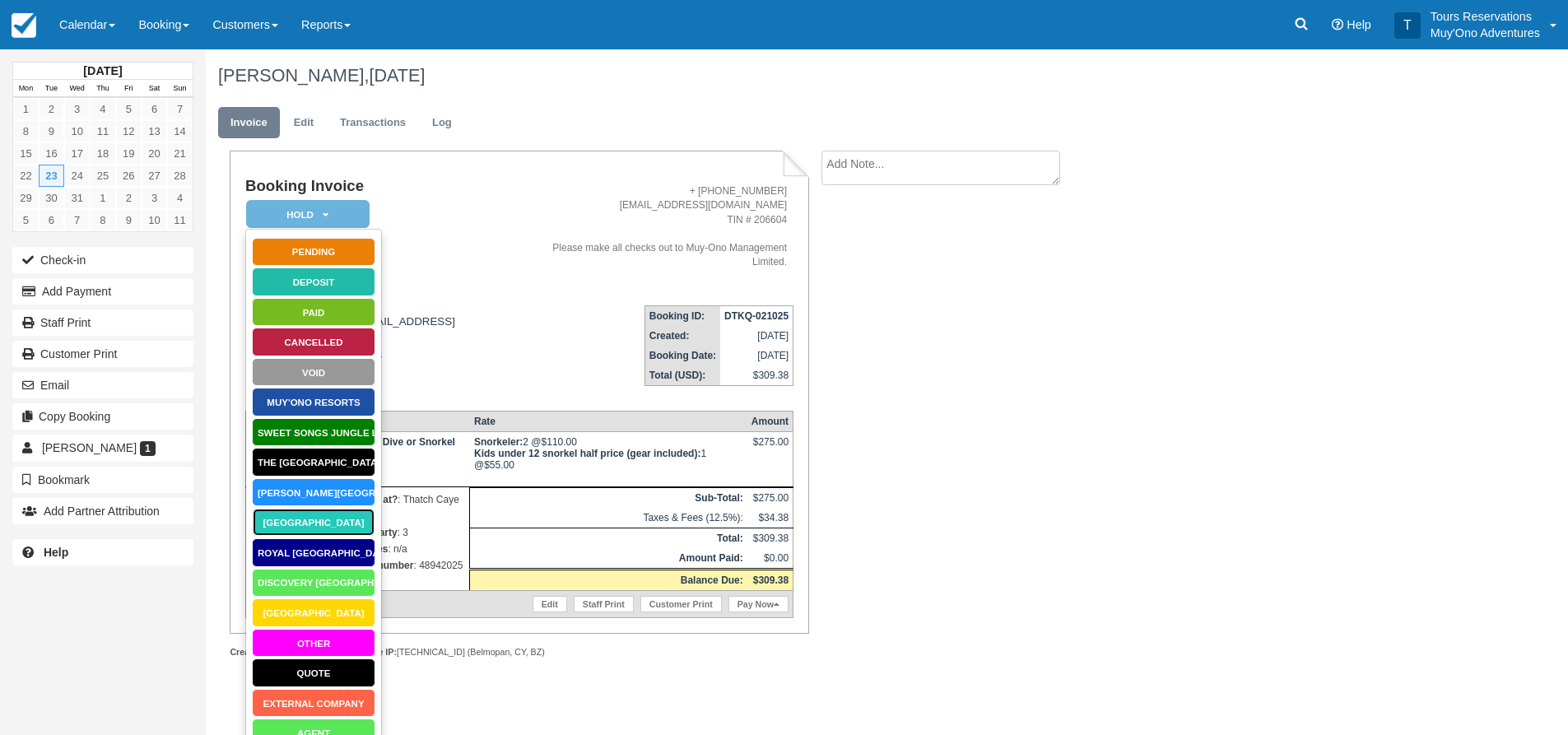
click at [324, 524] on link "[GEOGRAPHIC_DATA]" at bounding box center [313, 522] width 124 height 29
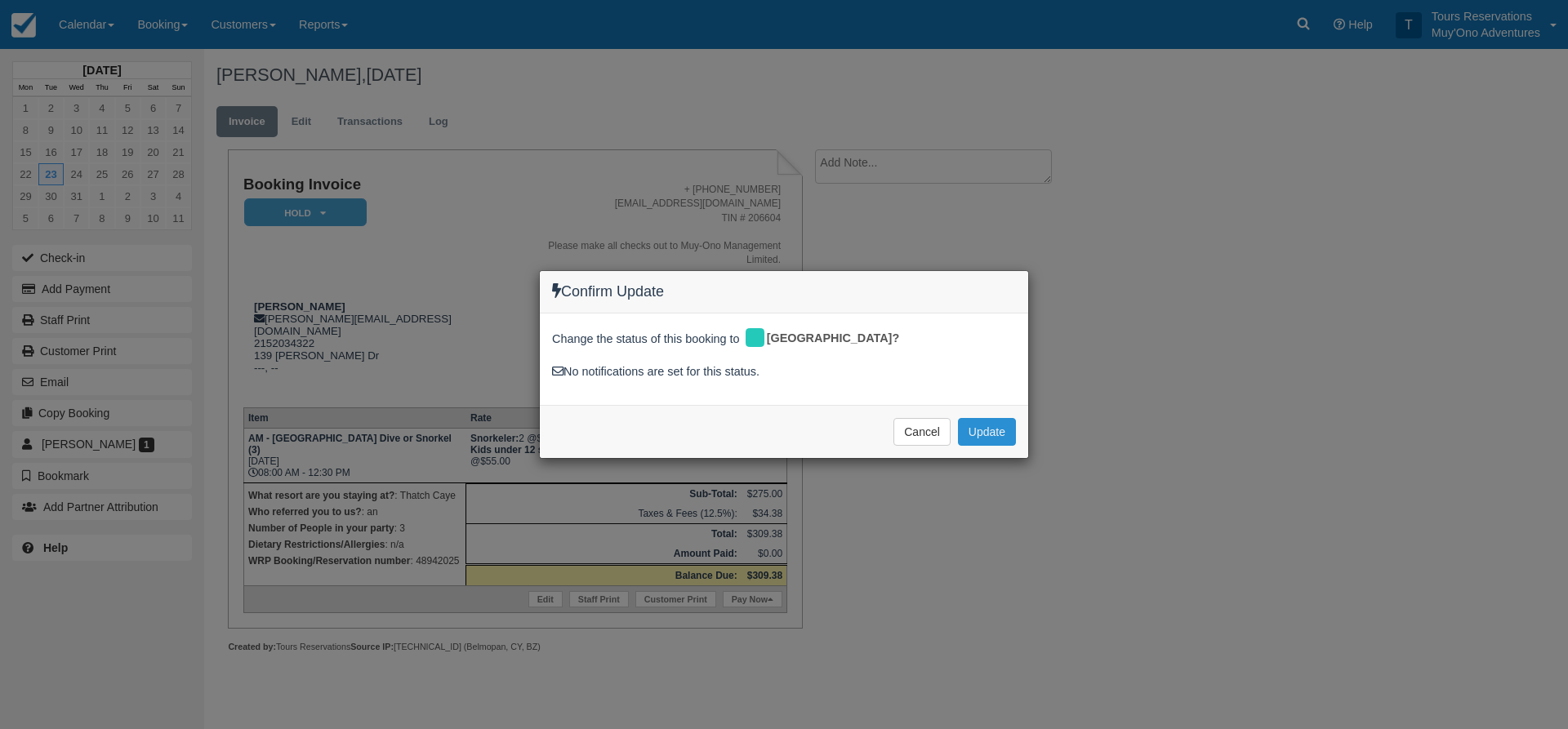
click at [977, 440] on button "Update" at bounding box center [986, 432] width 58 height 28
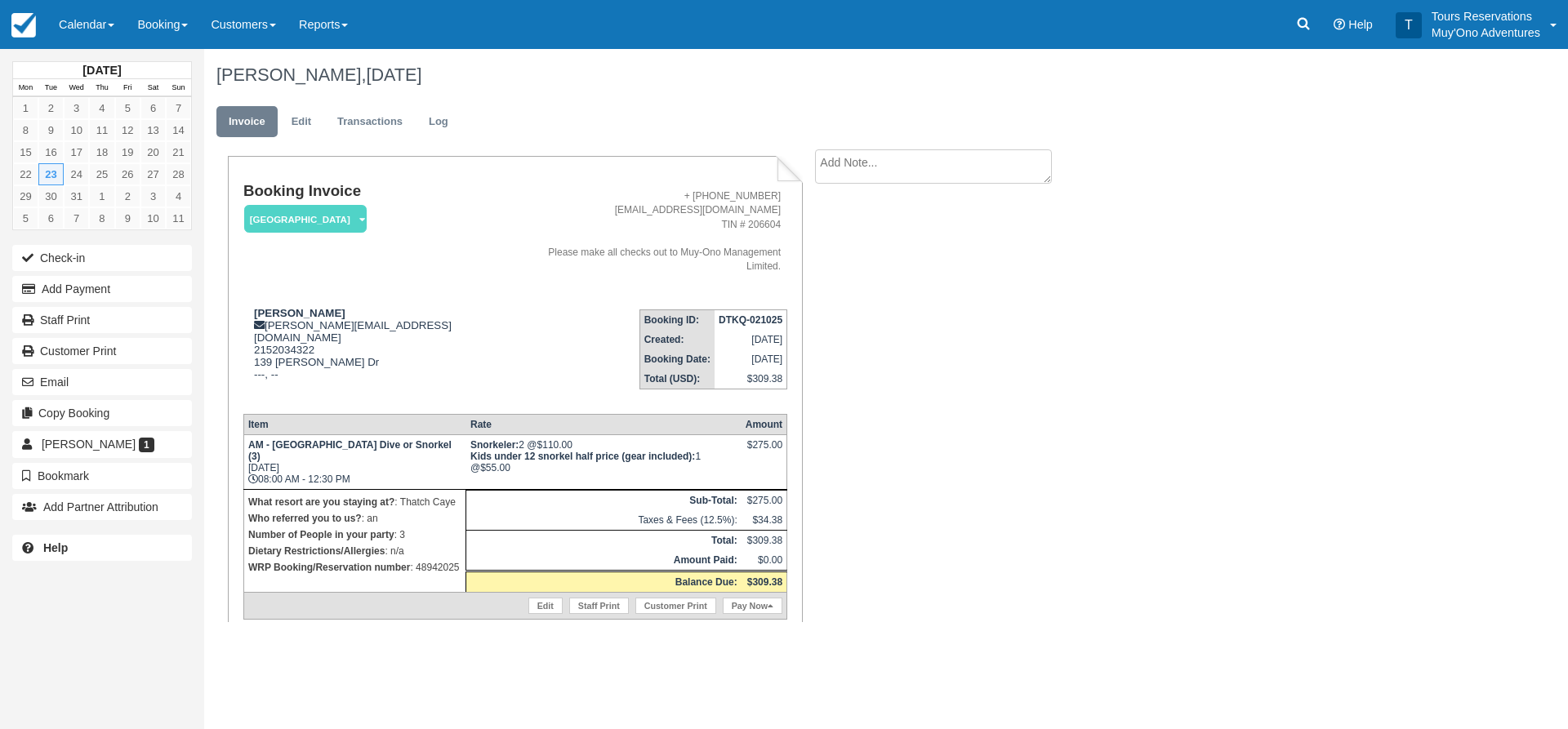
click at [902, 172] on textarea at bounding box center [933, 166] width 237 height 34
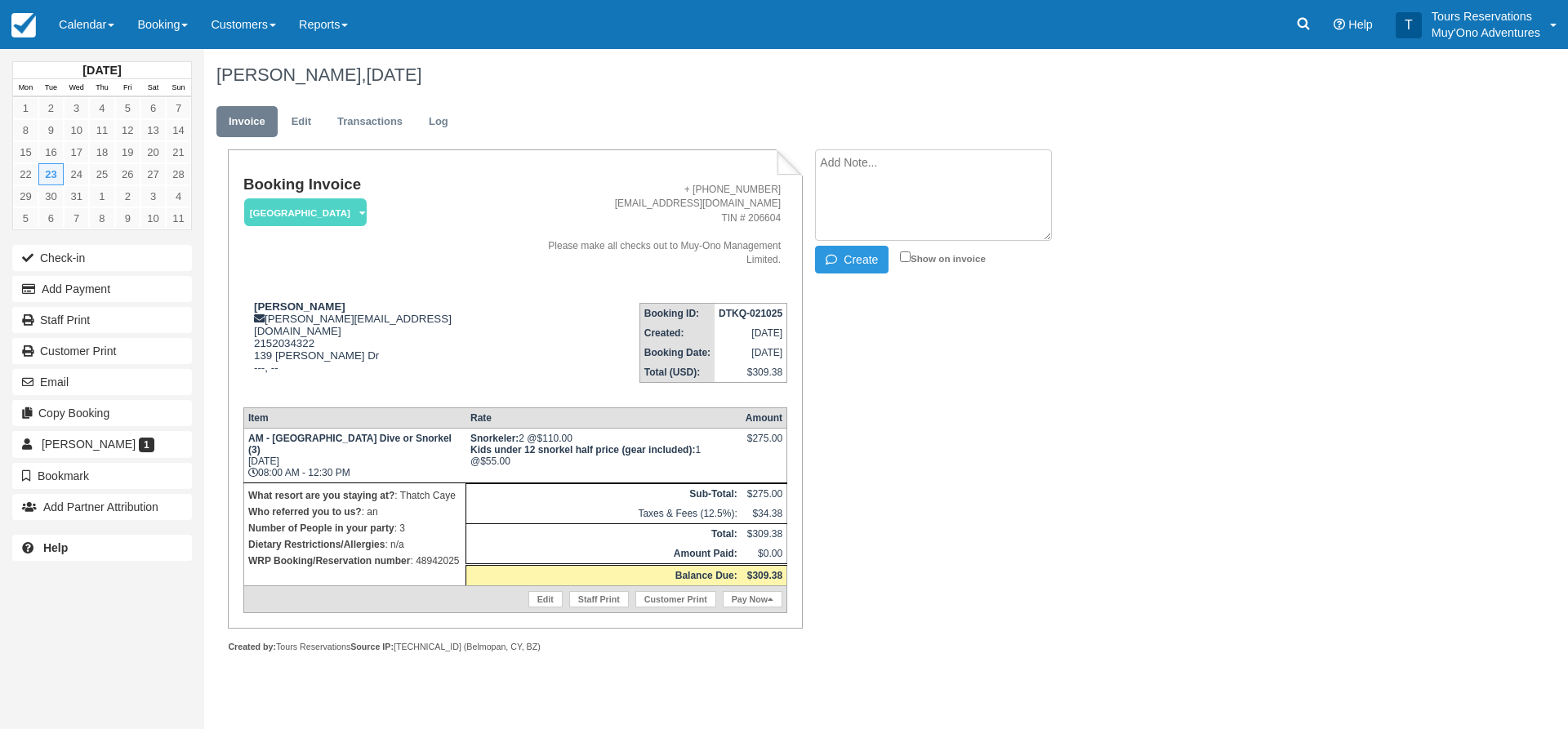
paste textarea "48942025"
type textarea "48942025"
click at [842, 248] on button "Create" at bounding box center [852, 260] width 74 height 28
click at [756, 308] on strong "DTKQ-021025" at bounding box center [750, 313] width 64 height 11
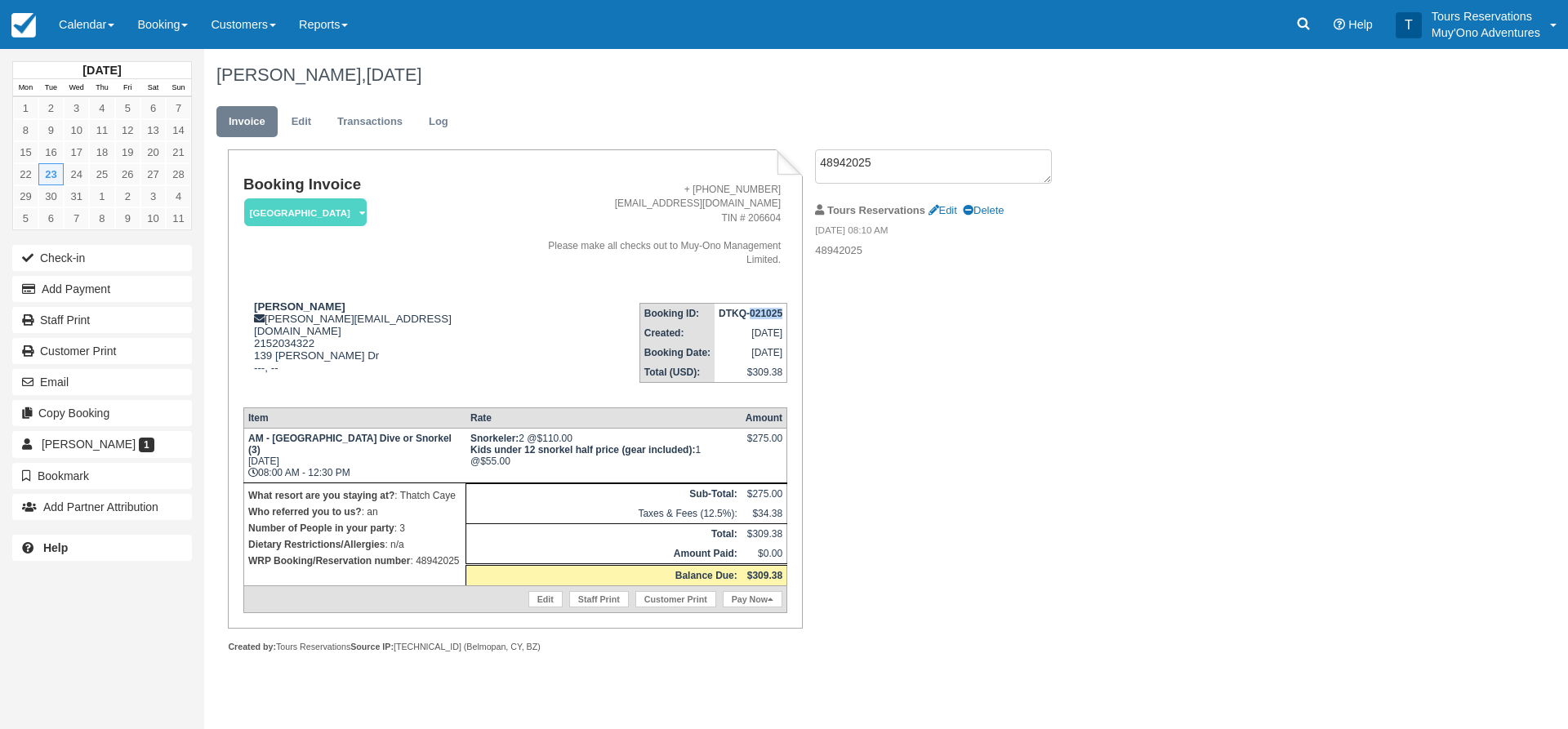
click at [756, 308] on strong "DTKQ-021025" at bounding box center [750, 313] width 64 height 11
click at [100, 440] on span "[PERSON_NAME]" at bounding box center [88, 444] width 94 height 13
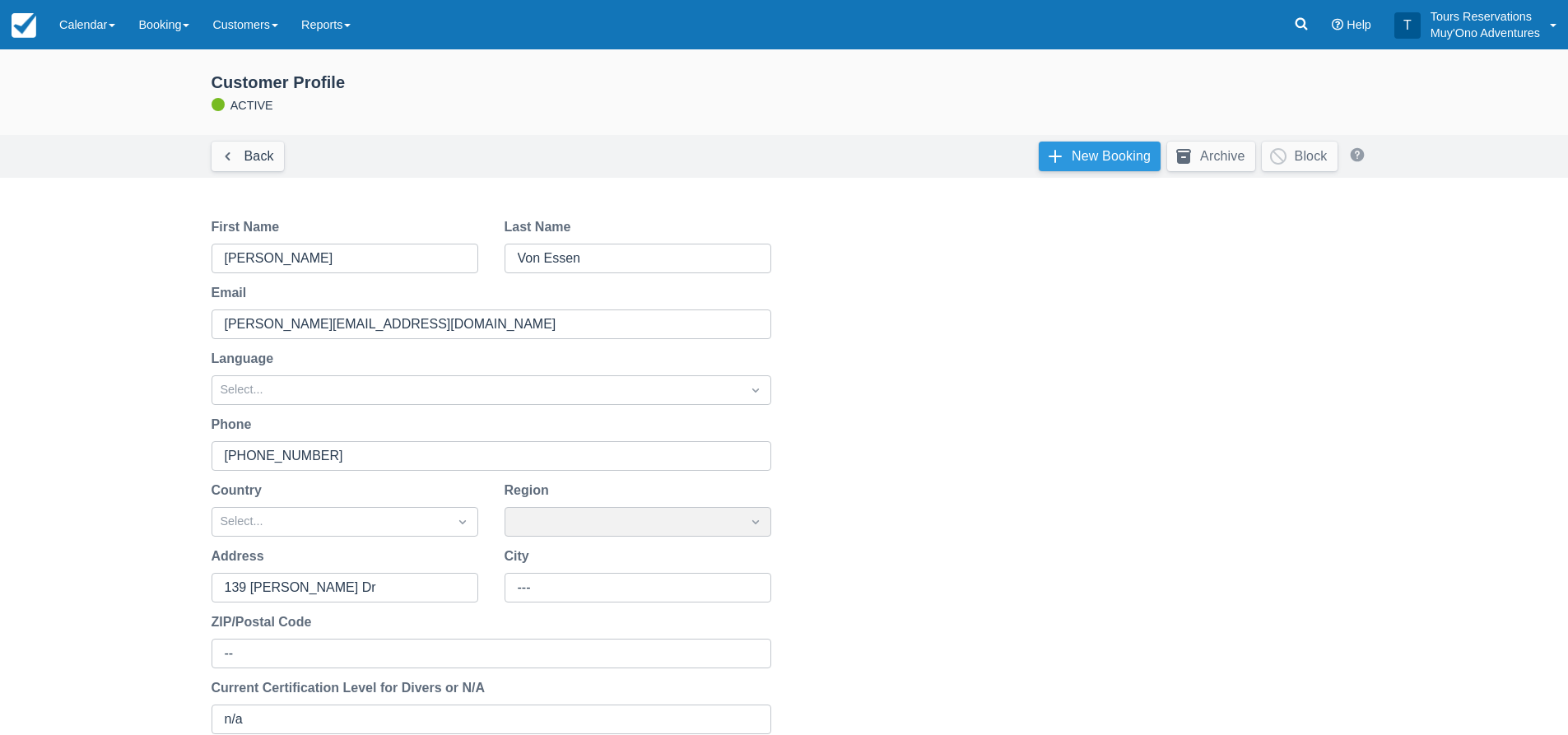
click at [1101, 170] on link "New Booking" at bounding box center [1099, 156] width 122 height 30
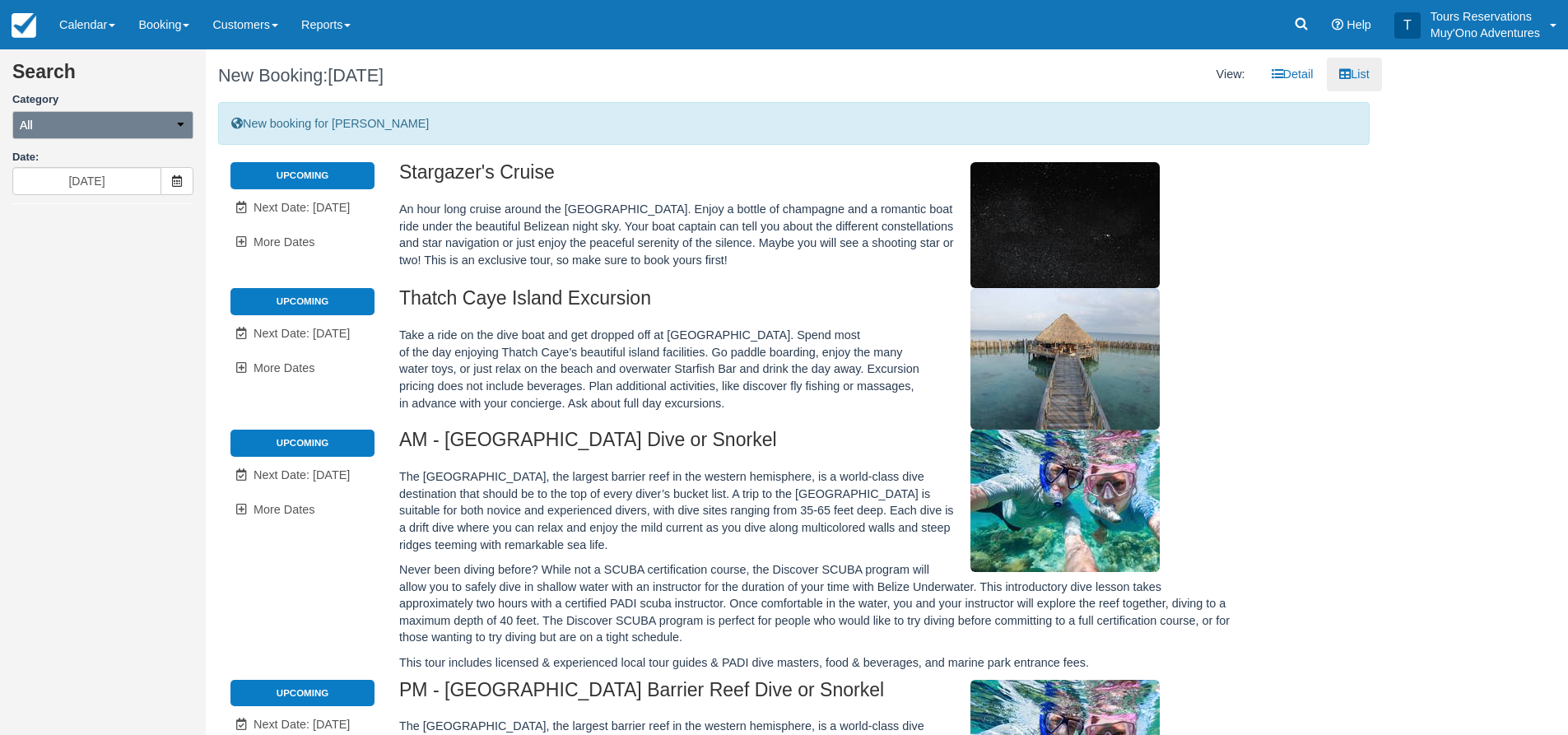
click at [74, 129] on button "All" at bounding box center [102, 125] width 181 height 28
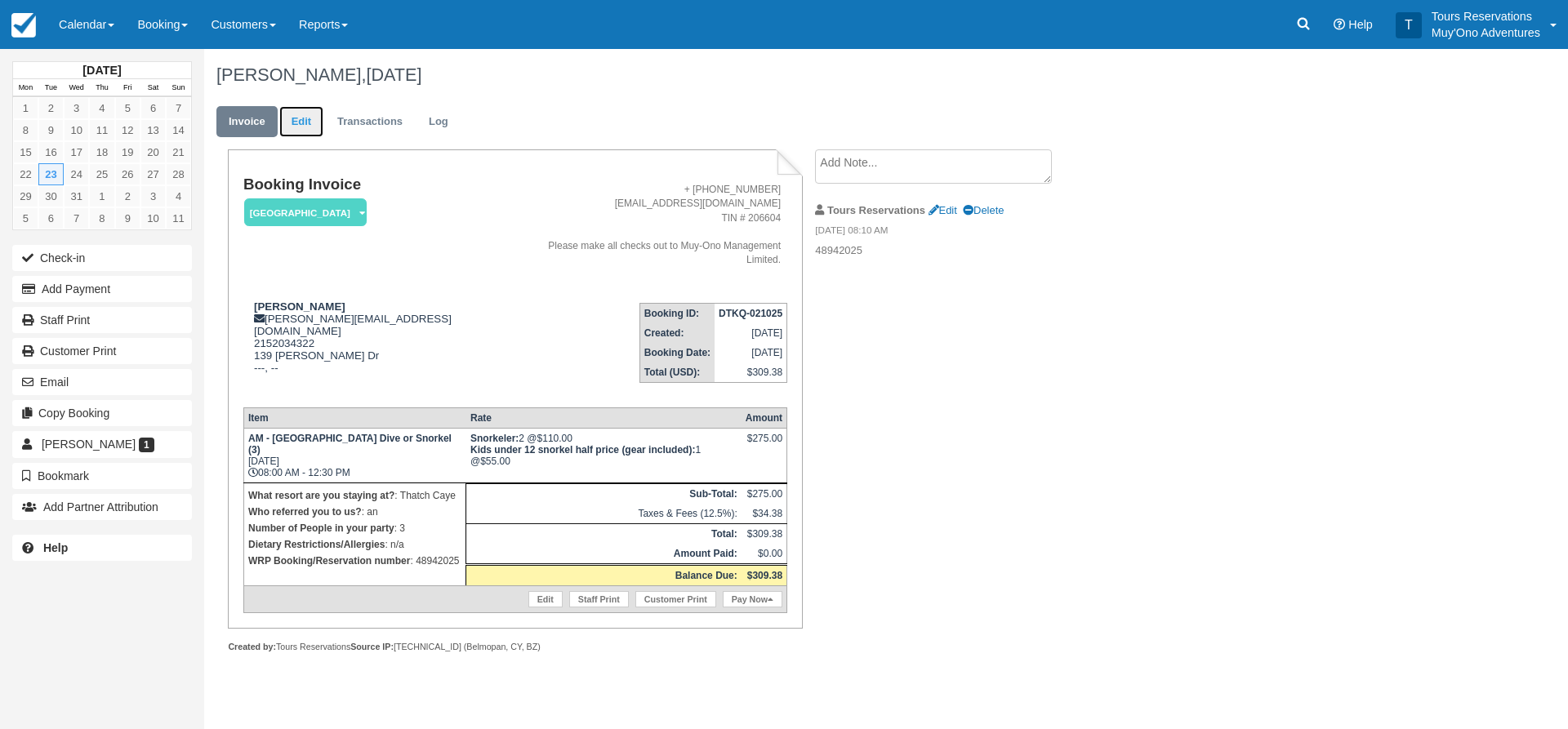
click at [307, 122] on link "Edit" at bounding box center [301, 122] width 44 height 32
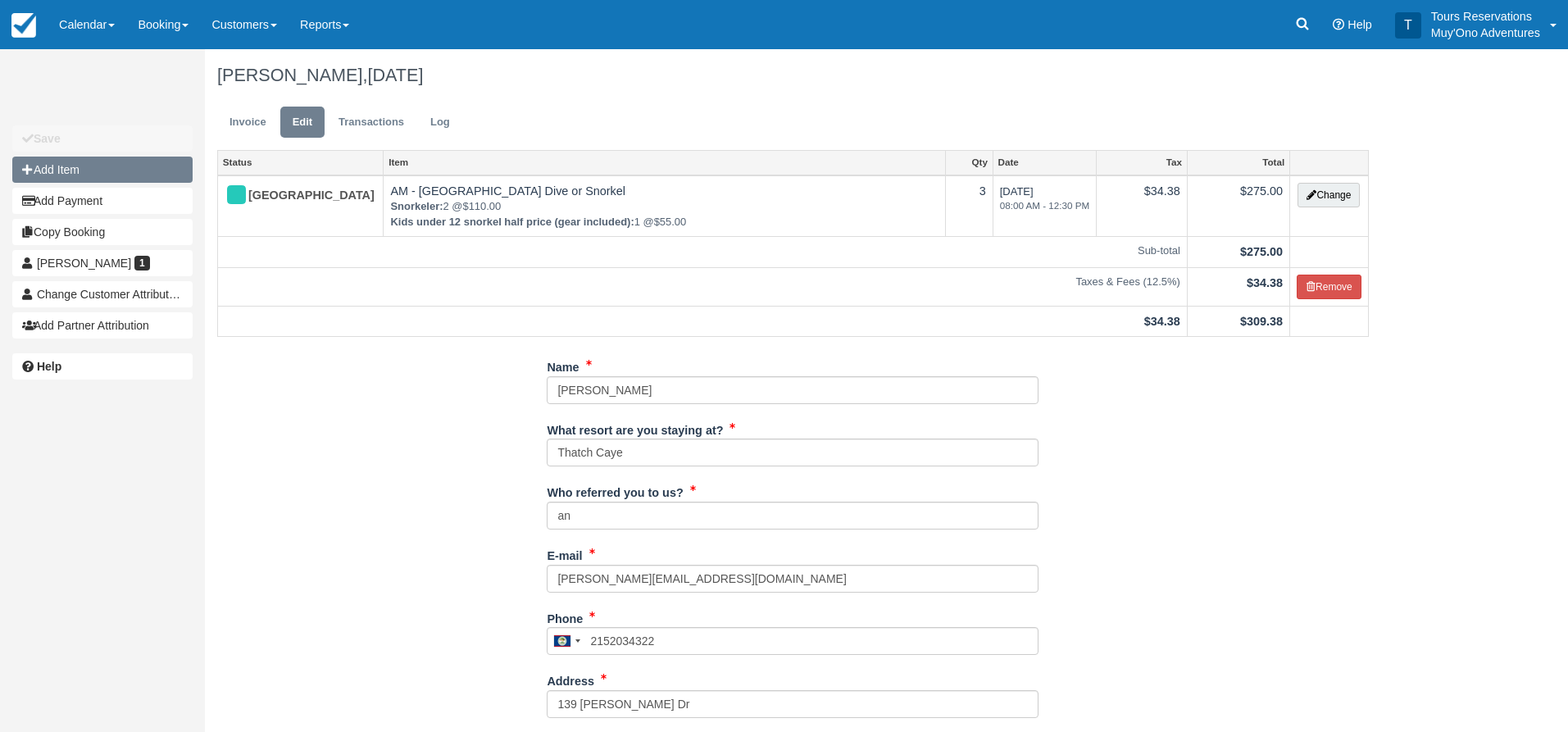
click at [97, 174] on button "Add Item" at bounding box center [102, 169] width 180 height 26
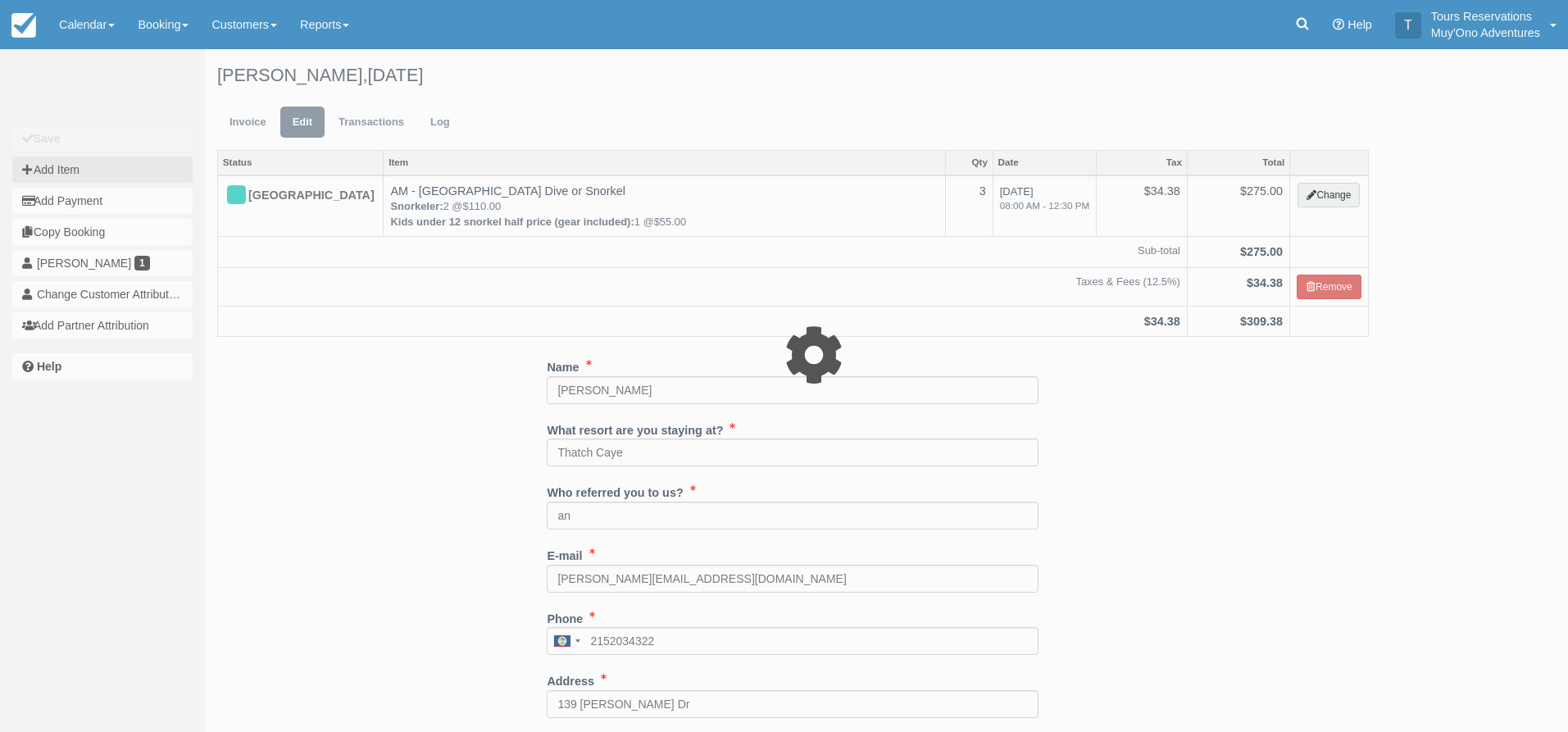
type input "0.00"
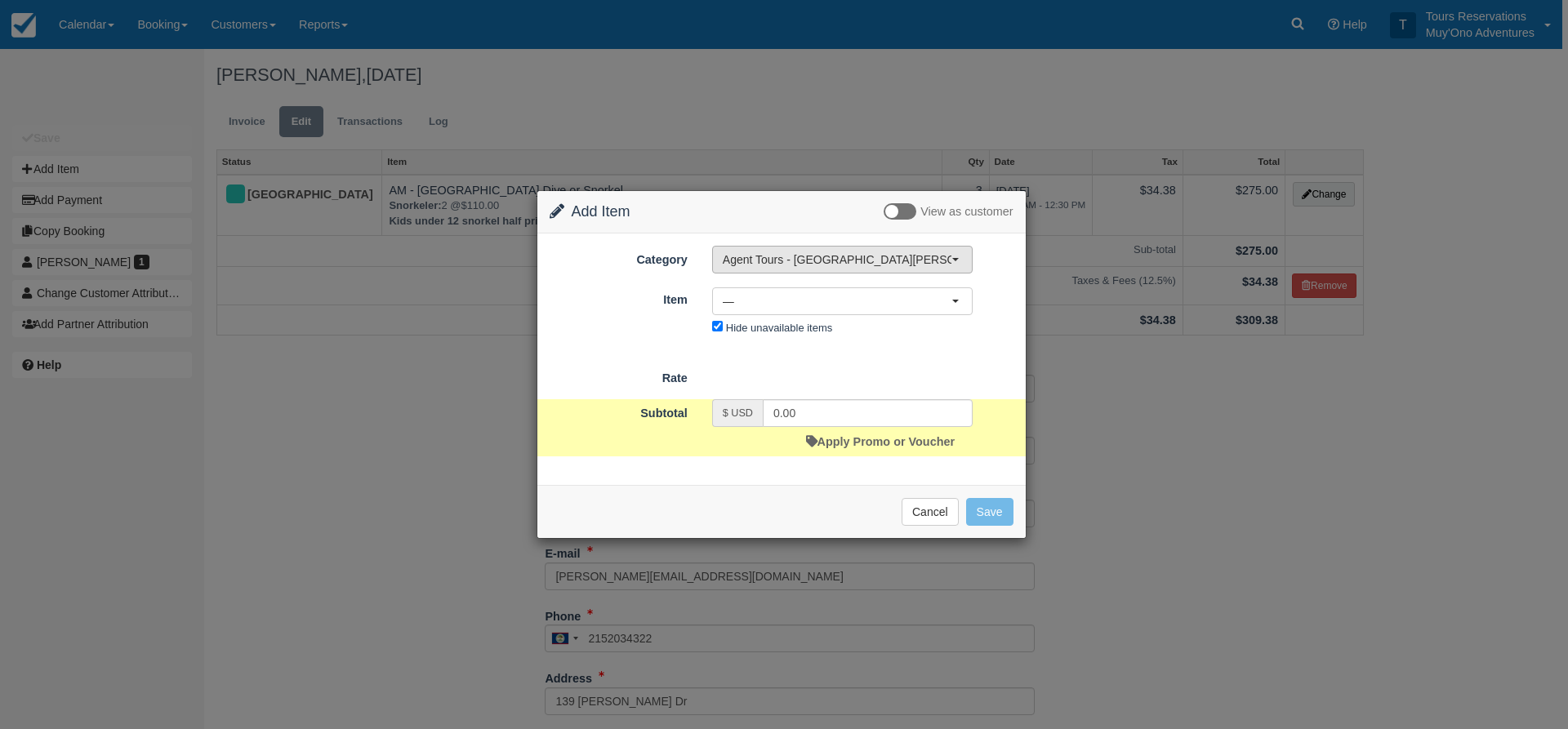
click at [878, 266] on span "Agent Tours - [GEOGRAPHIC_DATA][PERSON_NAME] Caulker/[GEOGRAPHIC_DATA] City Tou…" at bounding box center [837, 260] width 229 height 17
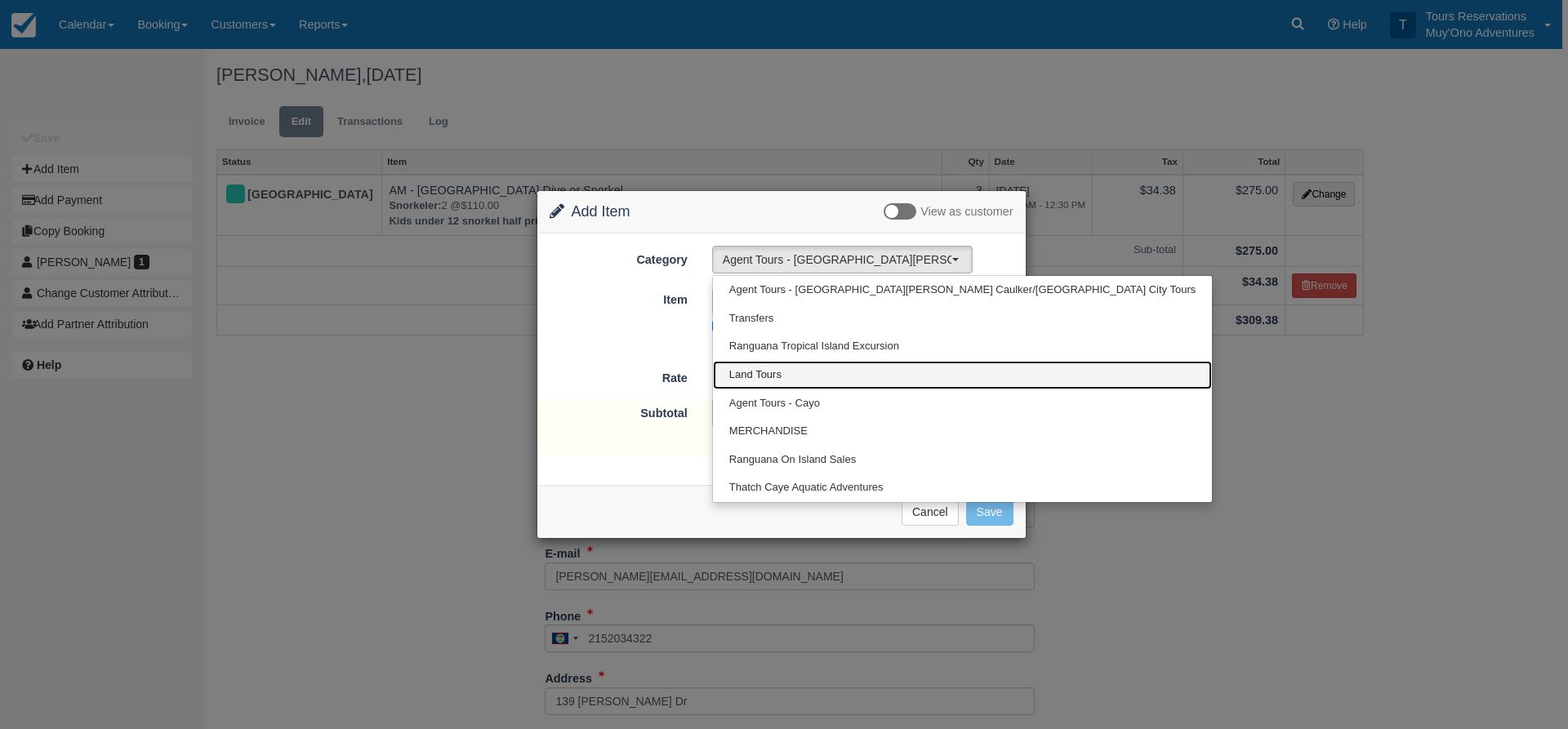
click at [770, 378] on span "Land Tours" at bounding box center [755, 375] width 53 height 16
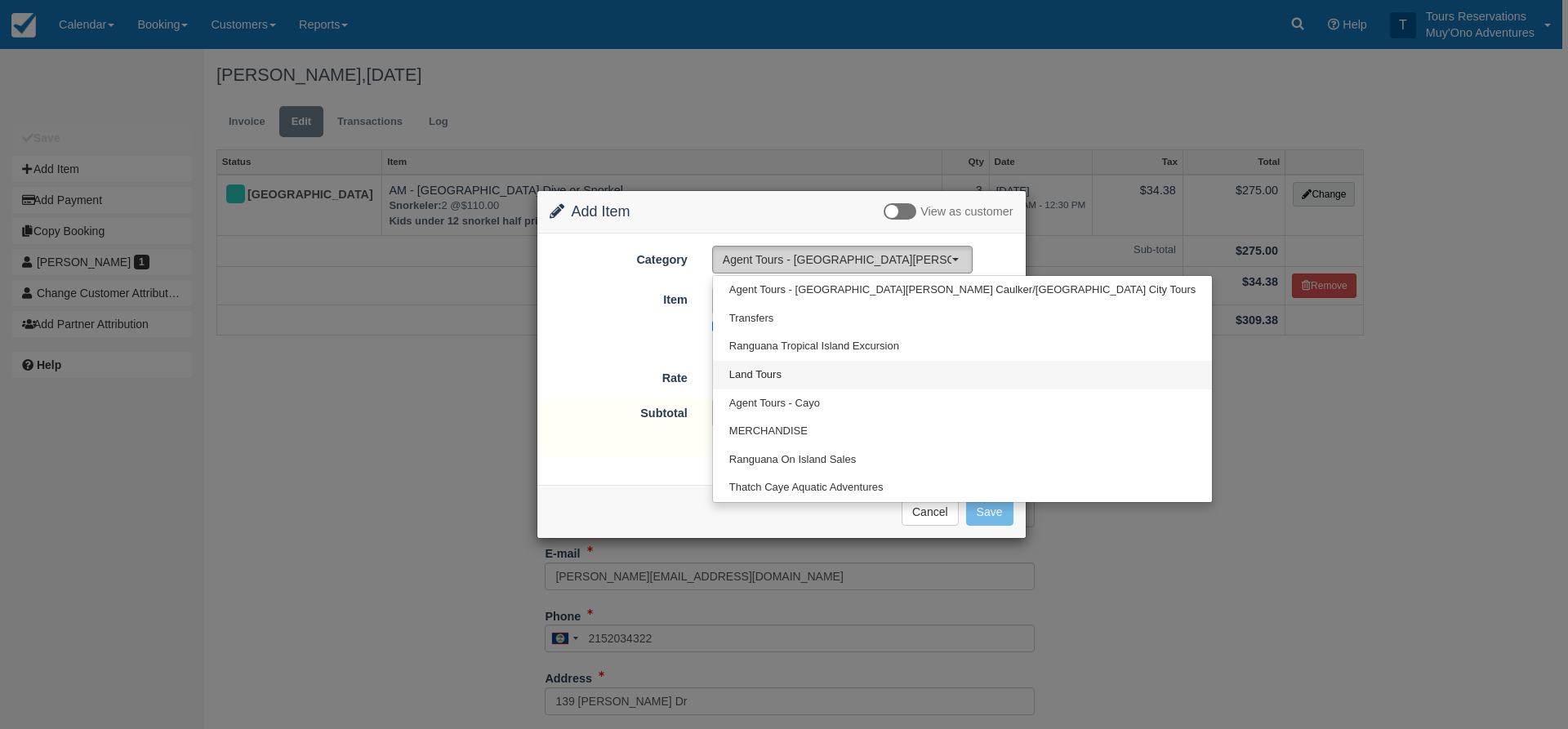
select select "15"
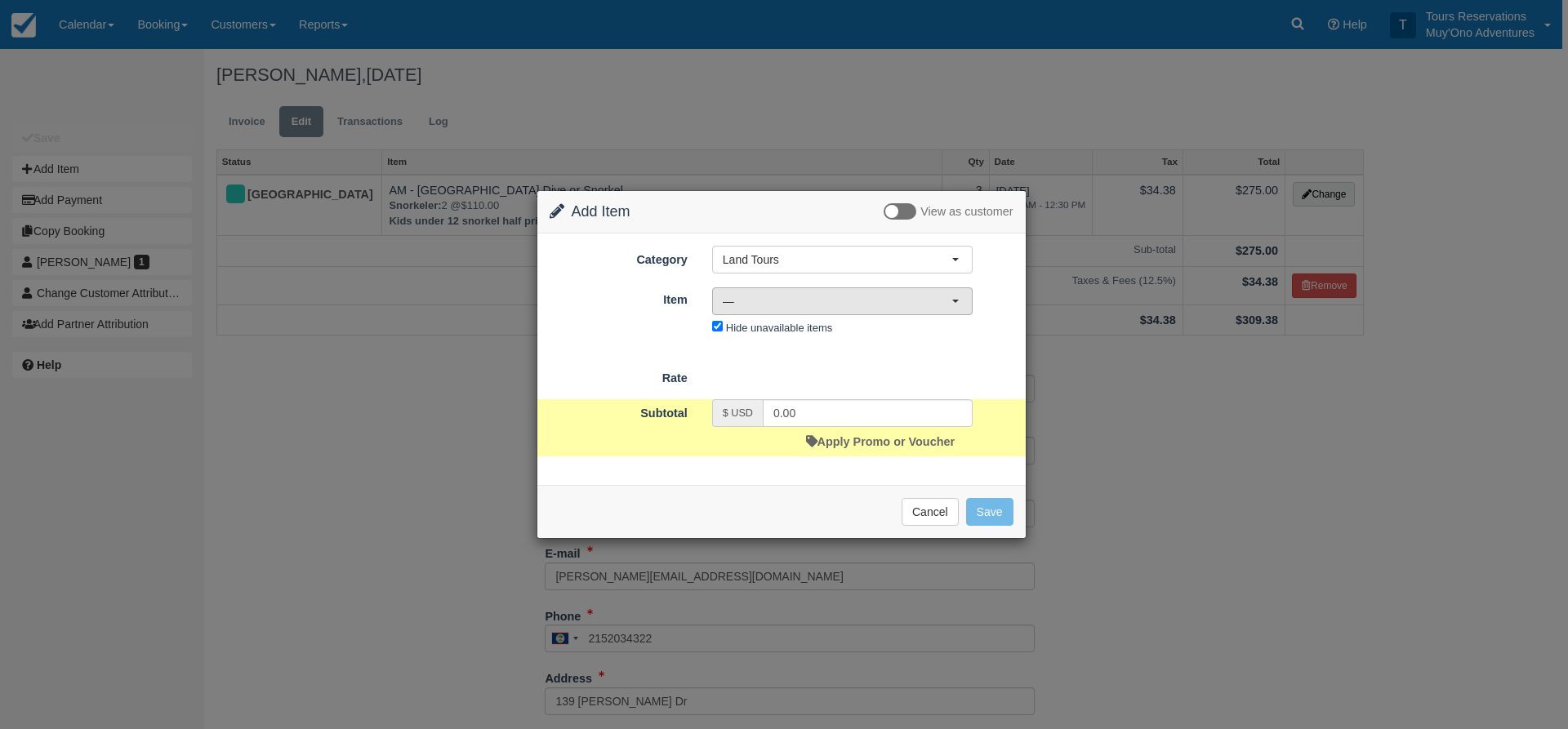
click at [799, 315] on button "—" at bounding box center [843, 301] width 261 height 28
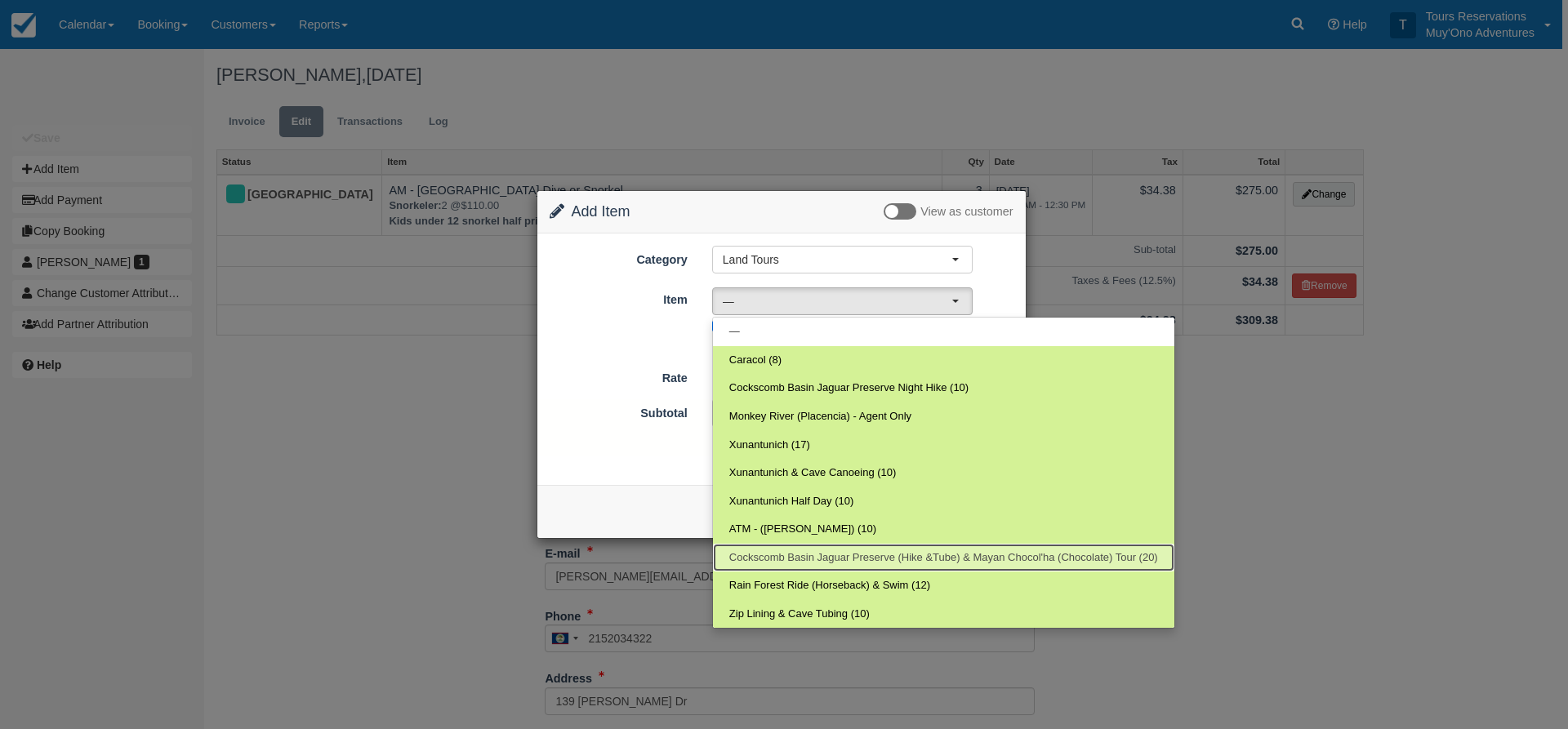
click at [798, 562] on span "Cockscomb Basin Jaguar Preserve (Hike &Tube) & Mayan Chocol'ha (Chocolate) Tour…" at bounding box center [943, 558] width 429 height 16
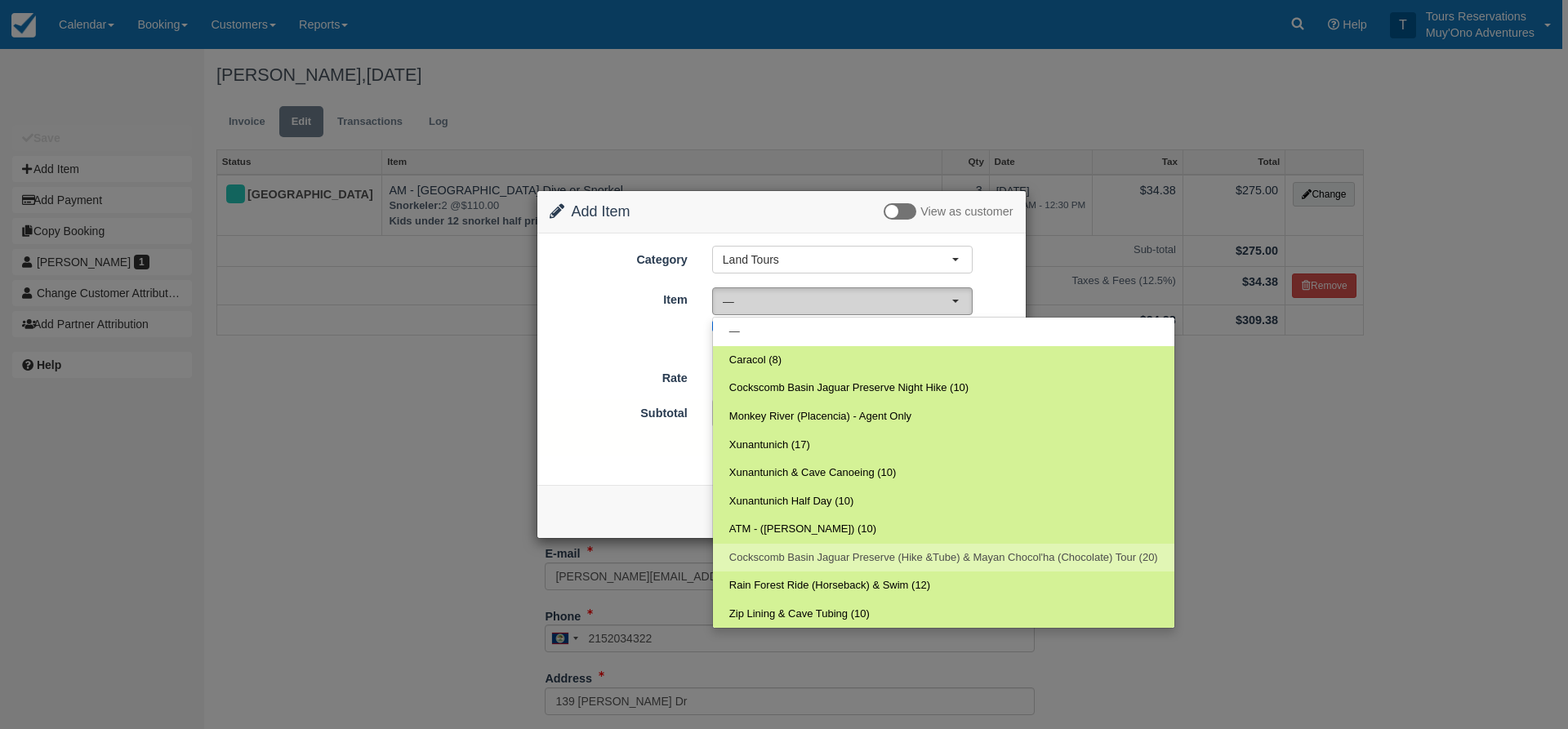
select select "36"
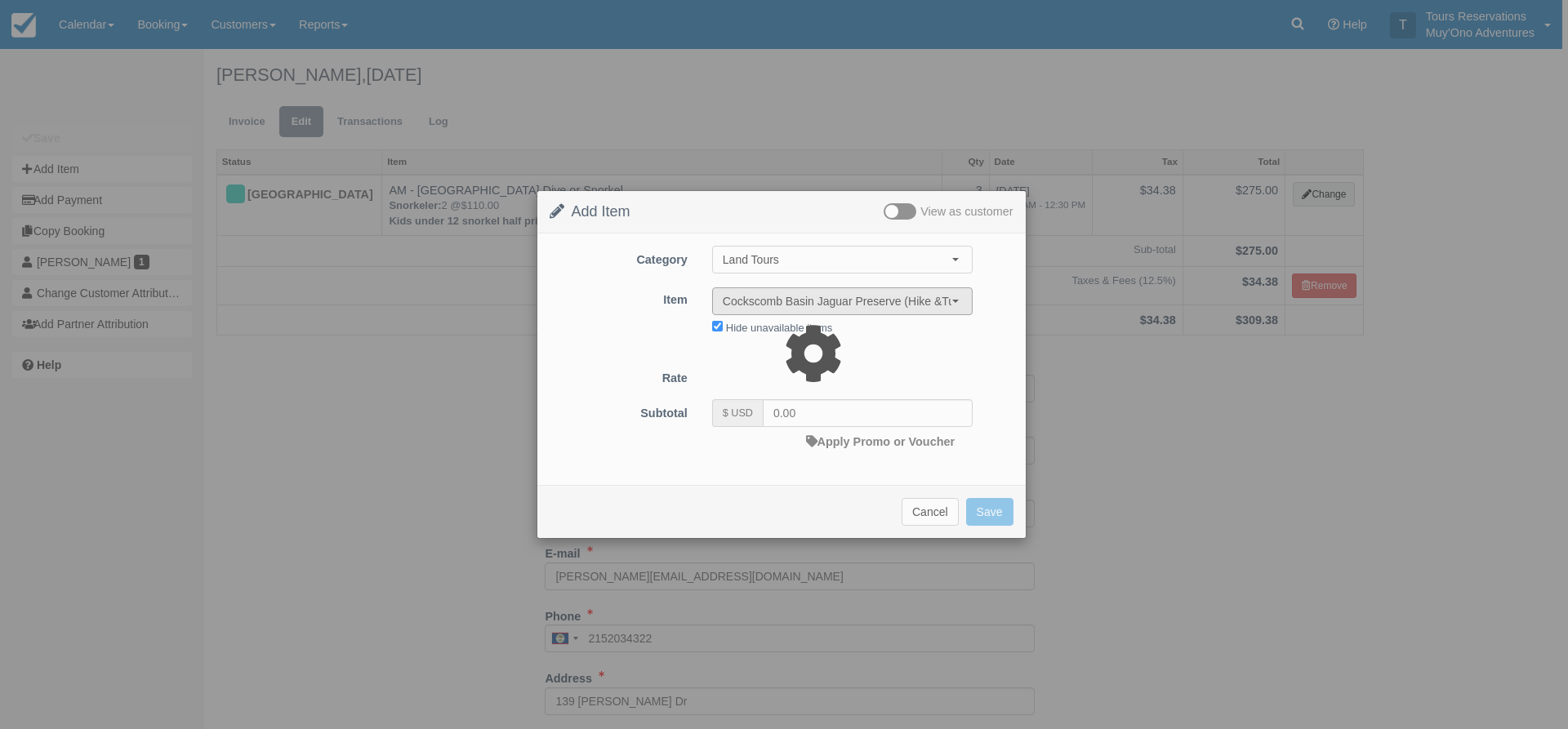
type input "225.00"
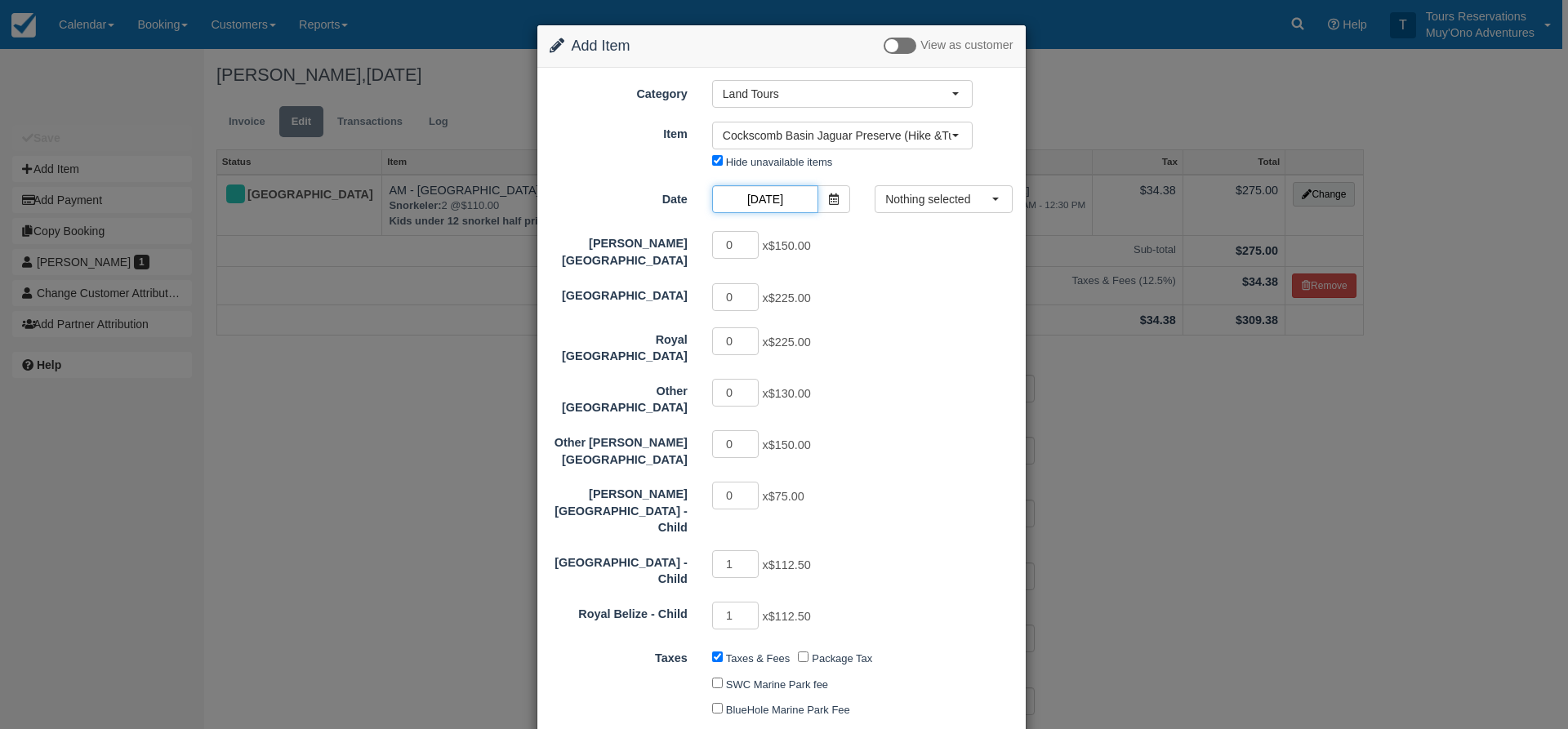
click at [774, 202] on input "[DATE]" at bounding box center [765, 199] width 106 height 28
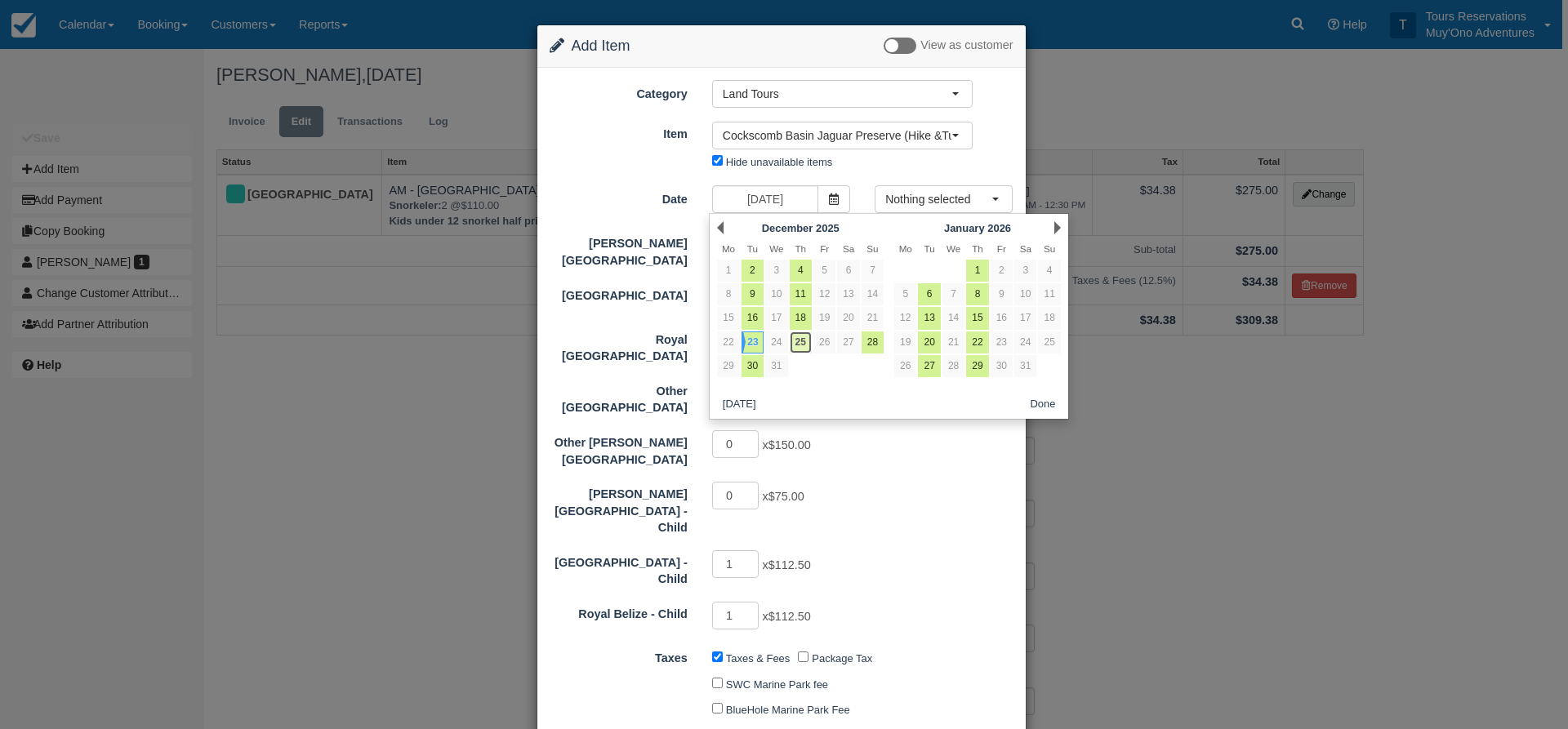
click at [803, 350] on link "25" at bounding box center [801, 343] width 22 height 22
type input "12/25/25"
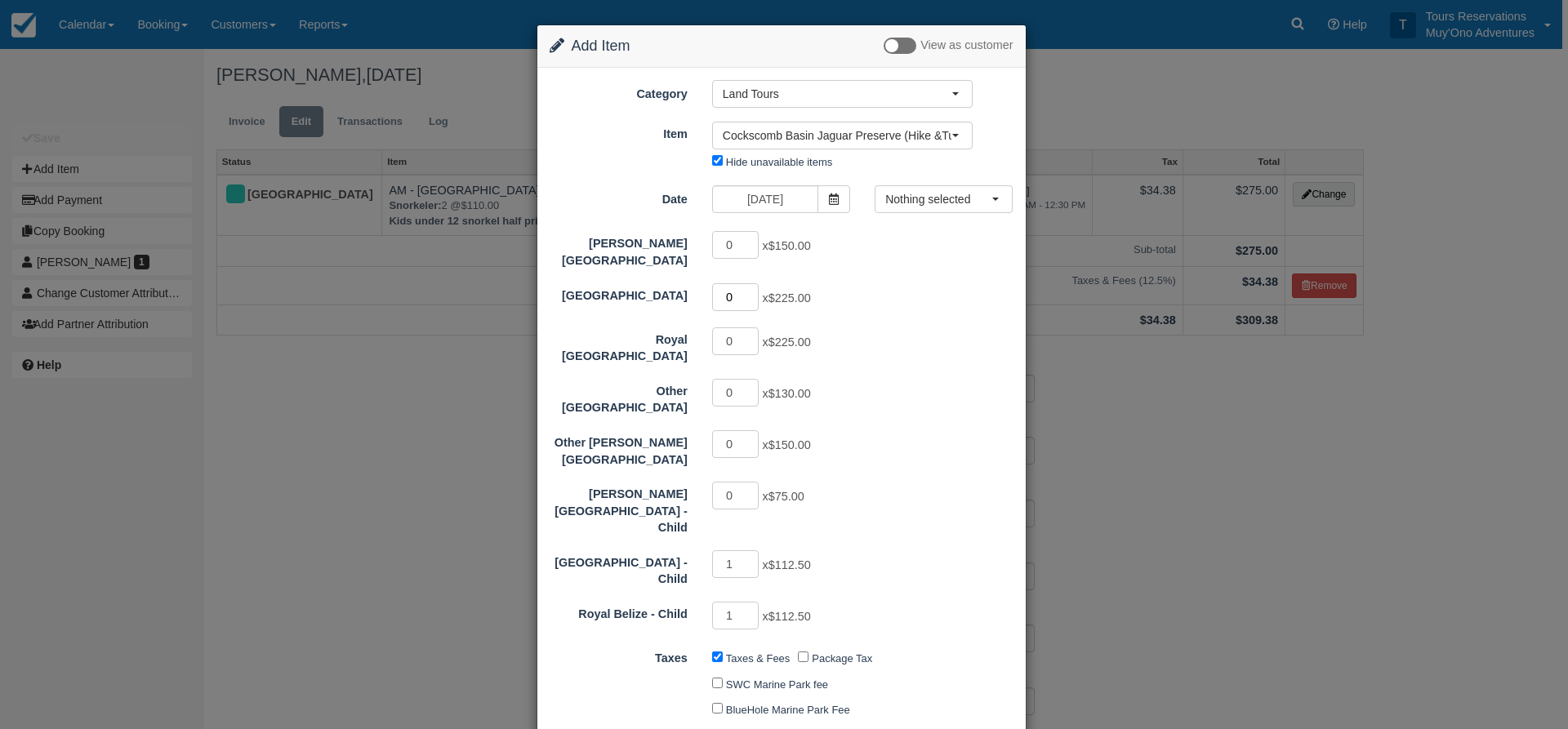
click at [749, 283] on input "0" at bounding box center [736, 297] width 47 height 28
click at [749, 283] on input "0" at bounding box center [736, 297] width 47 height 28
click at [749, 287] on input "1" at bounding box center [736, 297] width 47 height 28
type input "2"
click at [749, 287] on input "2" at bounding box center [736, 297] width 47 height 28
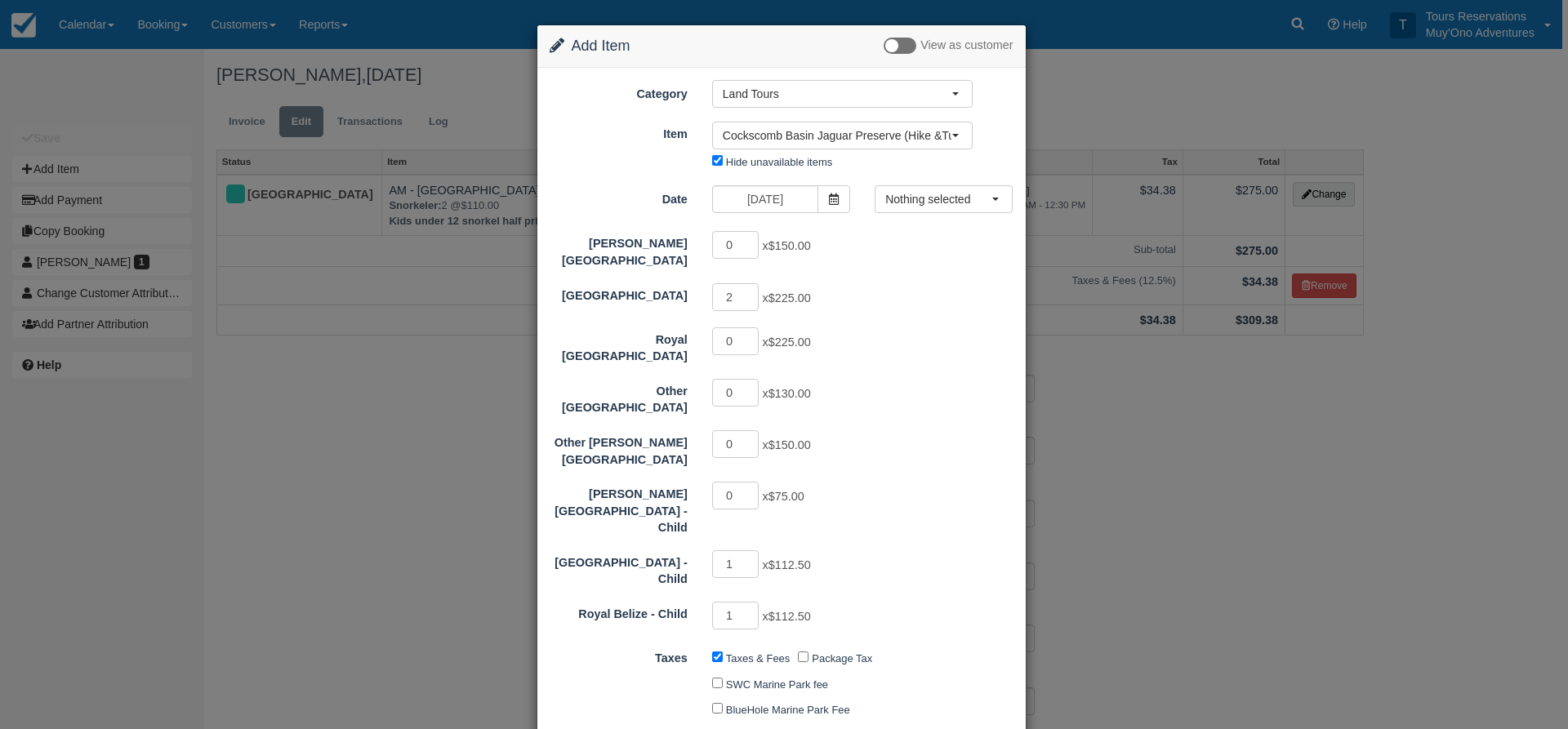
type input "675.00"
click at [747, 602] on input "1" at bounding box center [736, 616] width 47 height 28
type input "0"
click at [754, 602] on input "0" at bounding box center [736, 616] width 47 height 28
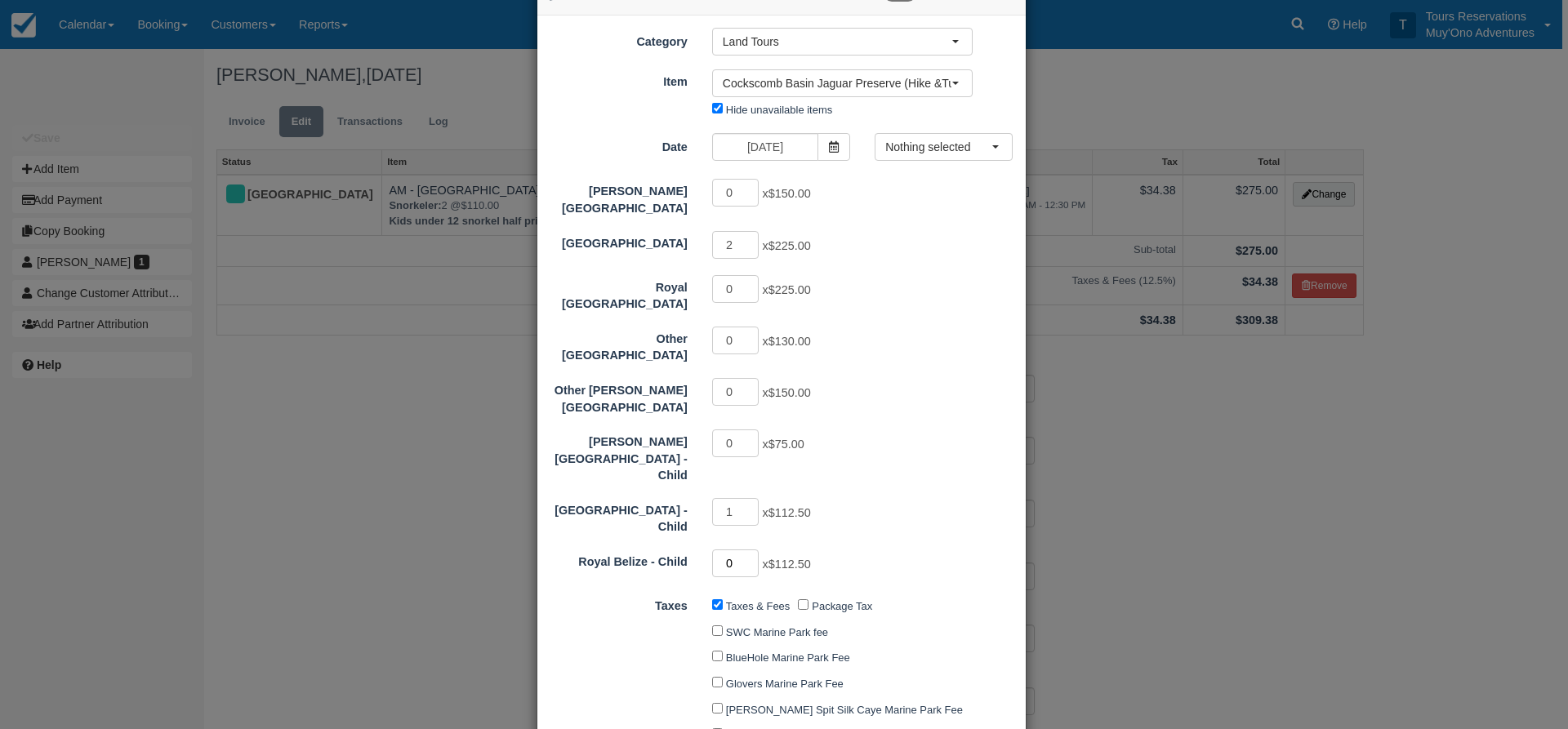
scroll to position [82, 0]
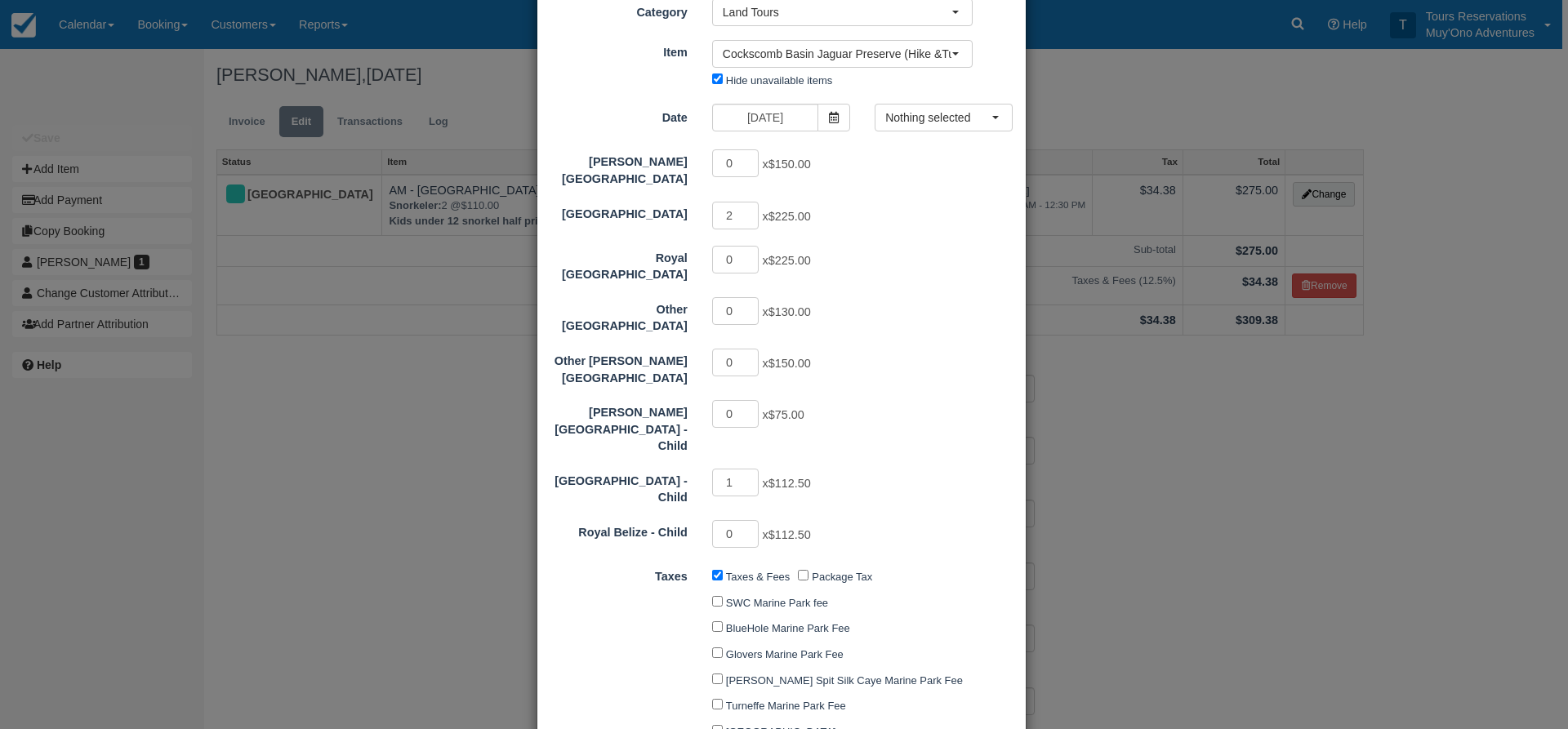
type input "562.50"
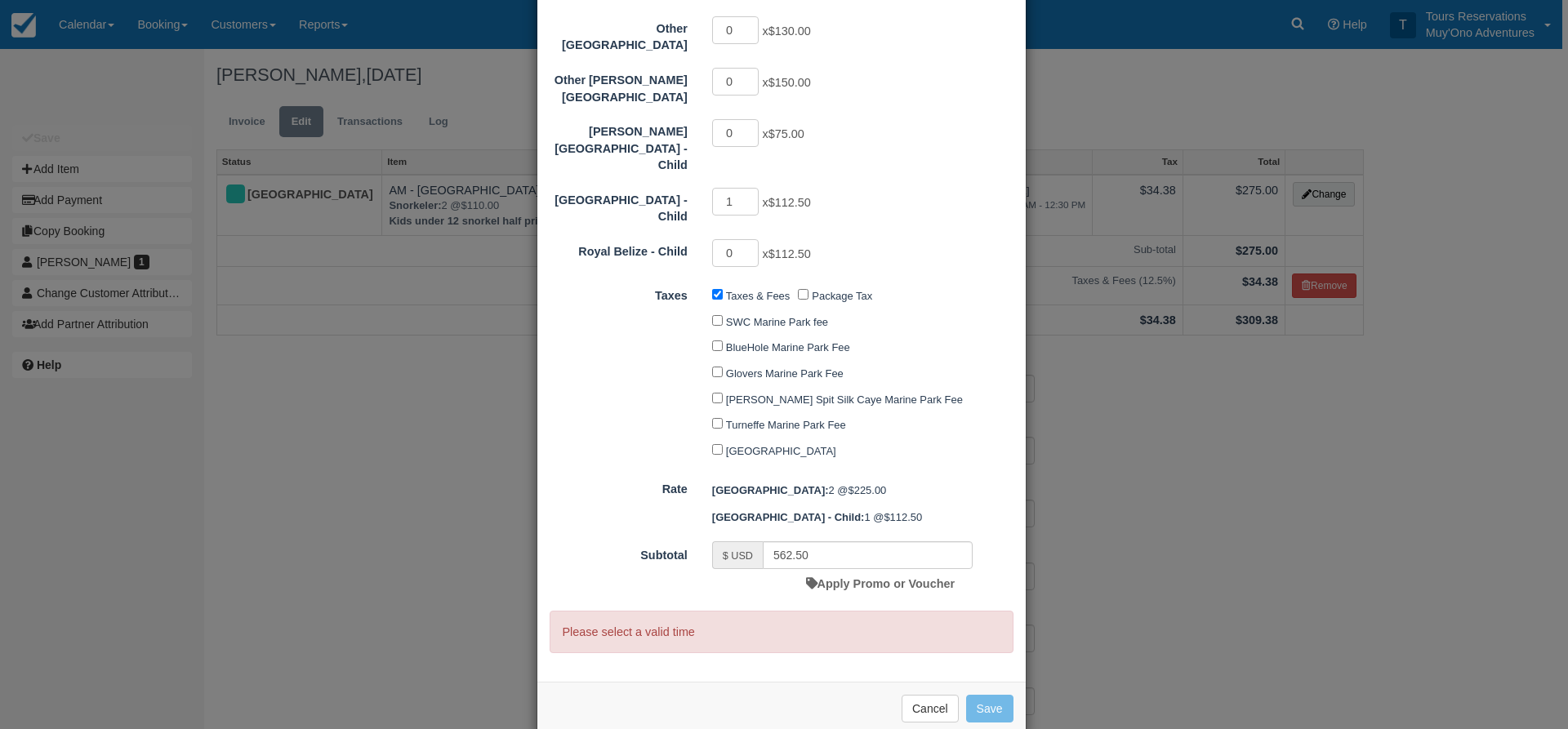
scroll to position [36, 0]
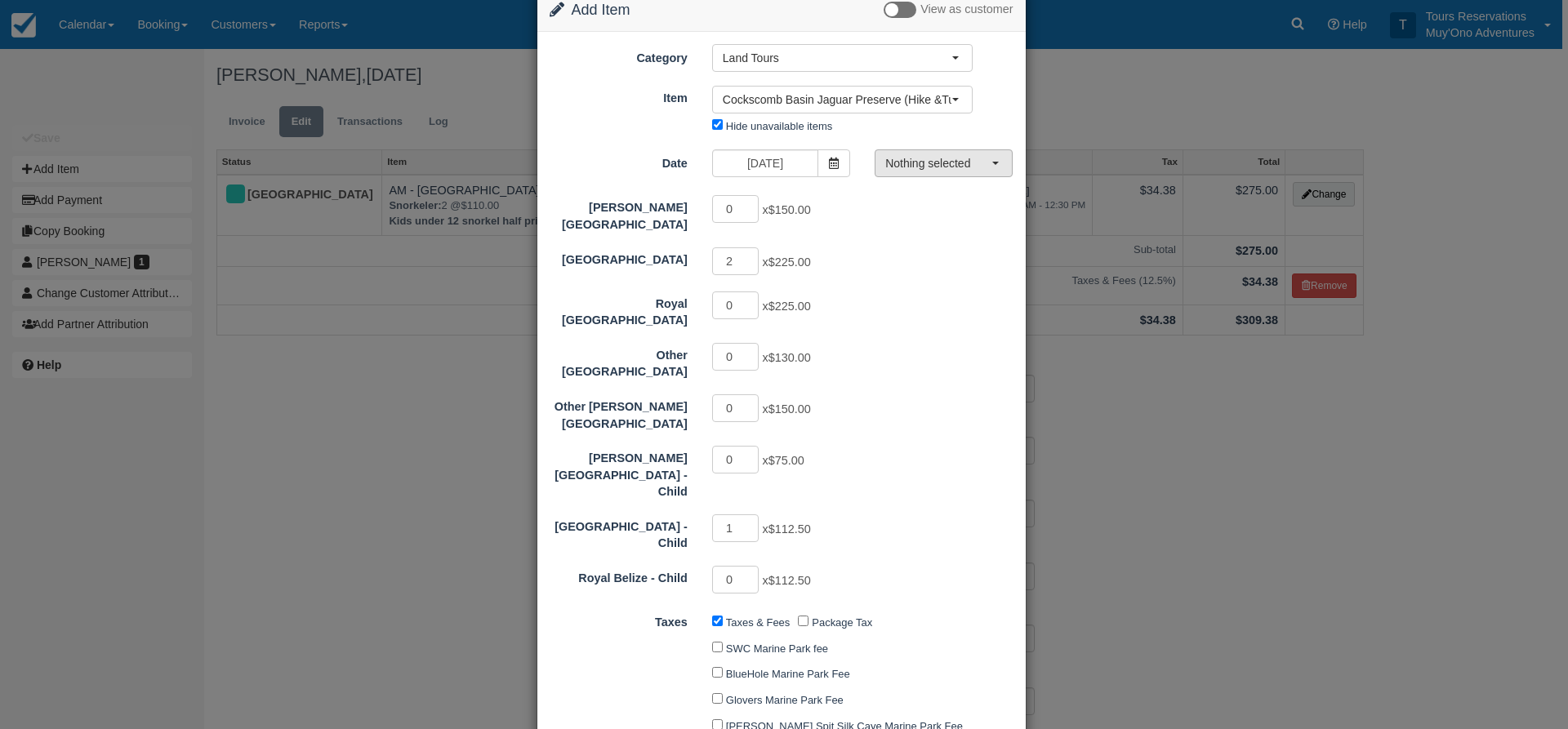
click at [949, 156] on span "Nothing selected" at bounding box center [937, 163] width 106 height 17
click at [934, 206] on link "08:00 AM - 03:30 PM" at bounding box center [941, 194] width 136 height 29
select select "0"
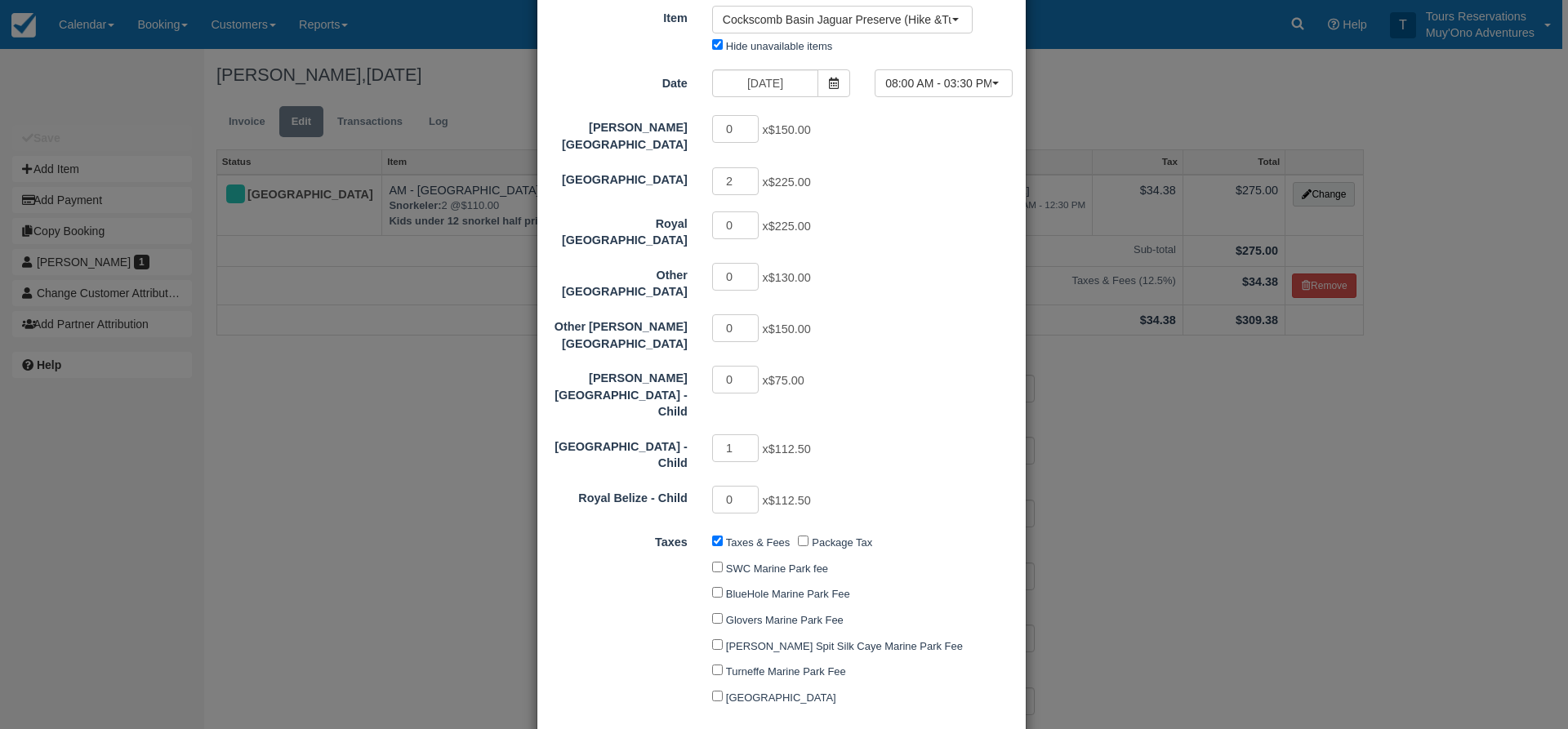
scroll to position [307, 0]
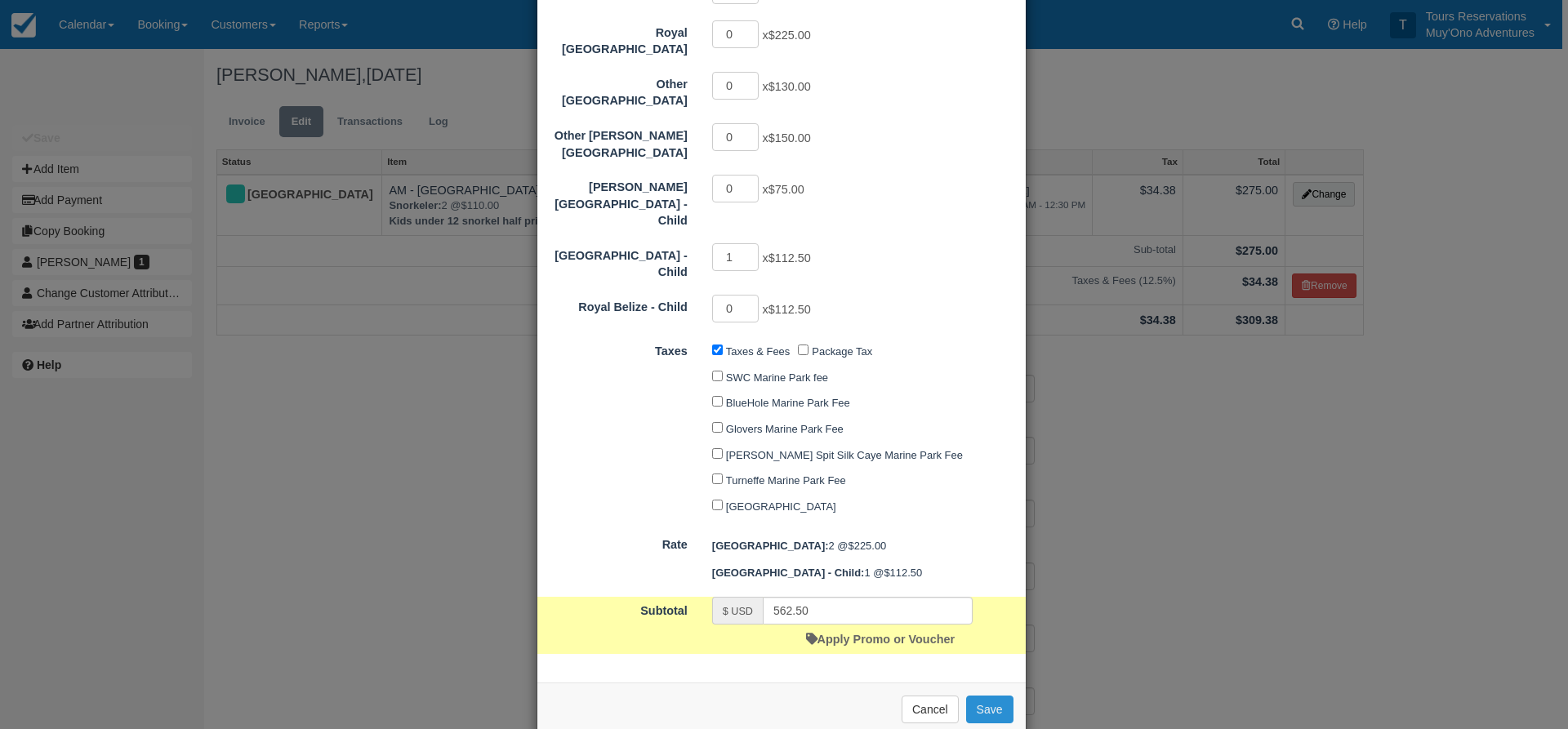
click at [976, 696] on button "Save" at bounding box center [989, 710] width 47 height 28
checkbox input "false"
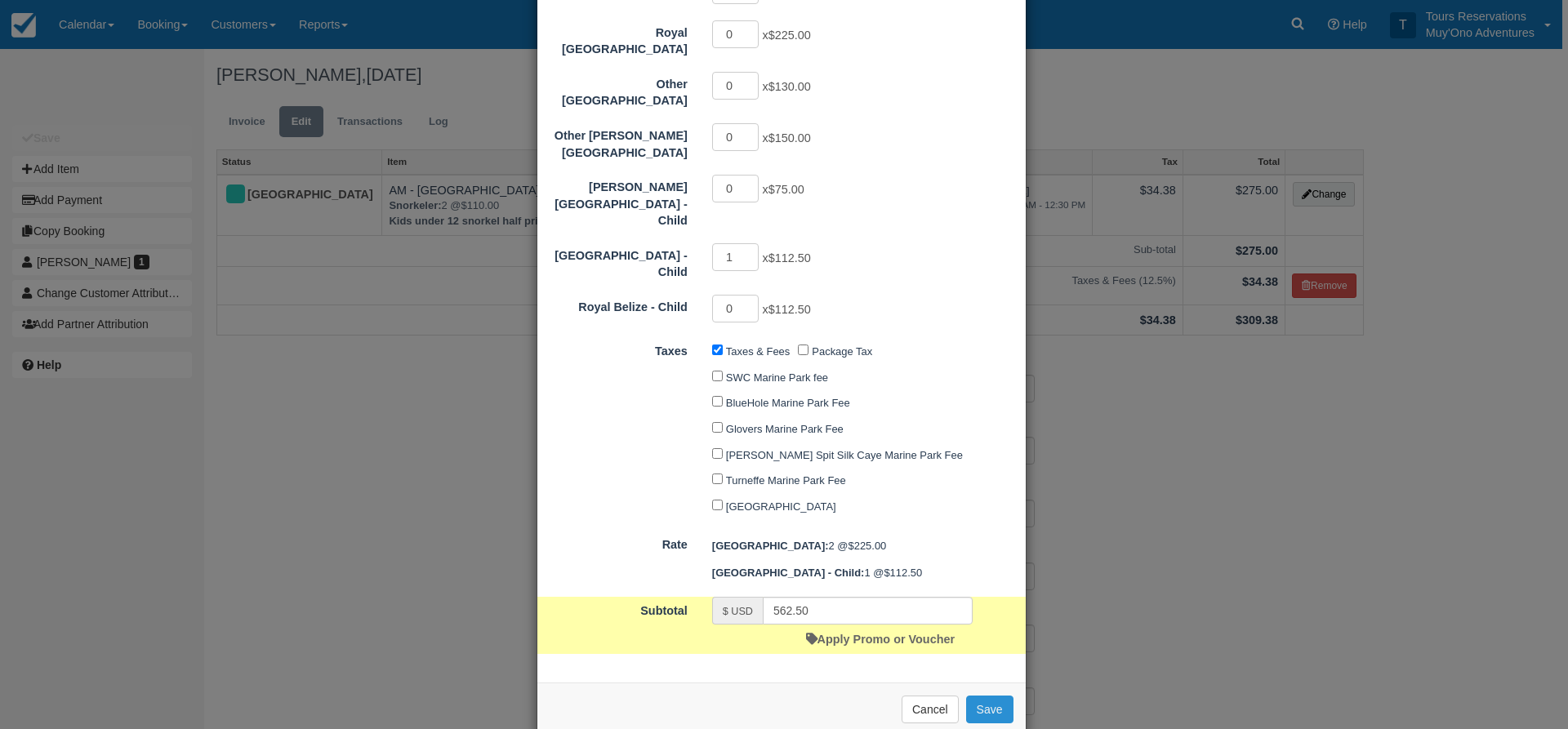
checkbox input "false"
